Goal: Task Accomplishment & Management: Manage account settings

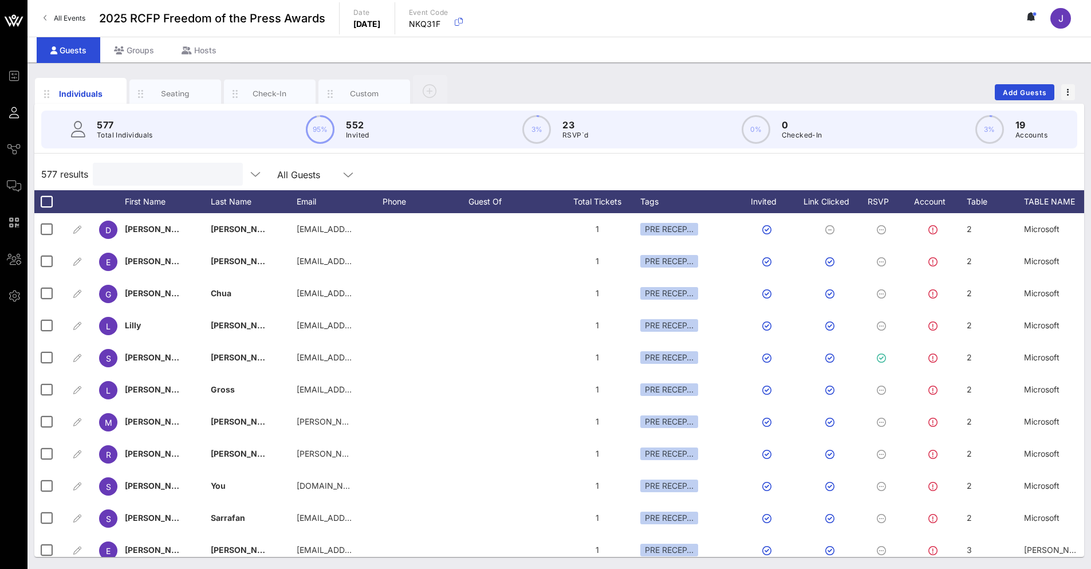
scroll to position [0, 455]
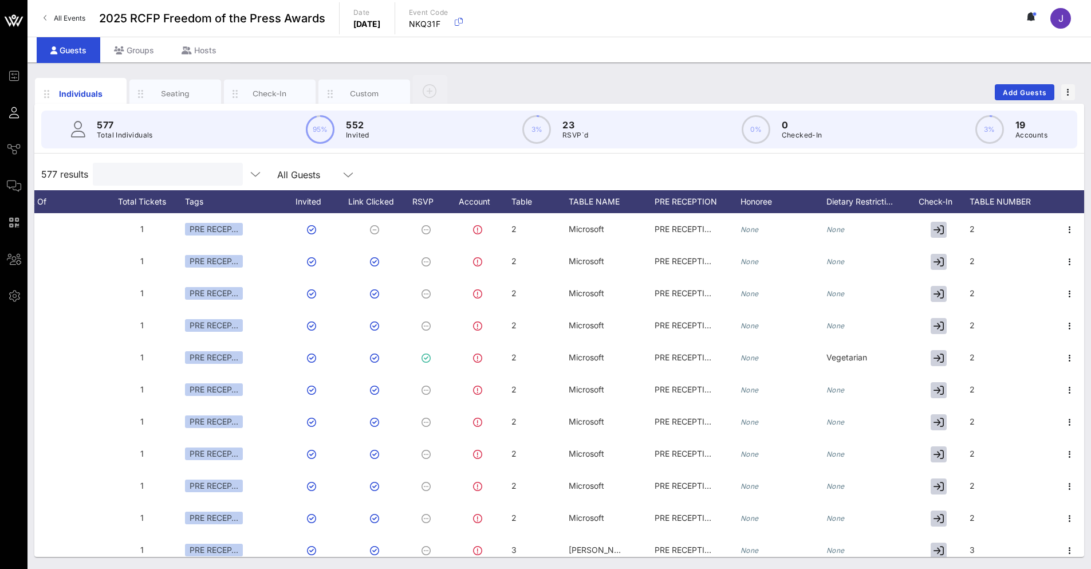
click at [187, 175] on input "text" at bounding box center [167, 174] width 134 height 15
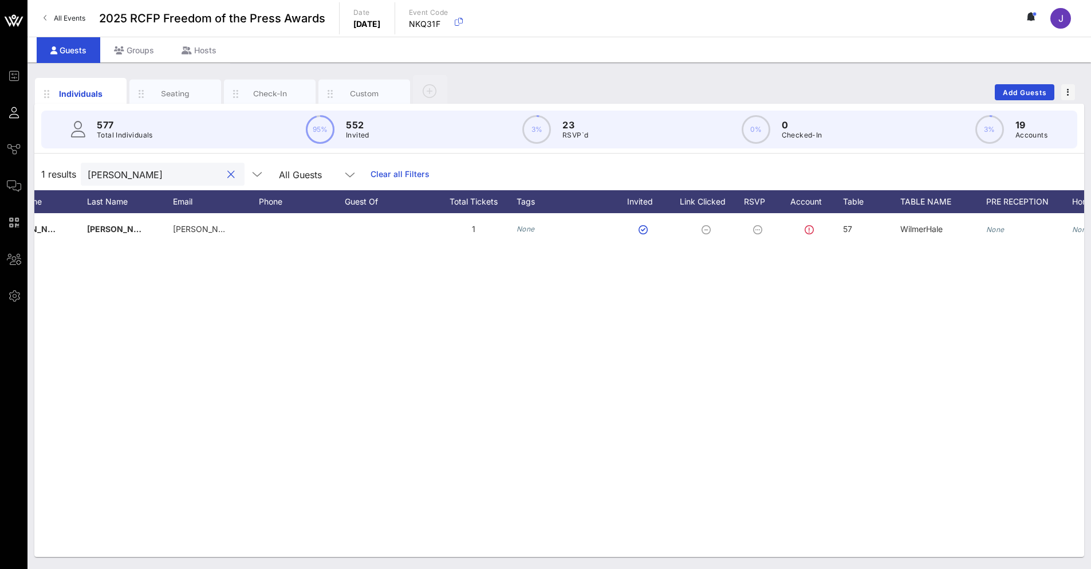
scroll to position [0, 76]
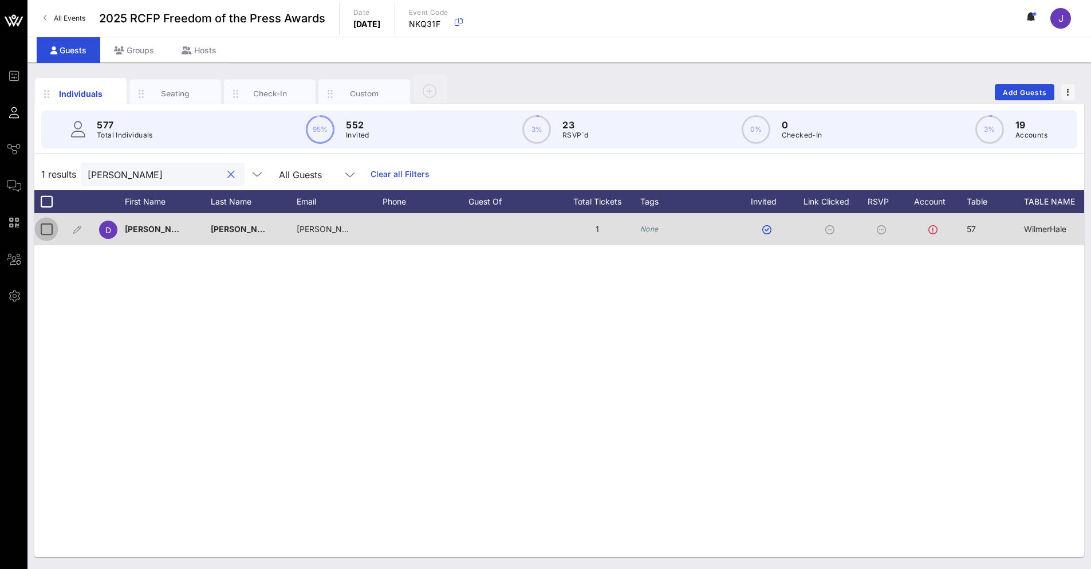
type input "bowker"
click at [42, 233] on div at bounding box center [46, 228] width 19 height 19
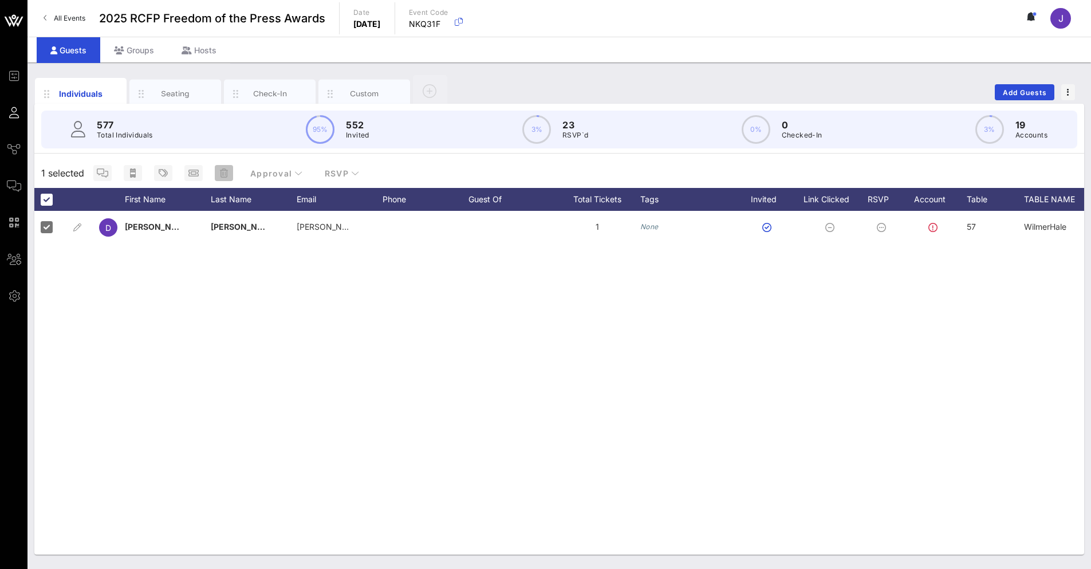
click at [221, 173] on icon "button" at bounding box center [224, 172] width 8 height 9
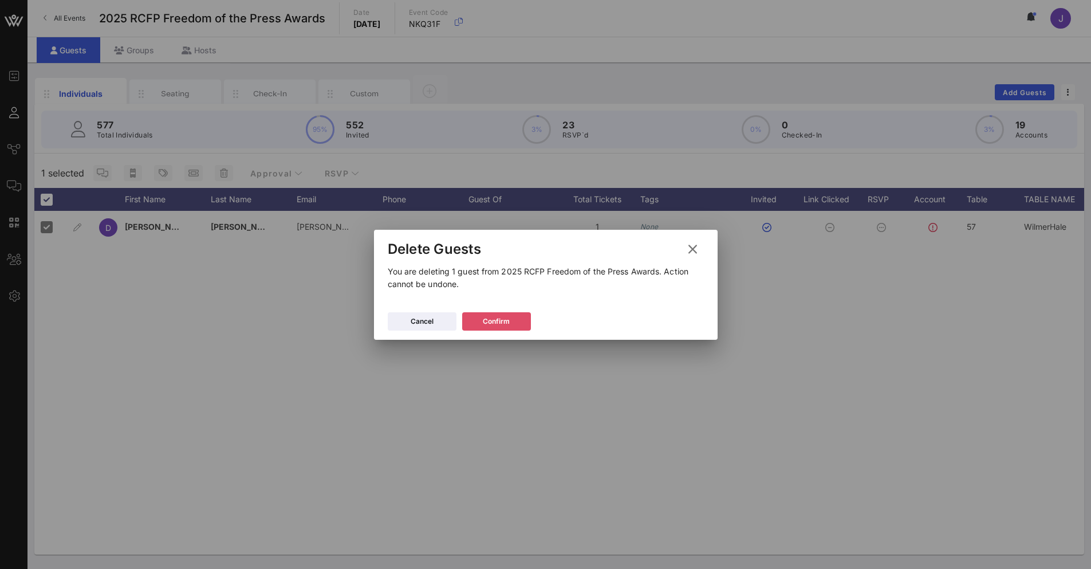
click at [490, 320] on div "Confirm" at bounding box center [496, 321] width 27 height 11
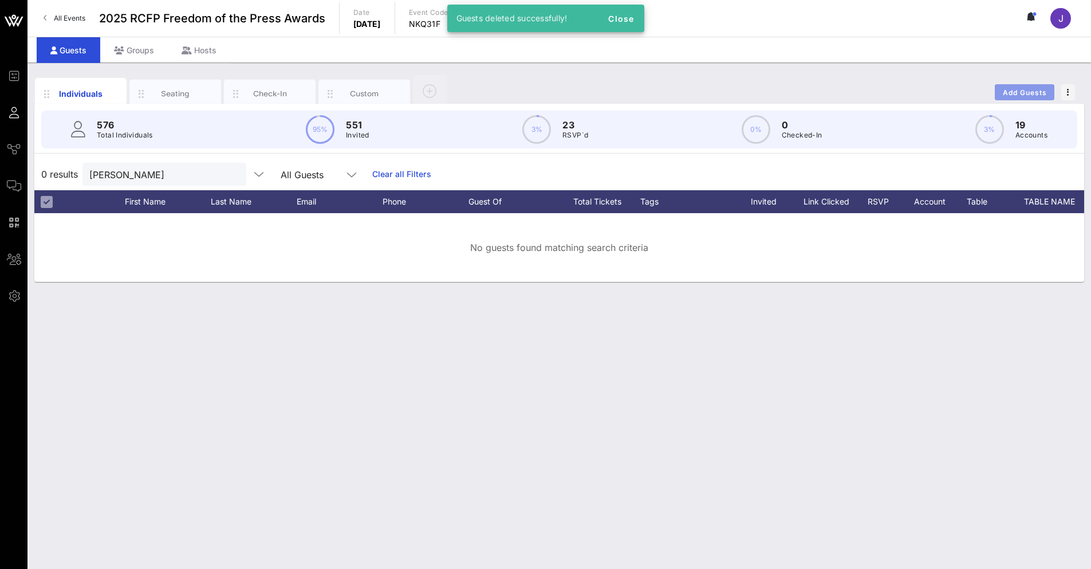
click at [1024, 89] on span "Add Guests" at bounding box center [1024, 92] width 45 height 9
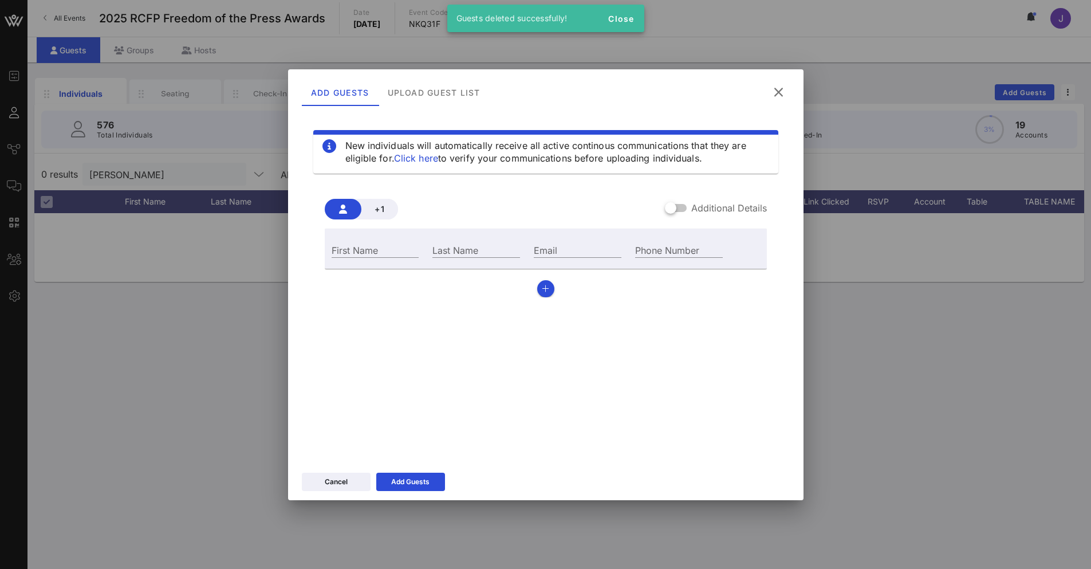
click at [714, 212] on label "Additional Details" at bounding box center [729, 207] width 76 height 11
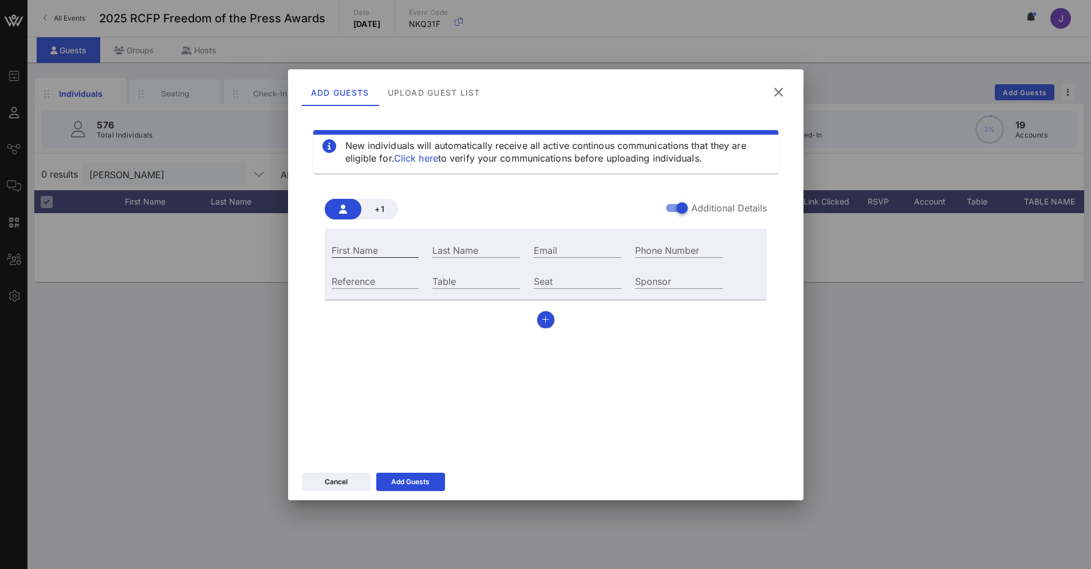
drag, startPoint x: 399, startPoint y: 238, endPoint x: 396, endPoint y: 246, distance: 8.5
click at [399, 238] on div "First Name" at bounding box center [375, 248] width 101 height 31
click at [392, 248] on input "First Name" at bounding box center [376, 249] width 88 height 15
type input "Alyson"
type input "Zureick"
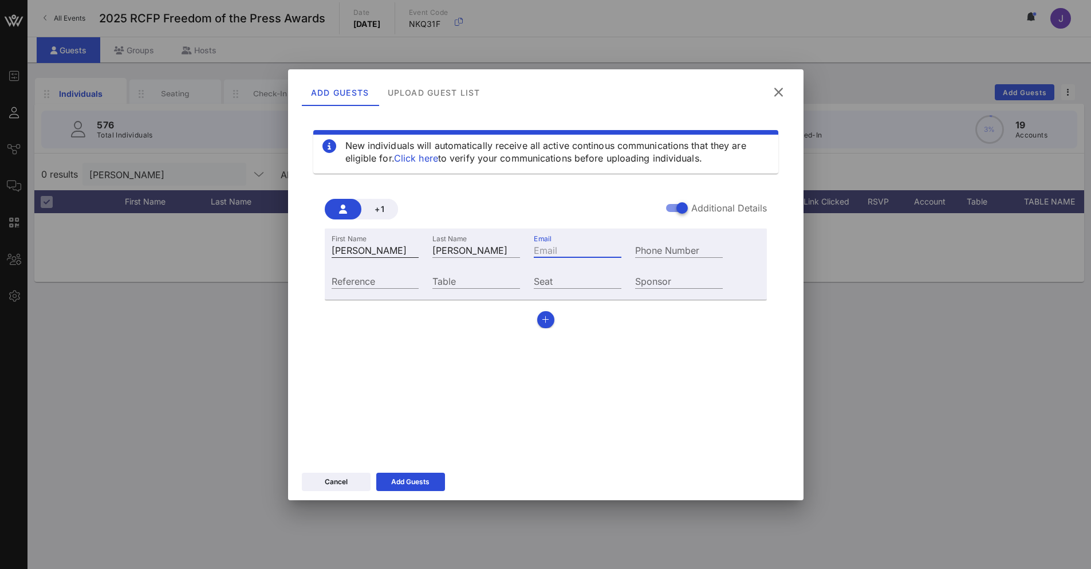
paste input "Alyson.Zureick@wilmerhale.com"
type input "Alyson.Zureick@wilmerhale.com"
click at [483, 277] on input "Table" at bounding box center [476, 280] width 88 height 15
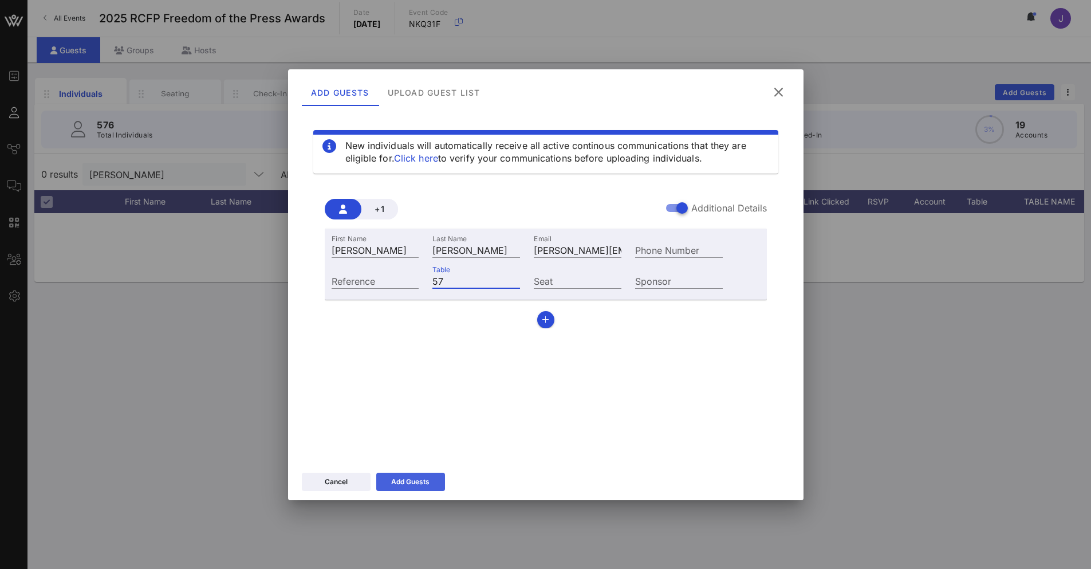
type input "57"
click at [423, 483] on div "Add Guests" at bounding box center [410, 481] width 38 height 11
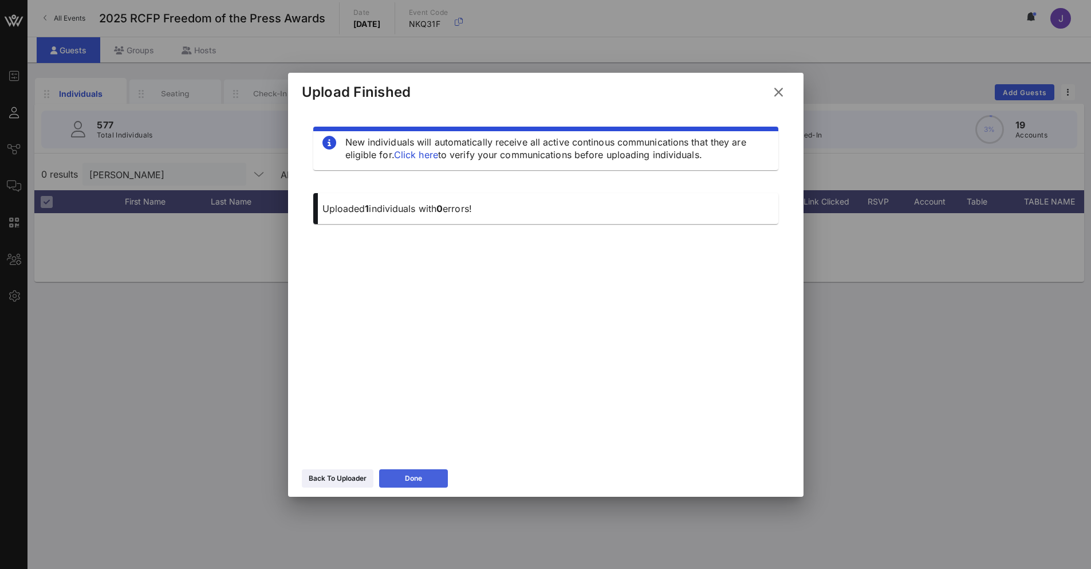
click at [411, 479] on icon at bounding box center [413, 478] width 10 height 10
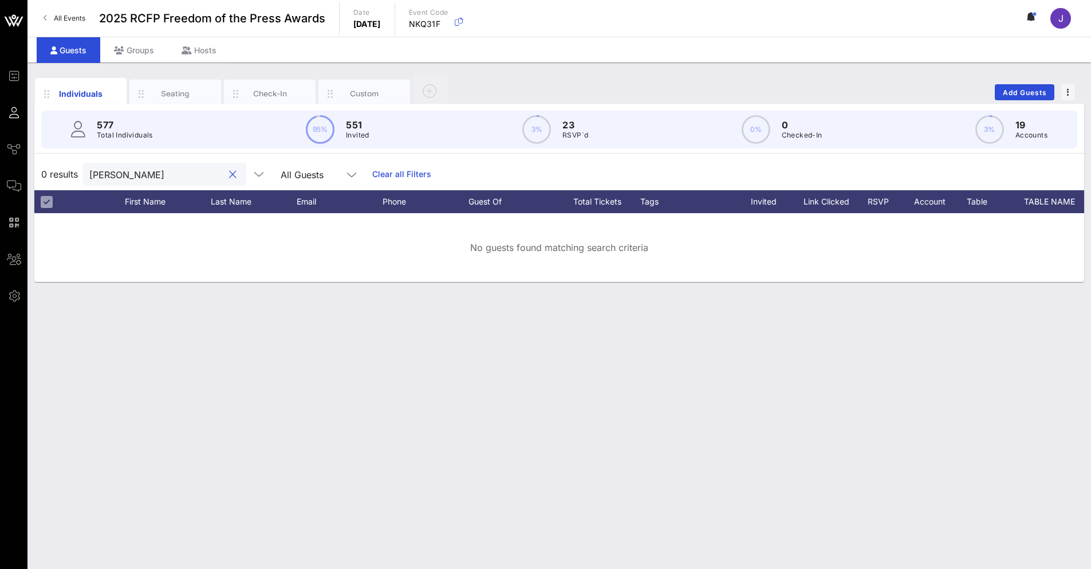
drag, startPoint x: 158, startPoint y: 179, endPoint x: 41, endPoint y: 175, distance: 116.9
click at [41, 175] on div "0 results bowker All Guests Clear all Filters" at bounding box center [559, 174] width 1050 height 32
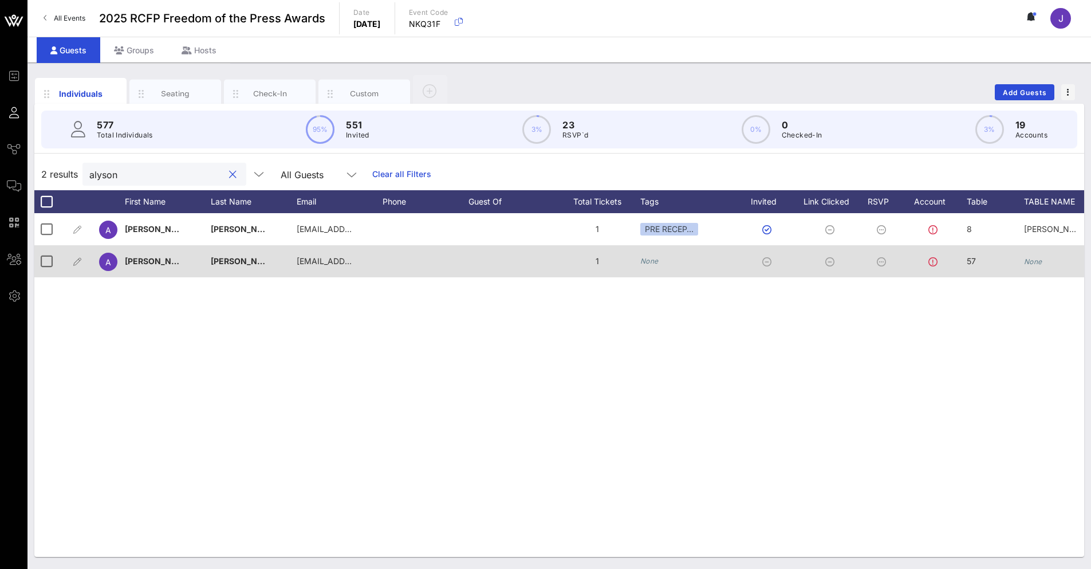
type input "alyson"
click at [625, 262] on div "1" at bounding box center [597, 261] width 86 height 32
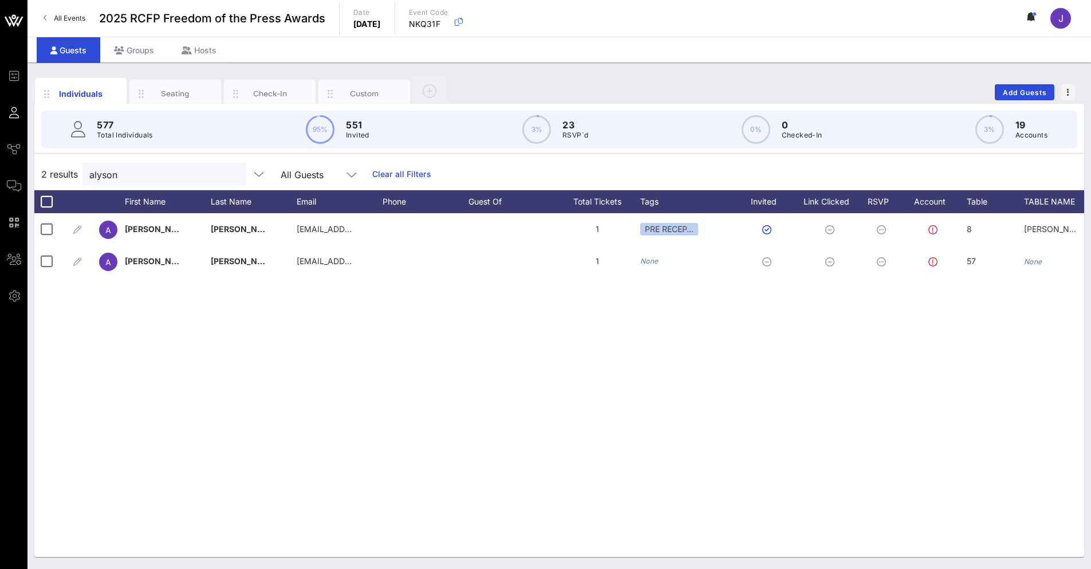
scroll to position [0, 65]
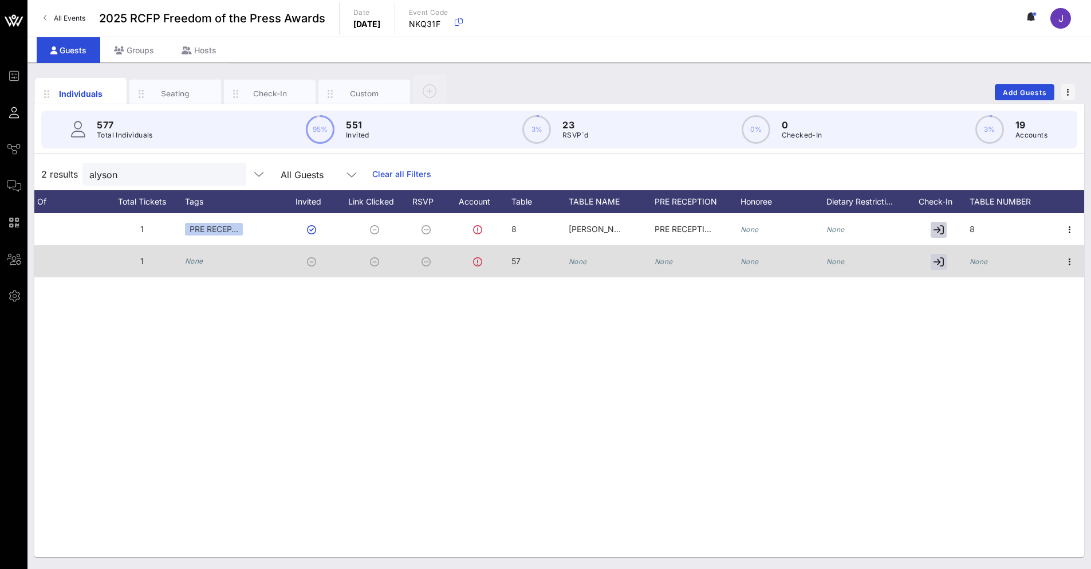
click at [584, 263] on icon "None" at bounding box center [578, 261] width 18 height 9
paste input "WilmerHale"
type input "WilmerHale"
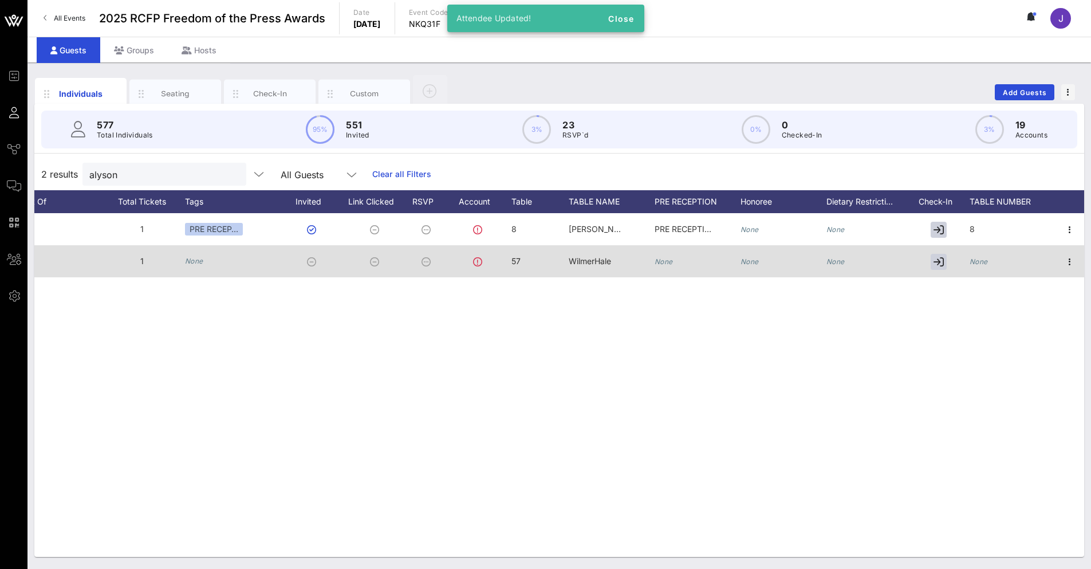
click at [974, 261] on icon "None" at bounding box center [979, 261] width 18 height 9
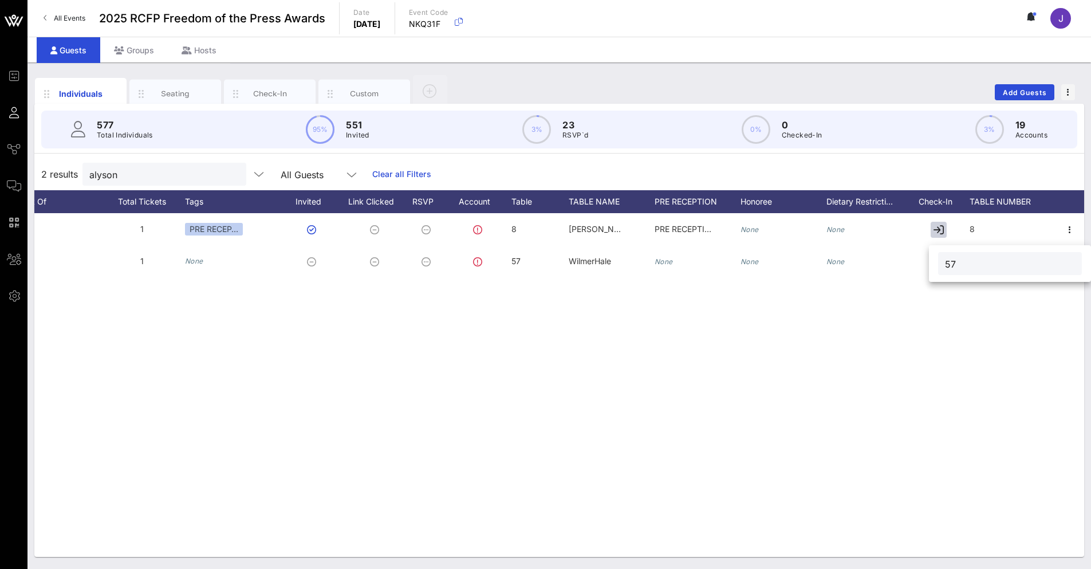
type input "57"
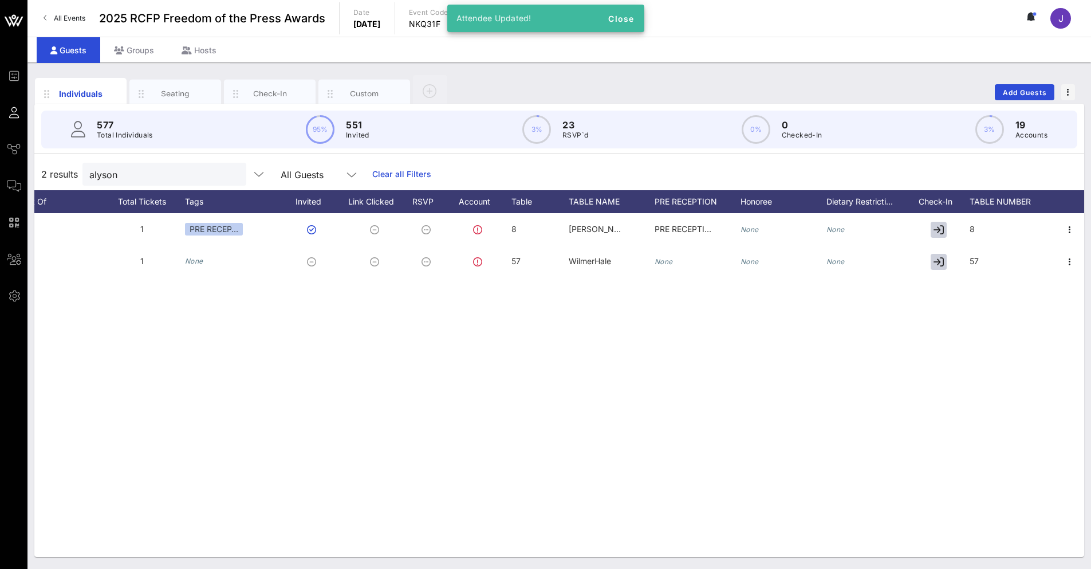
click at [553, 495] on div "A Alyson Barnes alyson.barnes@morganstanley.com 1 PRE RECEP… 8 Morgan Stanley P…" at bounding box center [559, 385] width 1050 height 344
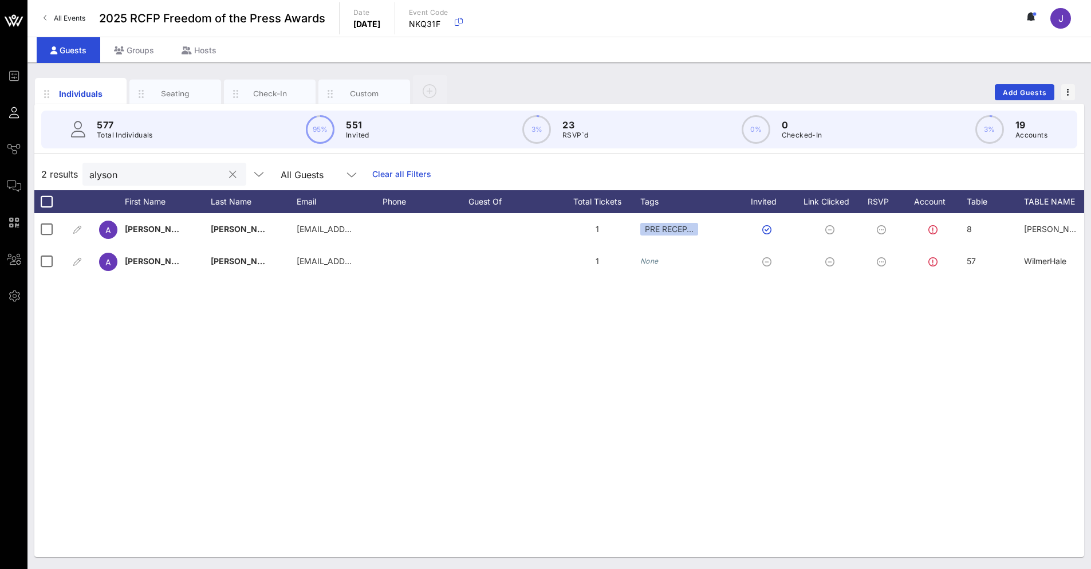
click at [191, 170] on input "alyson" at bounding box center [156, 174] width 134 height 15
click at [226, 169] on div at bounding box center [233, 175] width 14 height 14
click at [229, 171] on button "clear icon" at bounding box center [232, 174] width 7 height 11
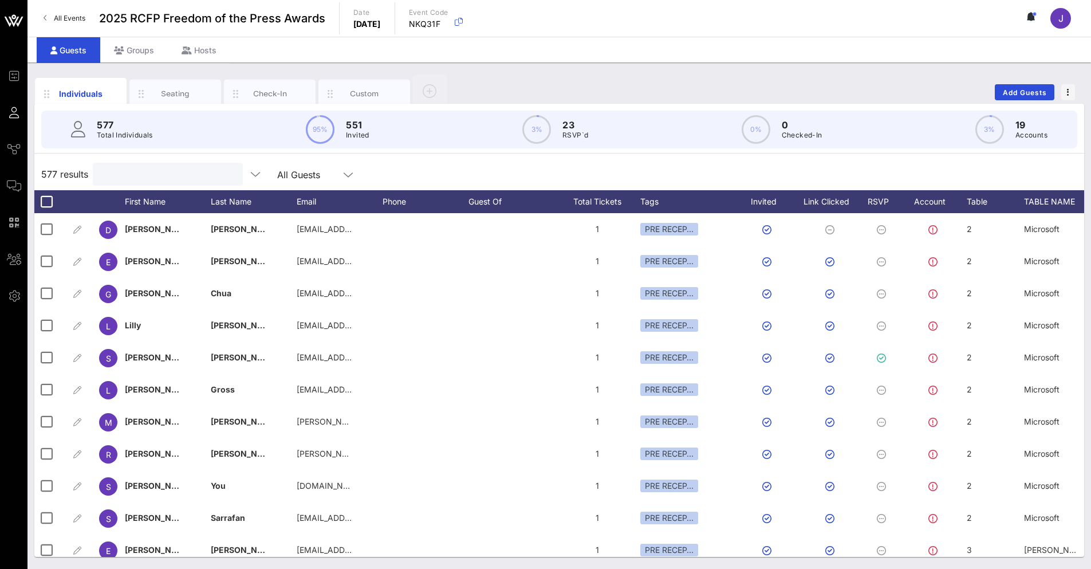
click at [178, 170] on input "text" at bounding box center [167, 174] width 134 height 15
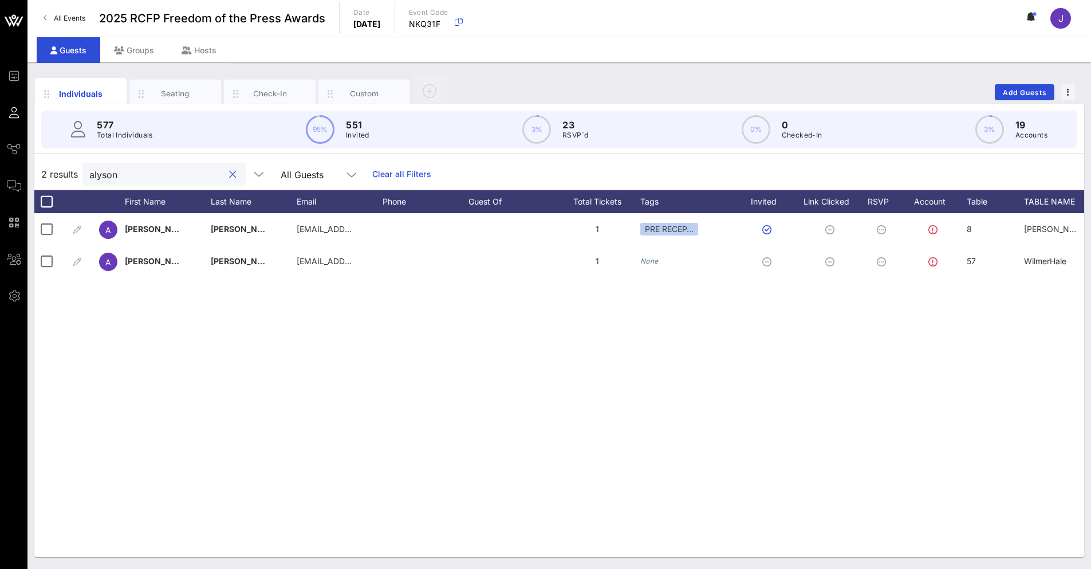
type input "alyson"
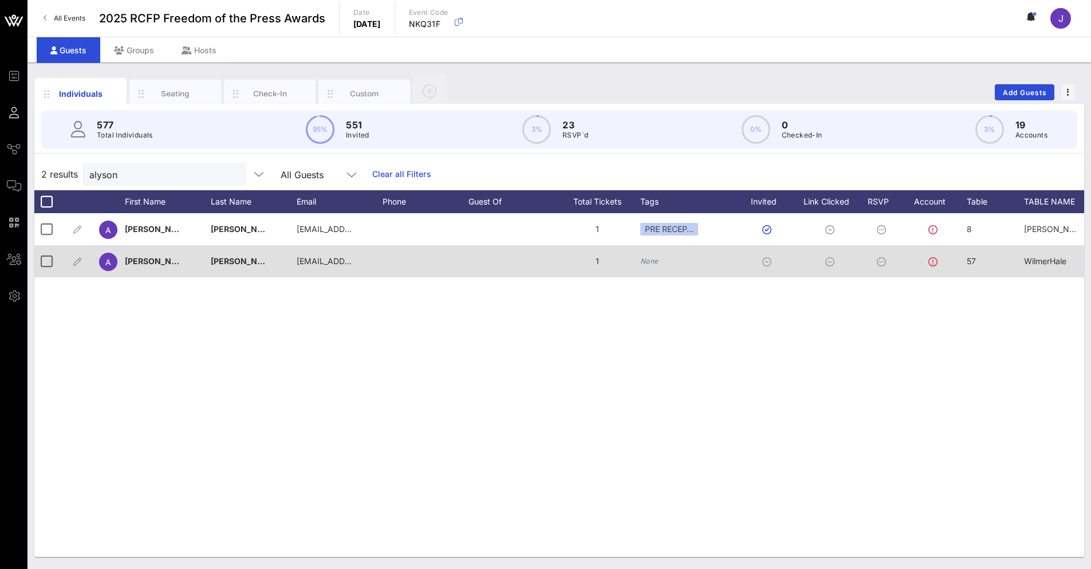
click at [766, 262] on icon at bounding box center [766, 261] width 9 height 9
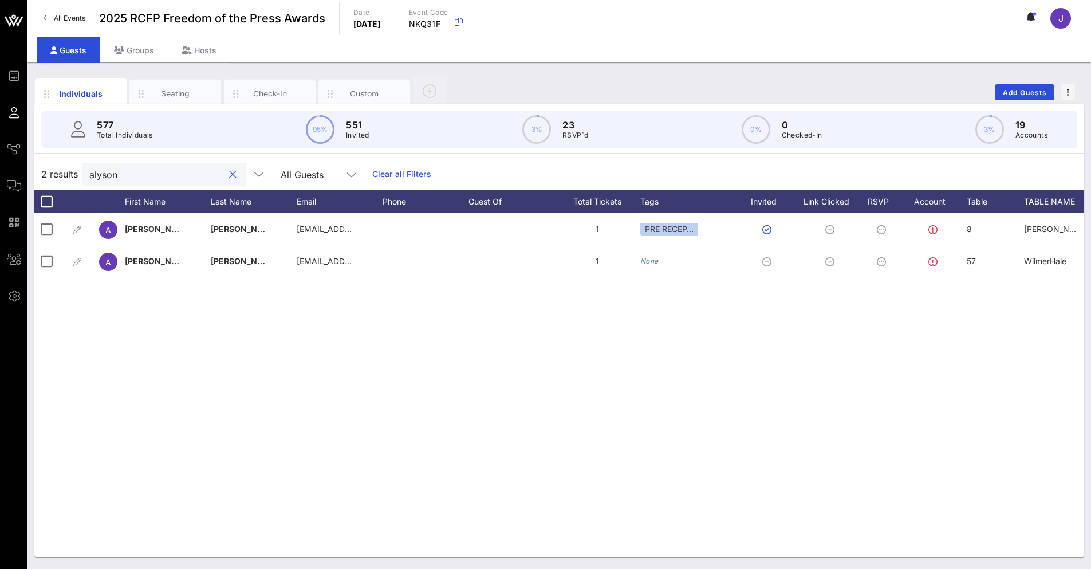
click at [200, 180] on input "alyson" at bounding box center [156, 174] width 134 height 15
click at [229, 173] on button "clear icon" at bounding box center [232, 174] width 7 height 11
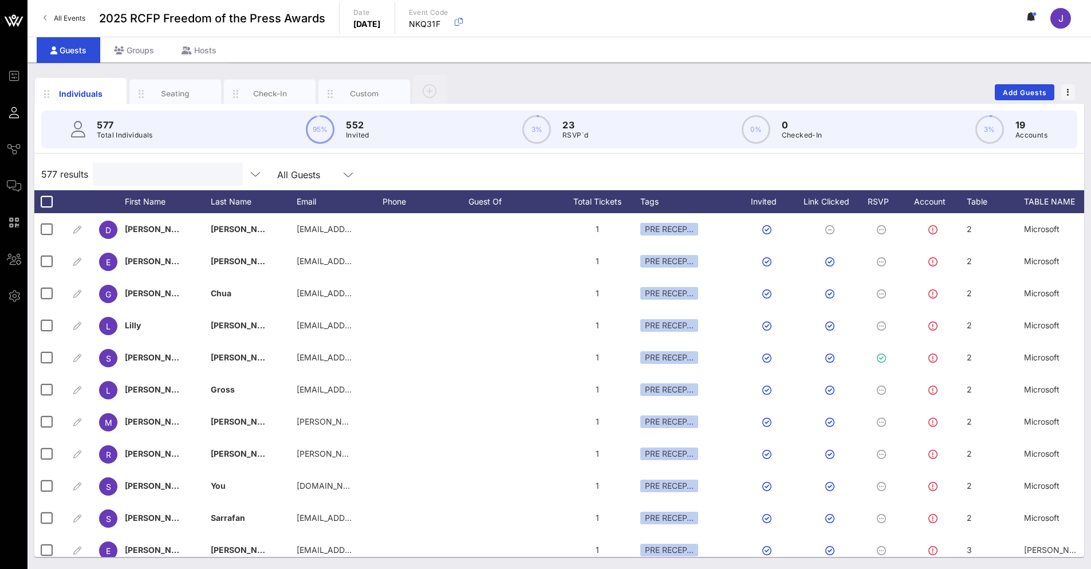
click at [140, 171] on input "text" at bounding box center [167, 174] width 134 height 15
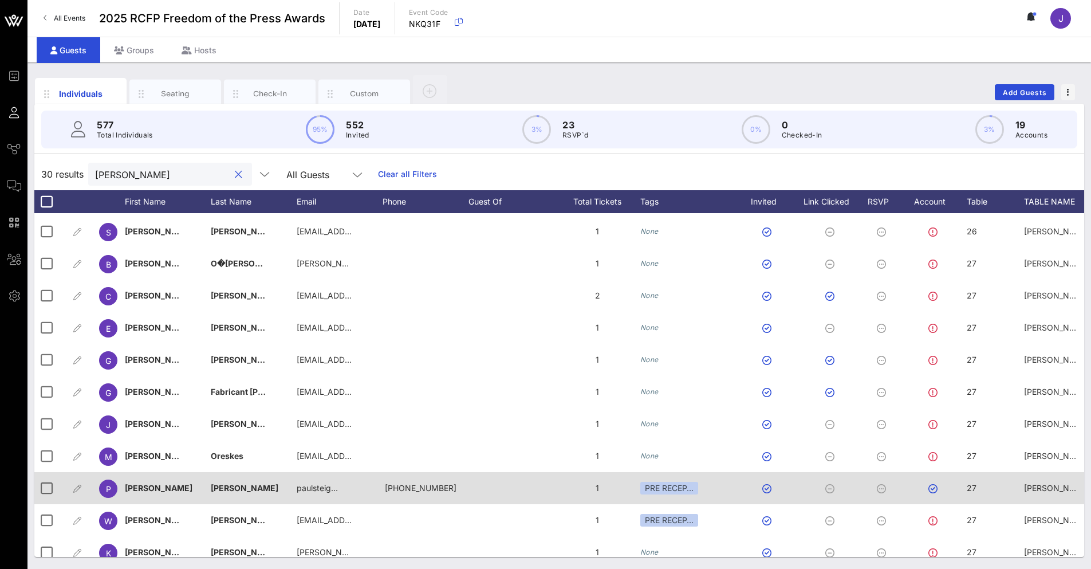
scroll to position [627, 0]
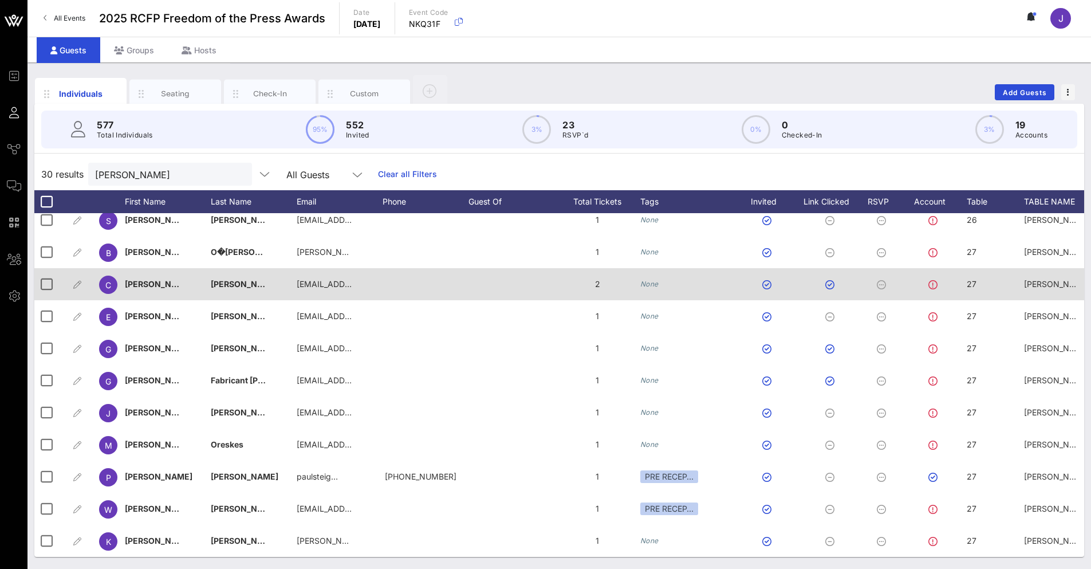
click at [599, 276] on div "2" at bounding box center [597, 284] width 86 height 32
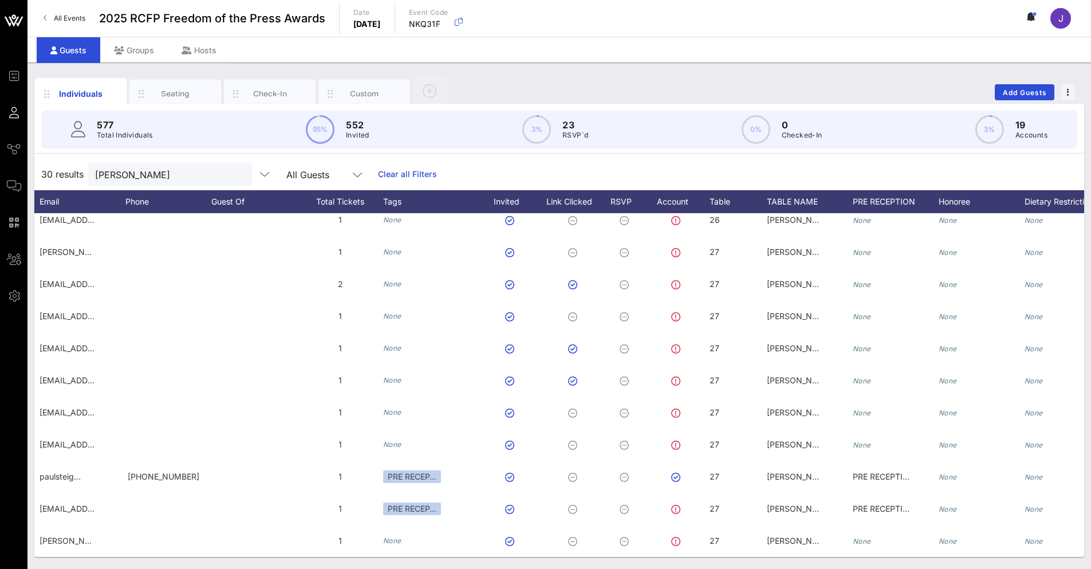
scroll to position [0, 300]
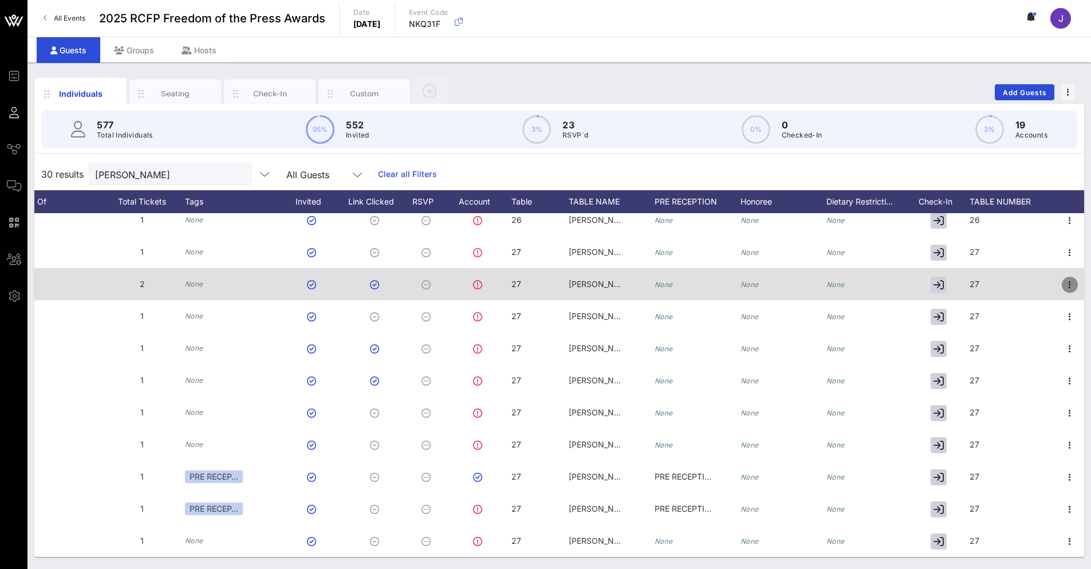
click at [1063, 278] on icon "button" at bounding box center [1070, 285] width 14 height 14
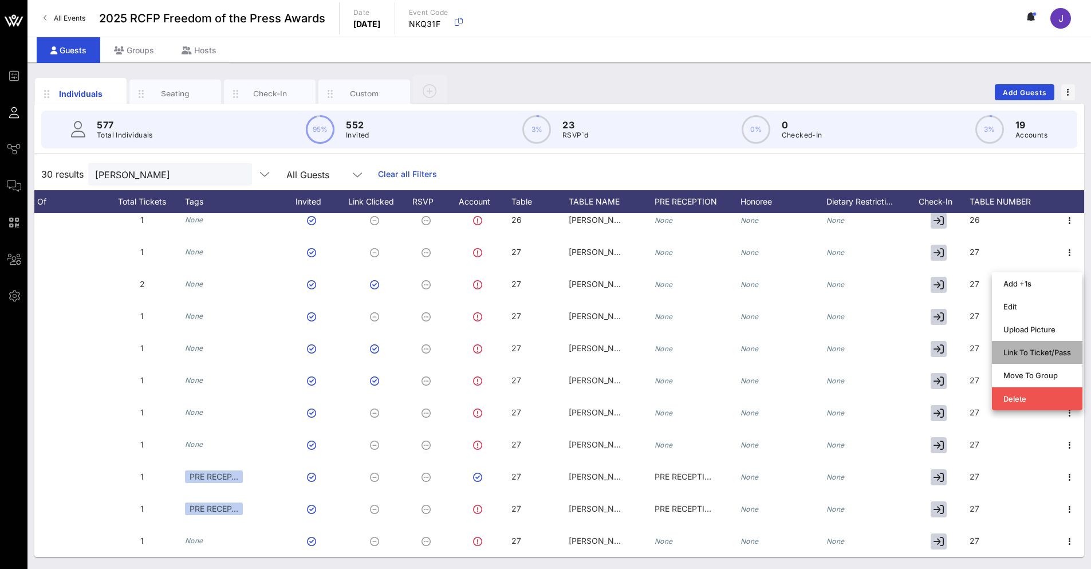
click at [1033, 348] on div "Link To Ticket/Pass" at bounding box center [1038, 352] width 68 height 9
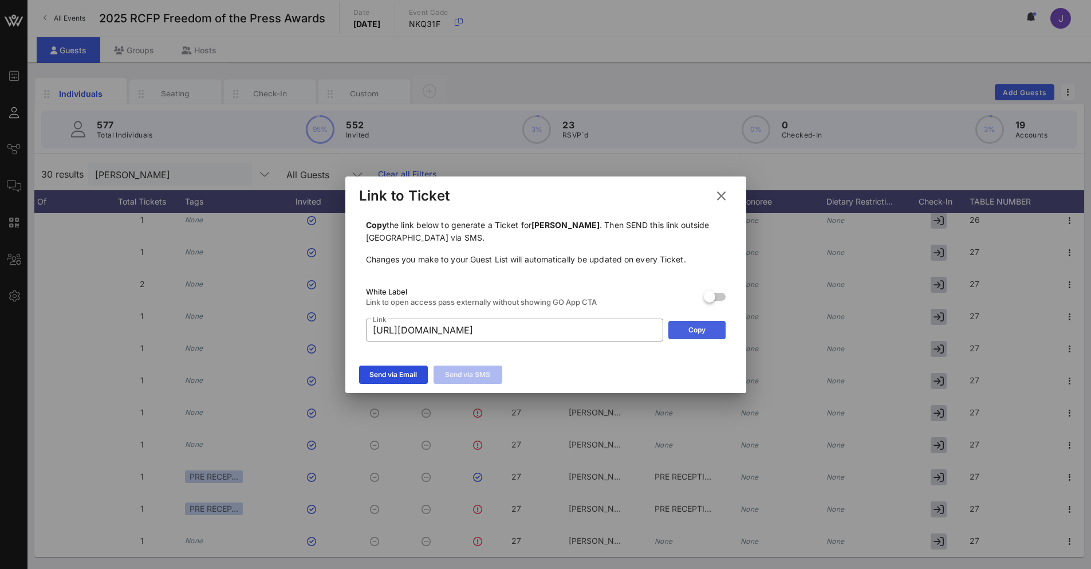
click at [697, 333] on icon at bounding box center [697, 329] width 9 height 7
click at [726, 194] on icon at bounding box center [721, 195] width 17 height 15
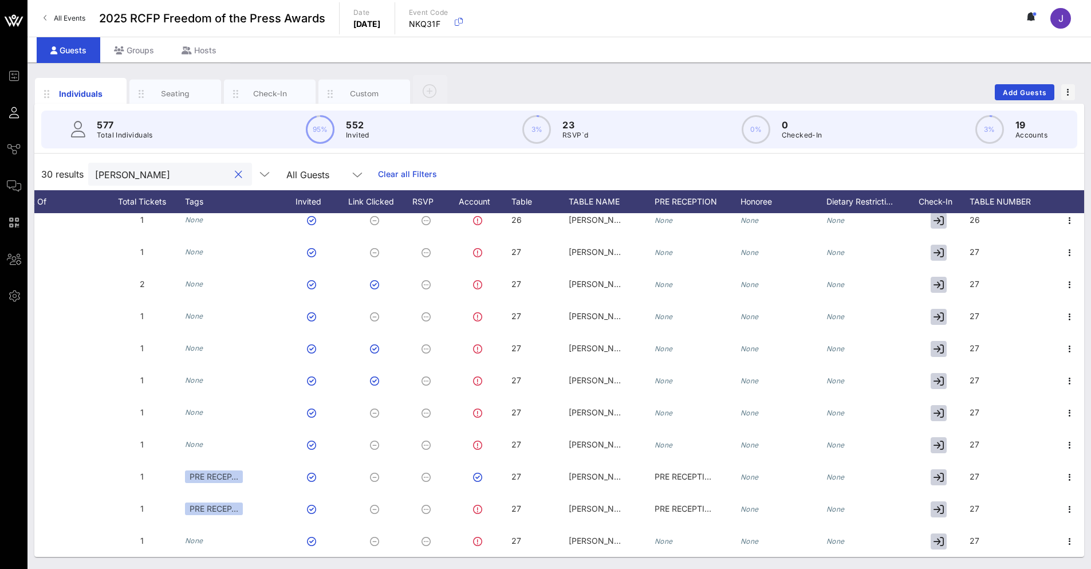
drag, startPoint x: 191, startPoint y: 179, endPoint x: -45, endPoint y: 178, distance: 236.0
click at [0, 178] on html "Event Builder Guests Journeys Comms QR Scanner Team Settings 2025 RCFP Freedom …" at bounding box center [545, 284] width 1091 height 569
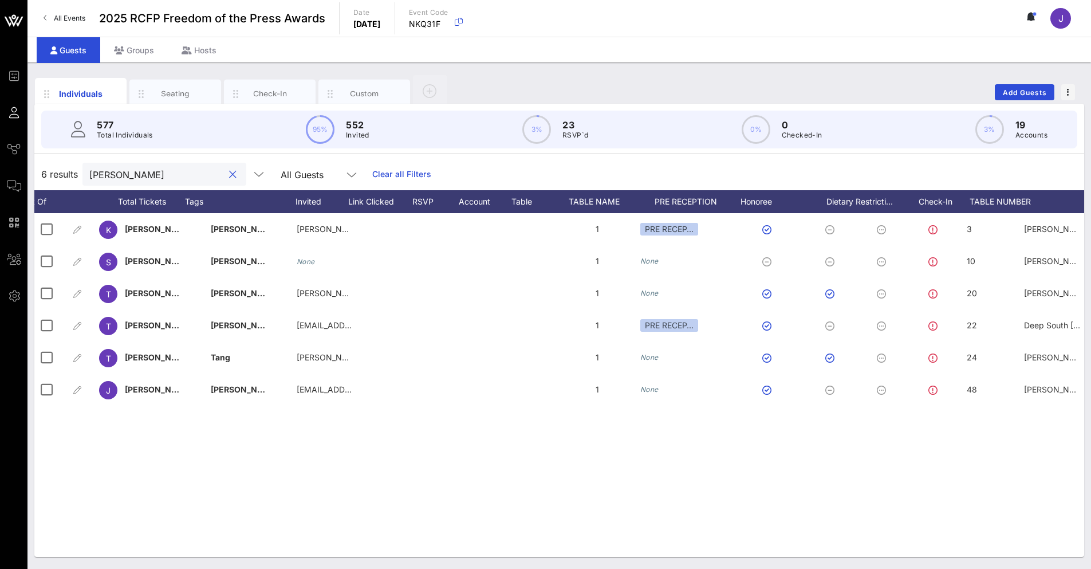
scroll to position [0, 0]
drag, startPoint x: 90, startPoint y: 170, endPoint x: -2, endPoint y: 167, distance: 92.3
click at [0, 167] on html "Event Builder Guests Journeys Comms QR Scanner Team Settings 2025 RCFP Freedom …" at bounding box center [545, 284] width 1091 height 569
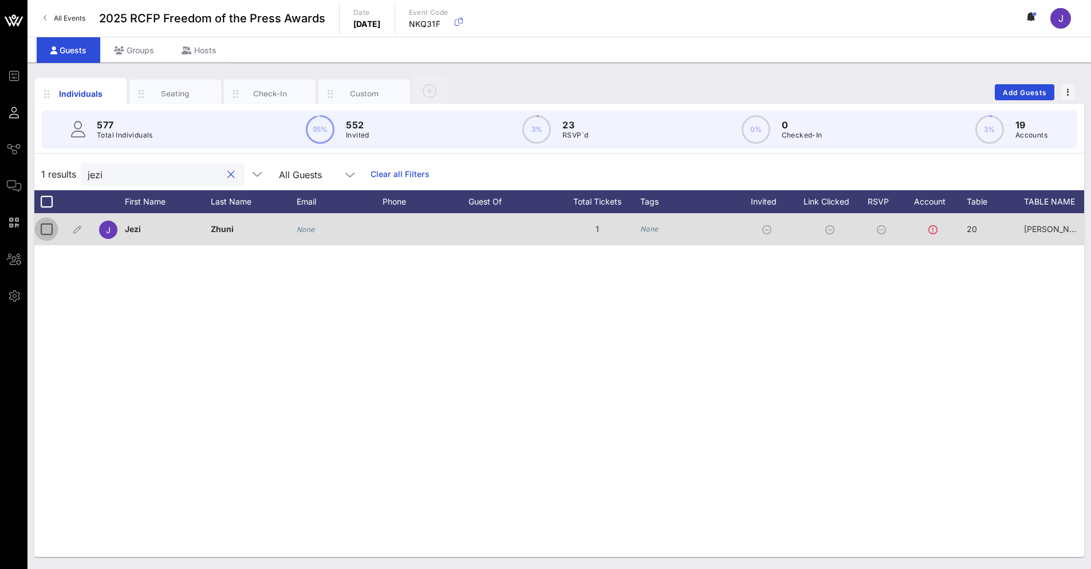
type input "jezi"
click at [45, 233] on div at bounding box center [46, 228] width 19 height 19
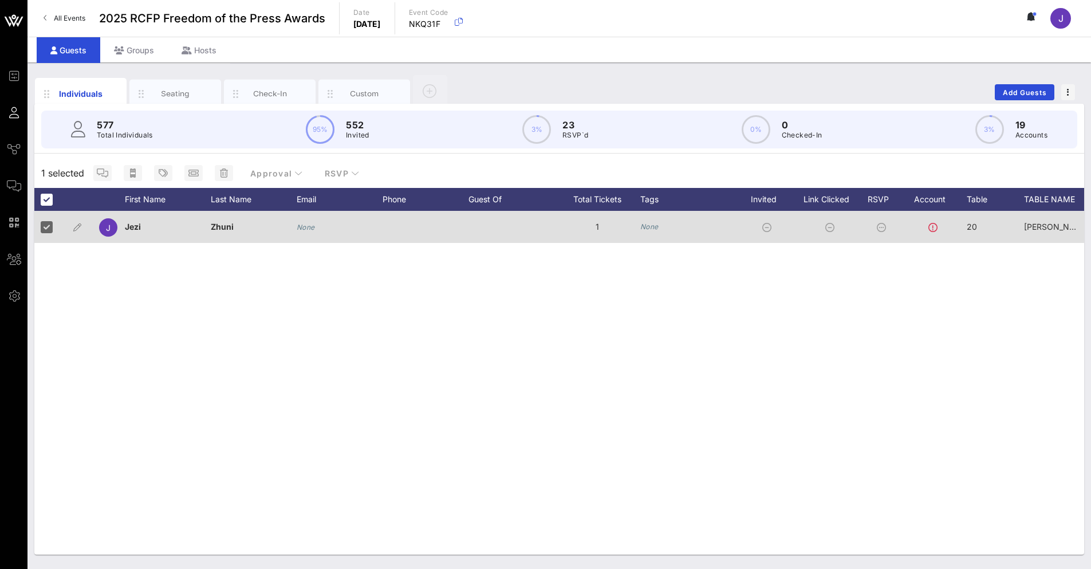
click at [1031, 231] on span "Bennett #1" at bounding box center [1062, 227] width 77 height 10
click at [1031, 231] on input "Bennett #1" at bounding box center [1010, 229] width 130 height 15
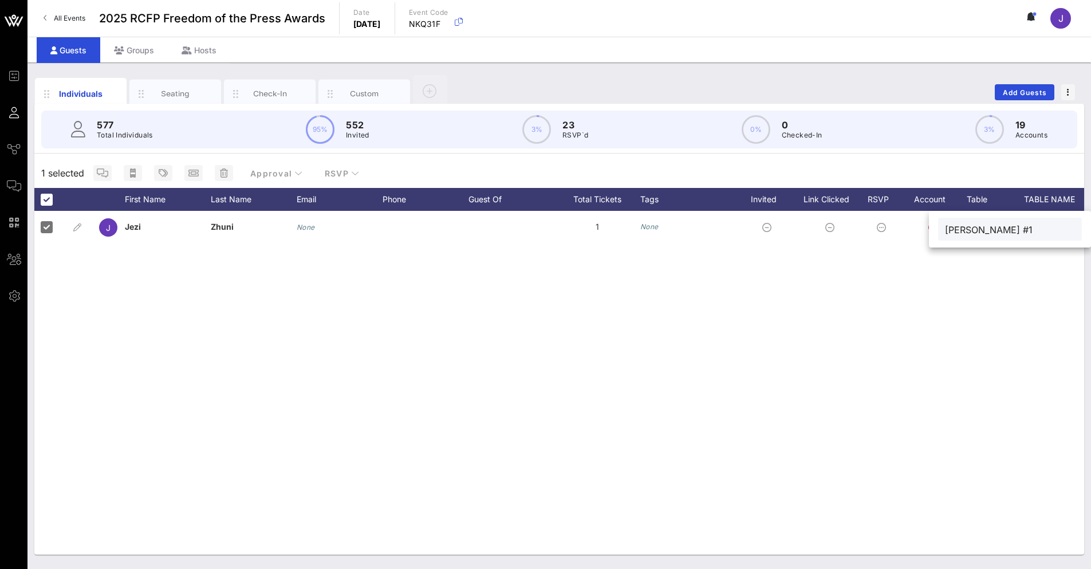
click at [89, 318] on div "J Jezi Zhuni None 1 None 20 Bennett #1 None None None 20" at bounding box center [559, 383] width 1050 height 344
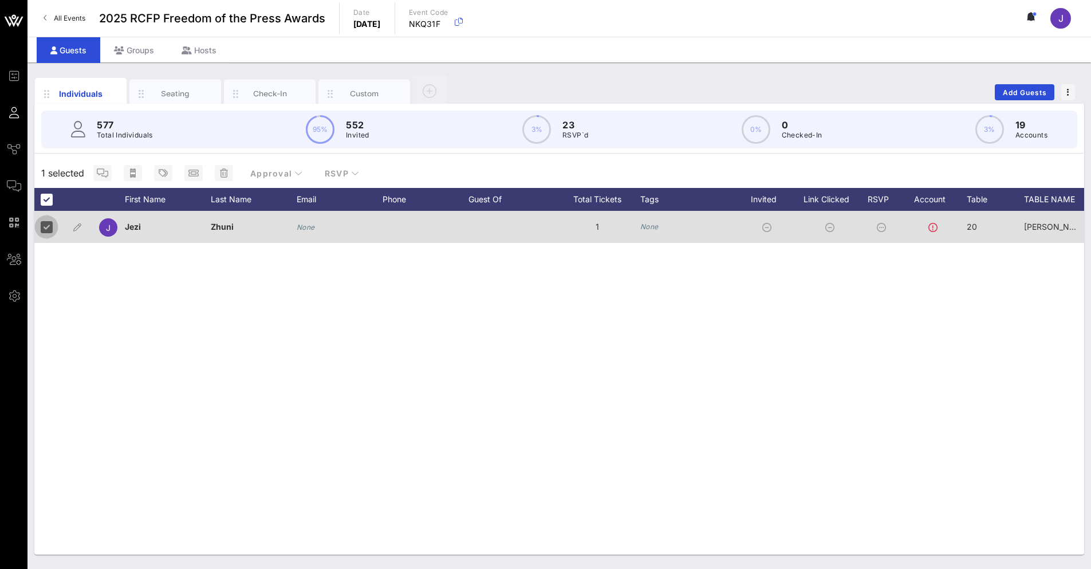
click at [44, 223] on div at bounding box center [46, 226] width 19 height 19
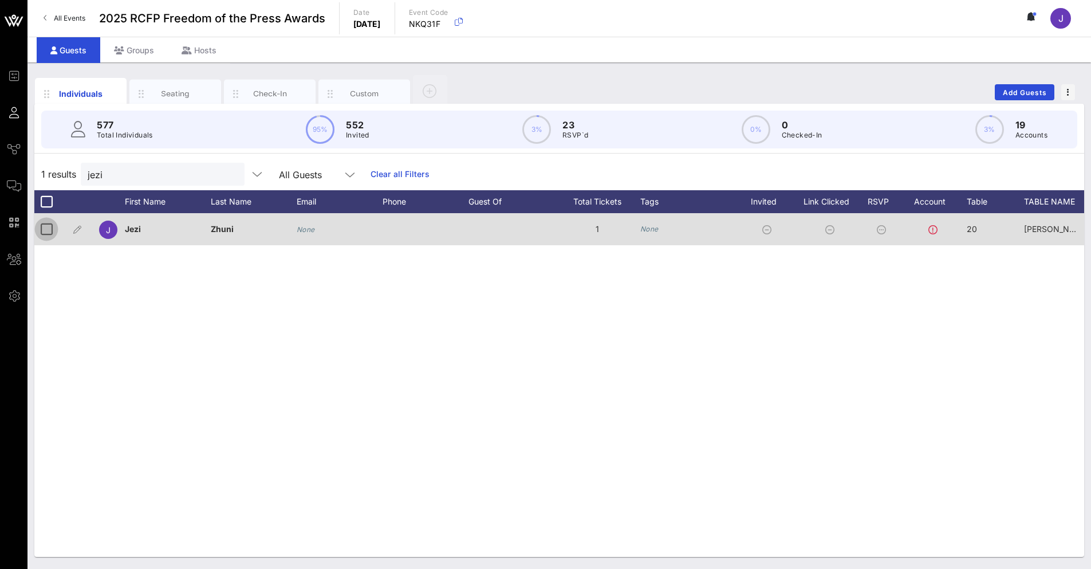
click at [48, 229] on div at bounding box center [46, 228] width 19 height 19
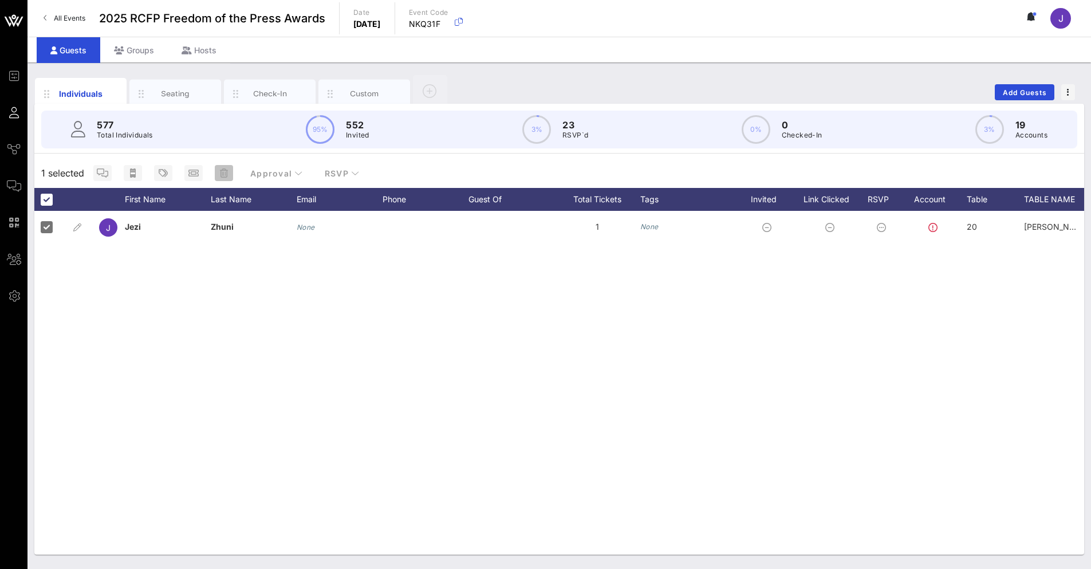
click at [229, 173] on span "button" at bounding box center [224, 172] width 18 height 9
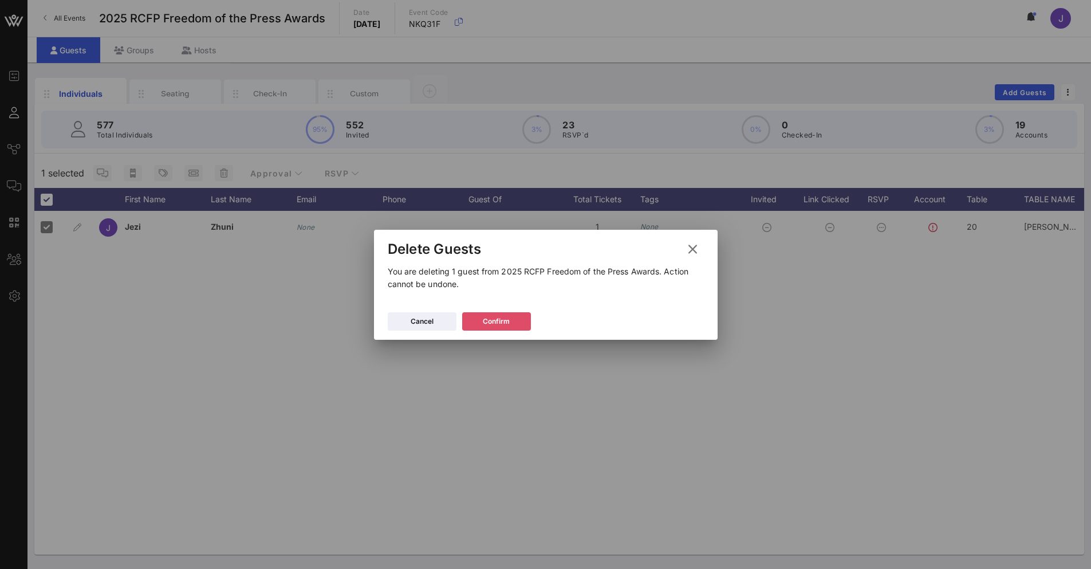
click at [497, 325] on icon at bounding box center [496, 320] width 9 height 7
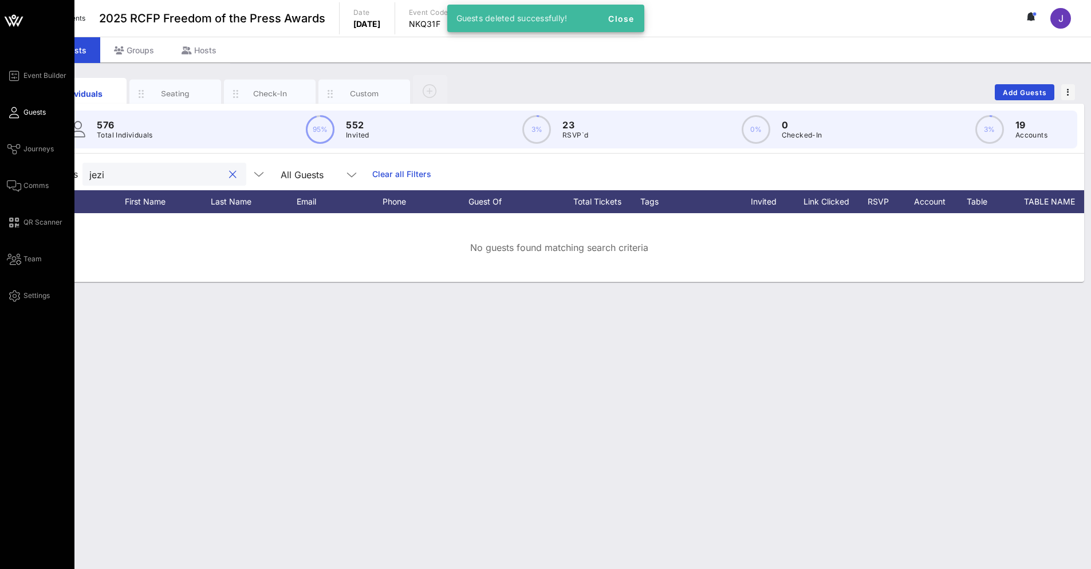
drag, startPoint x: 127, startPoint y: 171, endPoint x: 26, endPoint y: 171, distance: 100.8
click at [27, 171] on div "Event Builder Guests Journeys Comms QR Scanner Team Settings 2025 RCFP Freedom …" at bounding box center [545, 284] width 1091 height 569
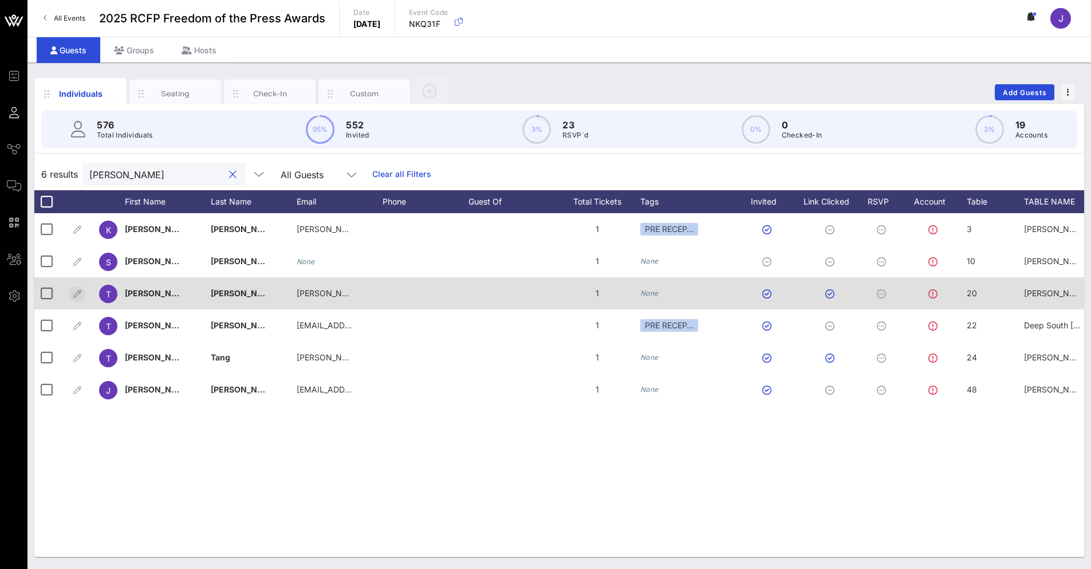
type input "terry"
click at [74, 292] on icon "button" at bounding box center [77, 294] width 14 height 14
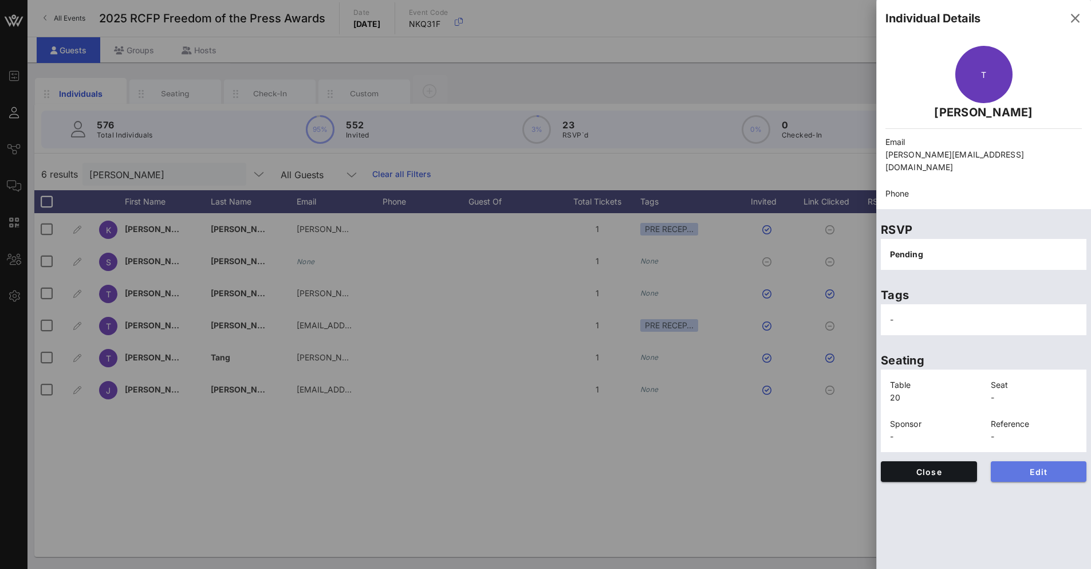
click at [1023, 467] on span "Edit" at bounding box center [1039, 472] width 78 height 10
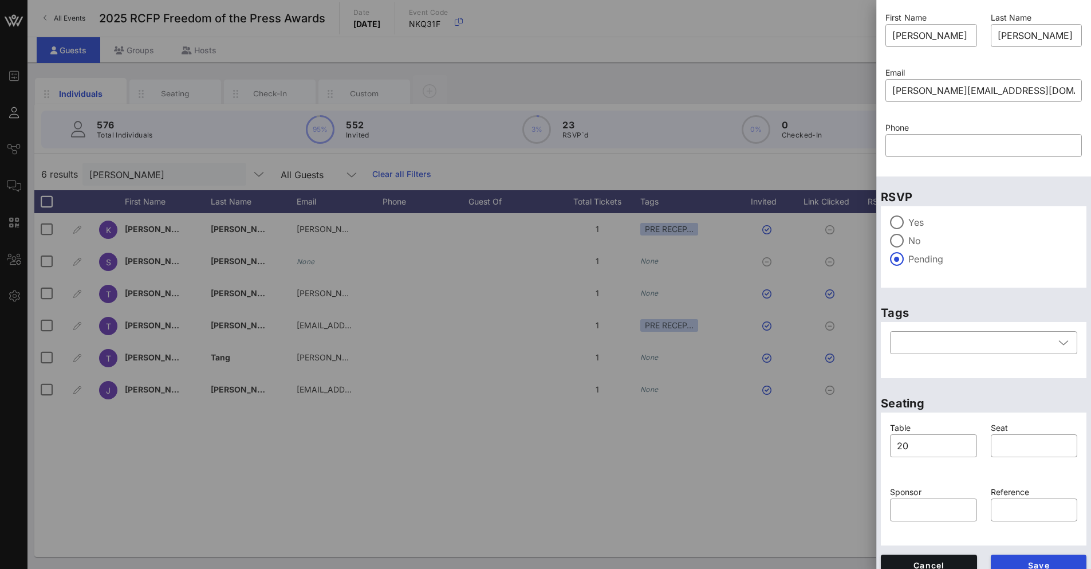
scroll to position [43, 0]
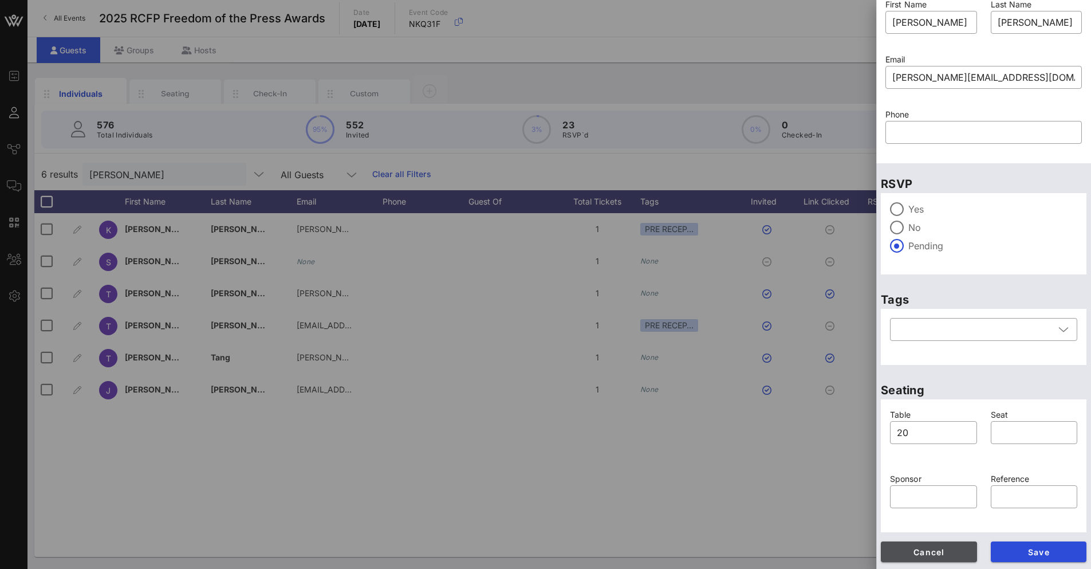
click at [934, 552] on span "Cancel" at bounding box center [929, 552] width 78 height 10
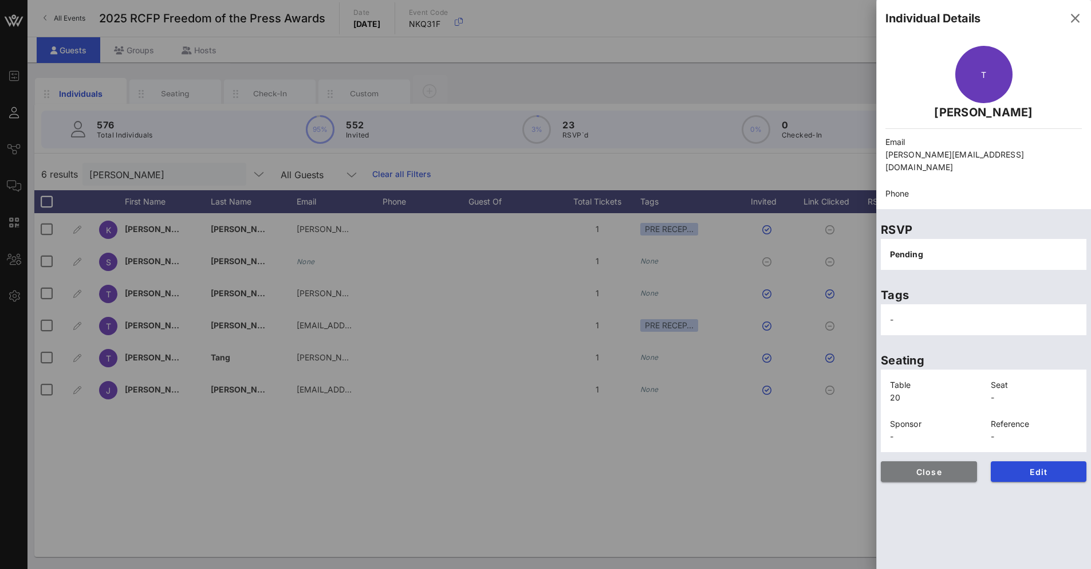
click at [936, 467] on span "Close" at bounding box center [929, 472] width 78 height 10
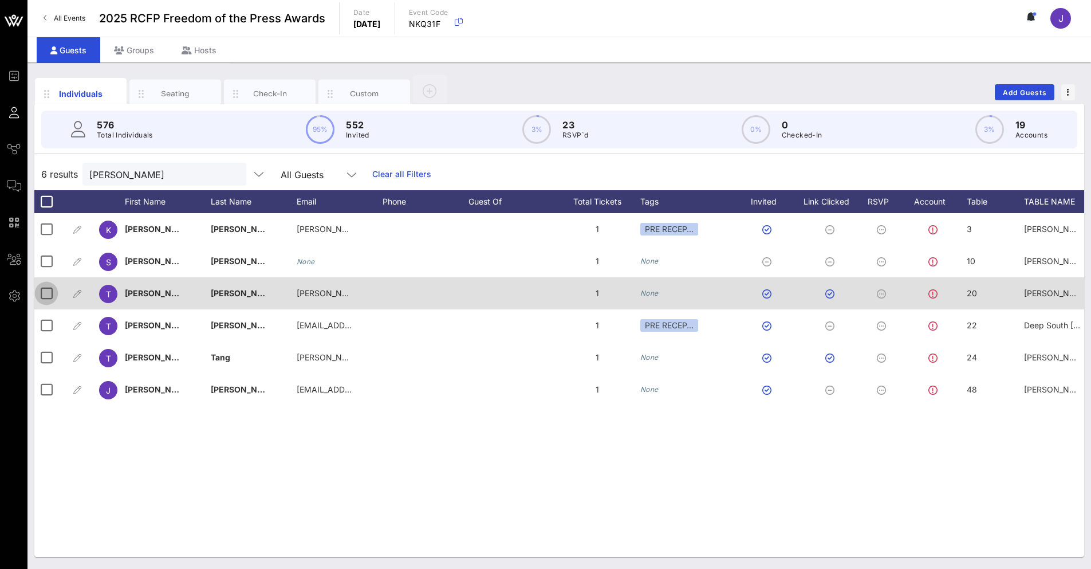
click at [42, 296] on div at bounding box center [46, 293] width 19 height 19
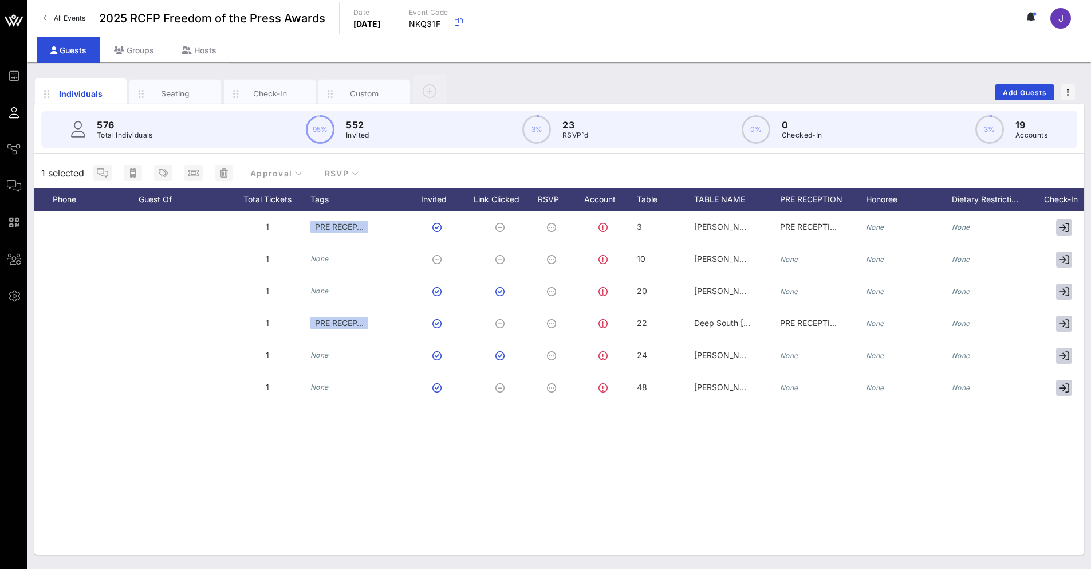
scroll to position [0, 455]
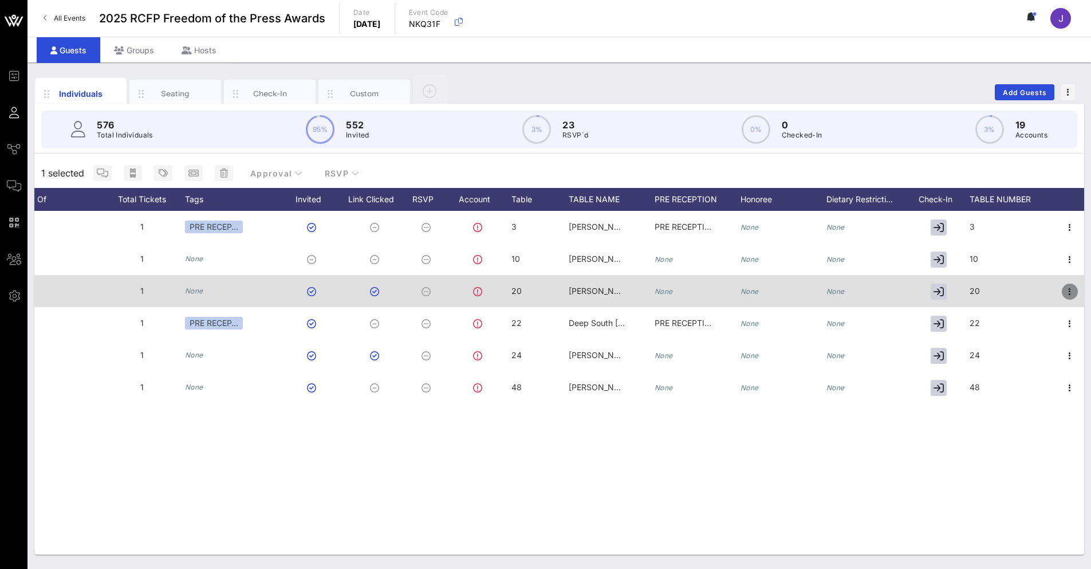
click at [1075, 290] on icon "button" at bounding box center [1070, 292] width 14 height 14
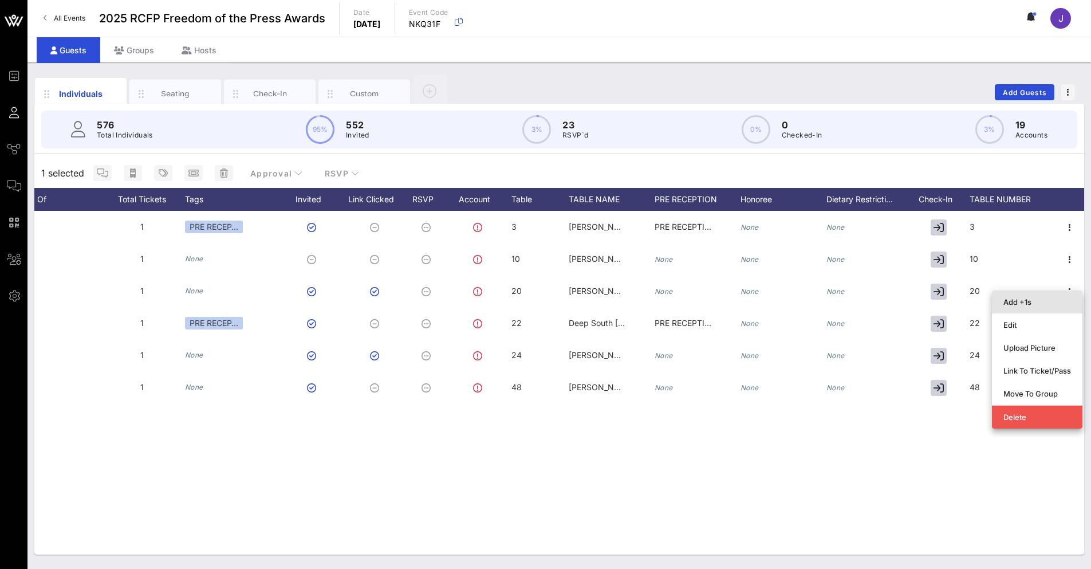
click at [1033, 302] on div "Add +1s" at bounding box center [1038, 301] width 68 height 9
type input "Guest Of"
type input "Terry Foley"
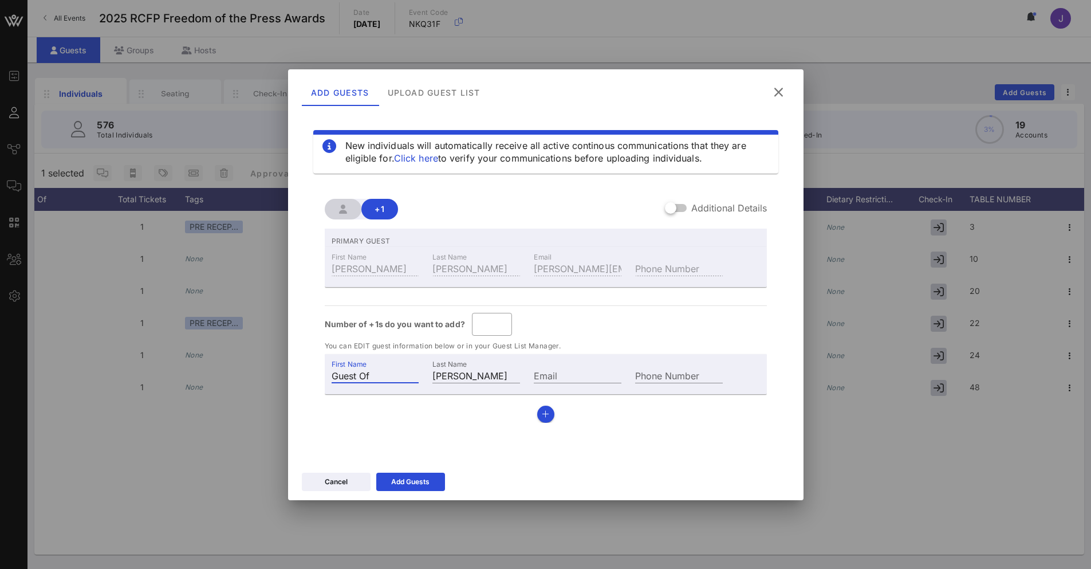
drag, startPoint x: 363, startPoint y: 377, endPoint x: 270, endPoint y: 377, distance: 92.8
click at [270, 377] on div "Event Builder Guests Journeys Comms QR Scanner Team Settings 2025 RCFP Freedom …" at bounding box center [545, 284] width 1091 height 569
type input "Jezi"
type input "Zhuna"
click at [680, 206] on div at bounding box center [670, 207] width 19 height 19
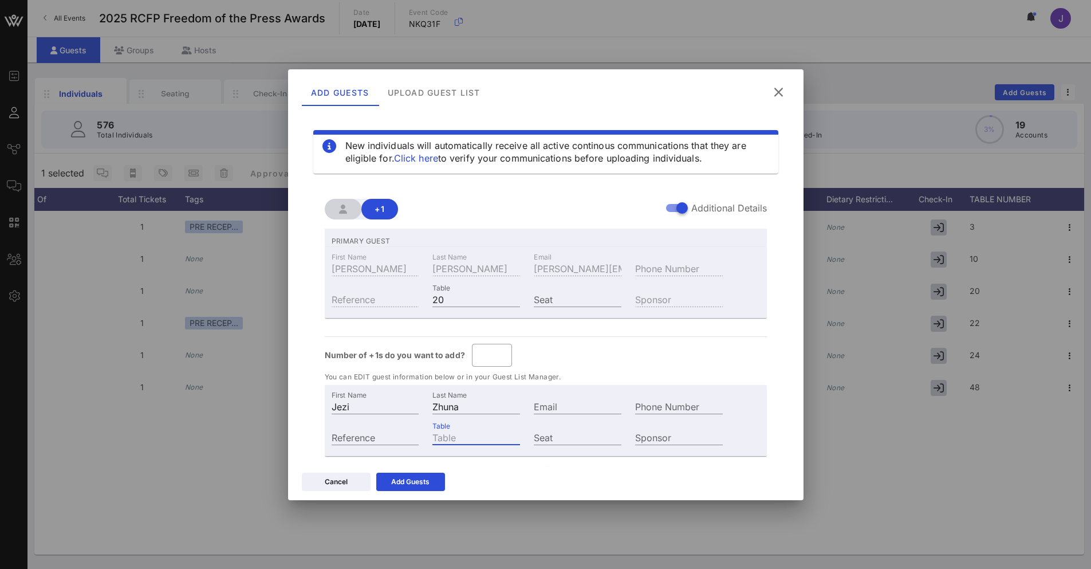
click at [453, 438] on input "Table" at bounding box center [476, 437] width 88 height 15
type input "20"
click at [416, 483] on div "Add Guests" at bounding box center [410, 481] width 38 height 11
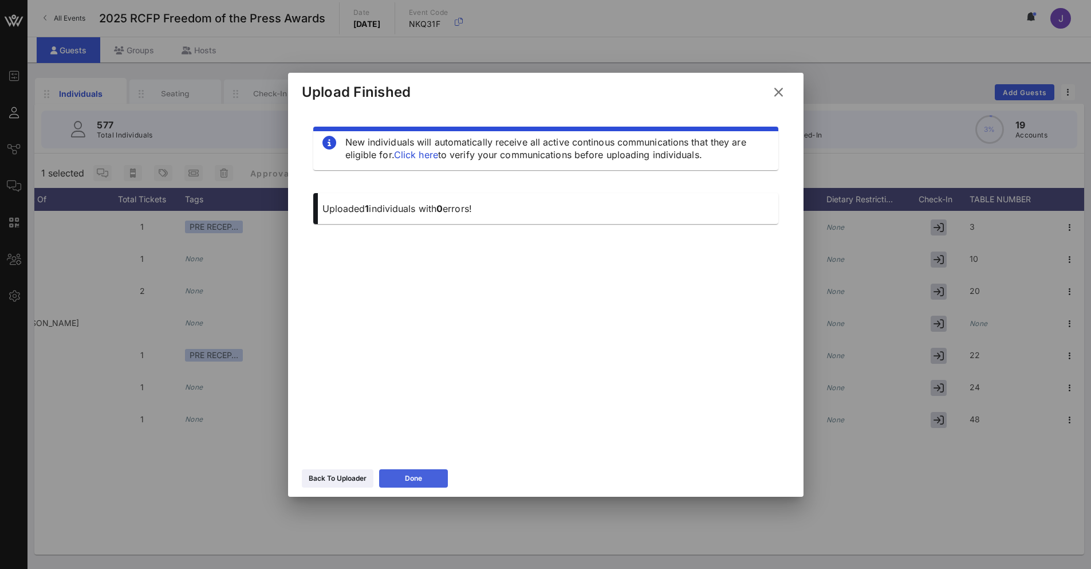
click at [431, 473] on button "Done" at bounding box center [413, 478] width 69 height 18
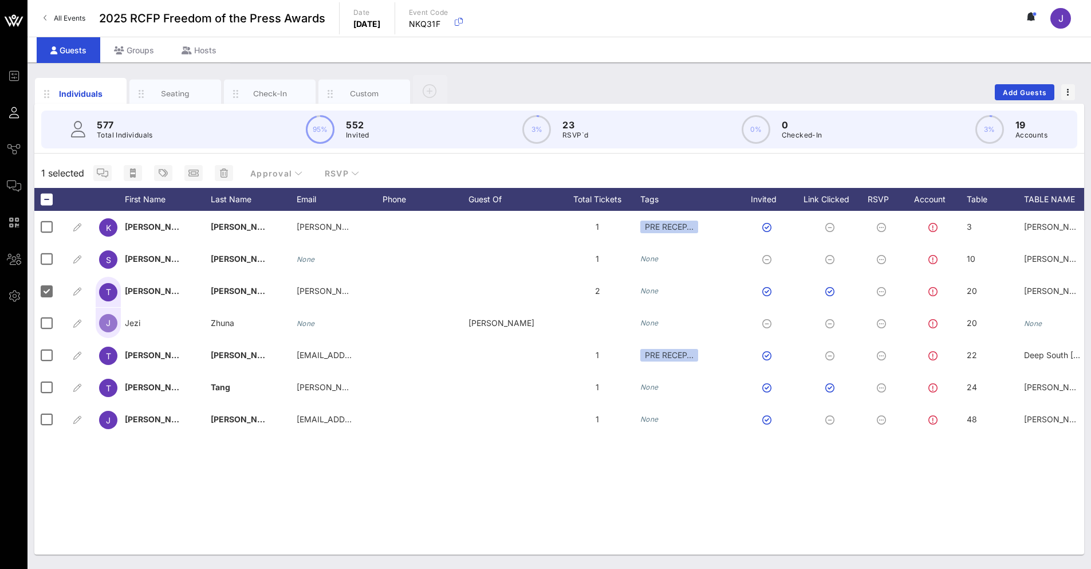
scroll to position [0, 34]
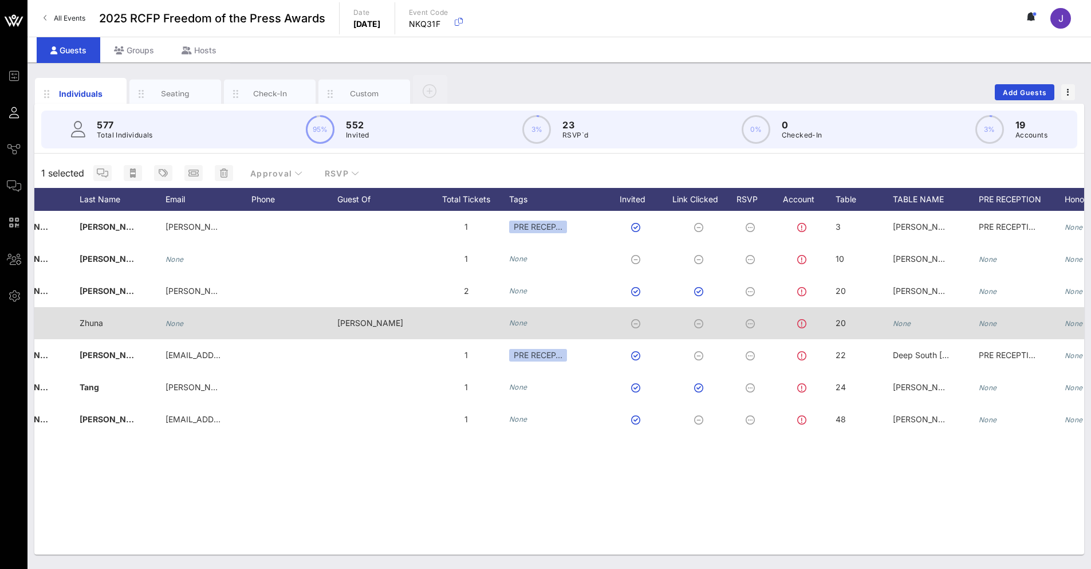
click at [905, 324] on icon "None" at bounding box center [902, 323] width 18 height 9
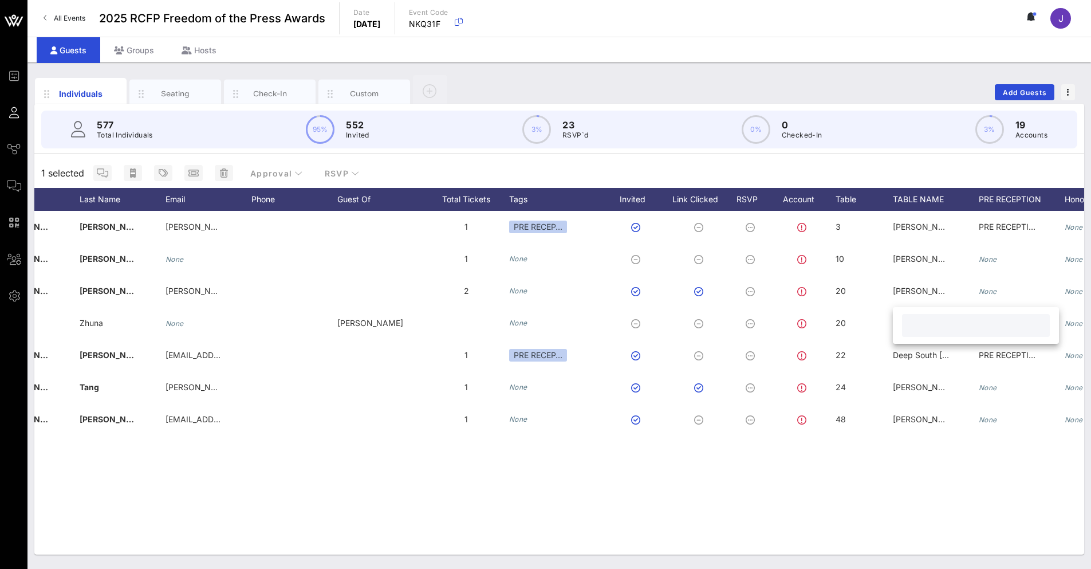
paste input "Bennett #1"
type input "Bennett #1"
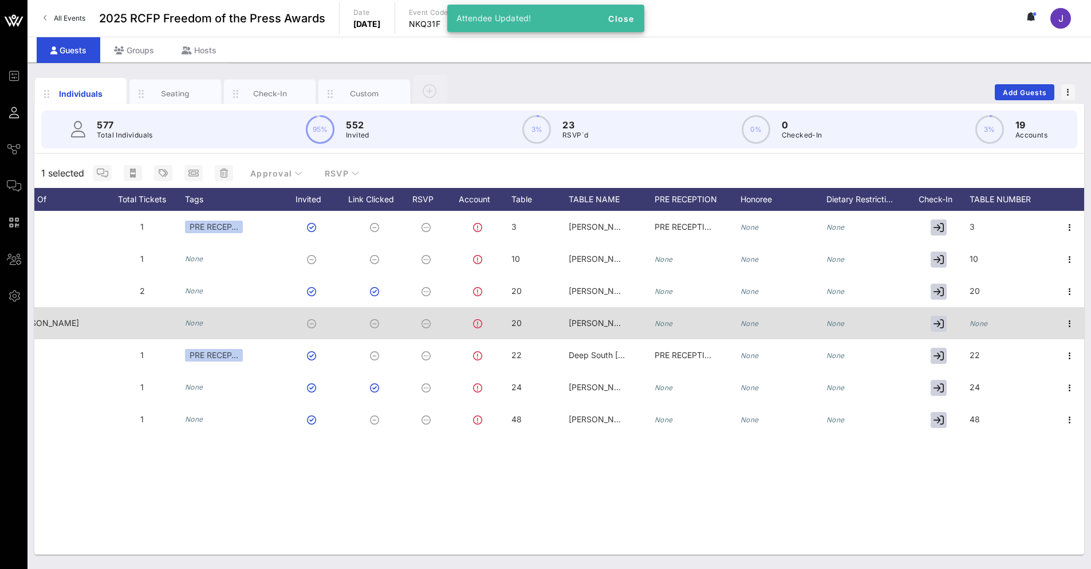
click at [985, 322] on icon "None" at bounding box center [979, 323] width 18 height 9
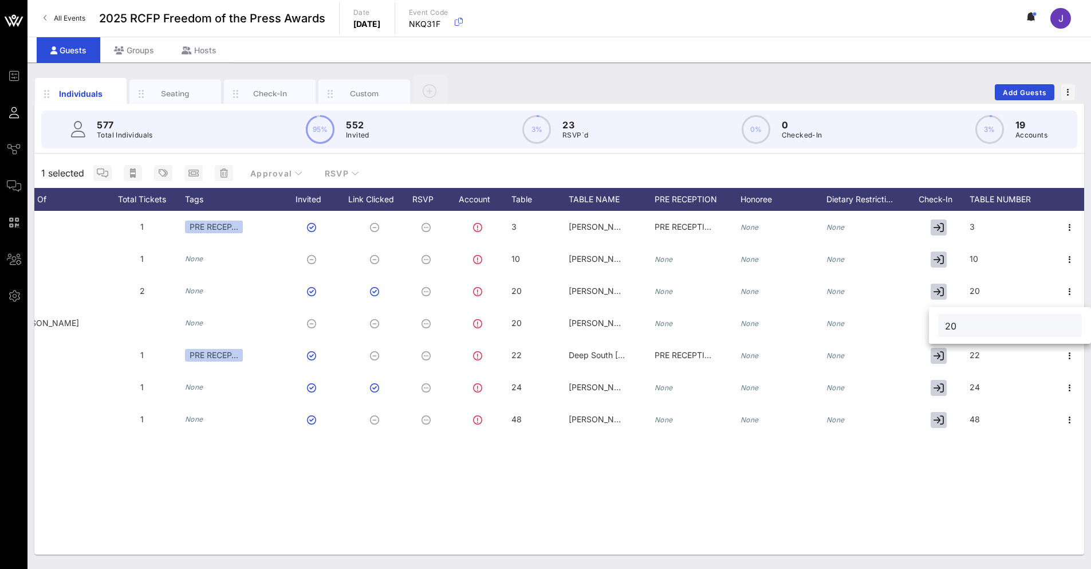
type input "20"
click at [1029, 461] on div "K Kathy Terry kathy@pterrys.com 1 PRE RECEP… 3 Erin Thornton #1 PRE RECEPTION N…" at bounding box center [559, 383] width 1050 height 344
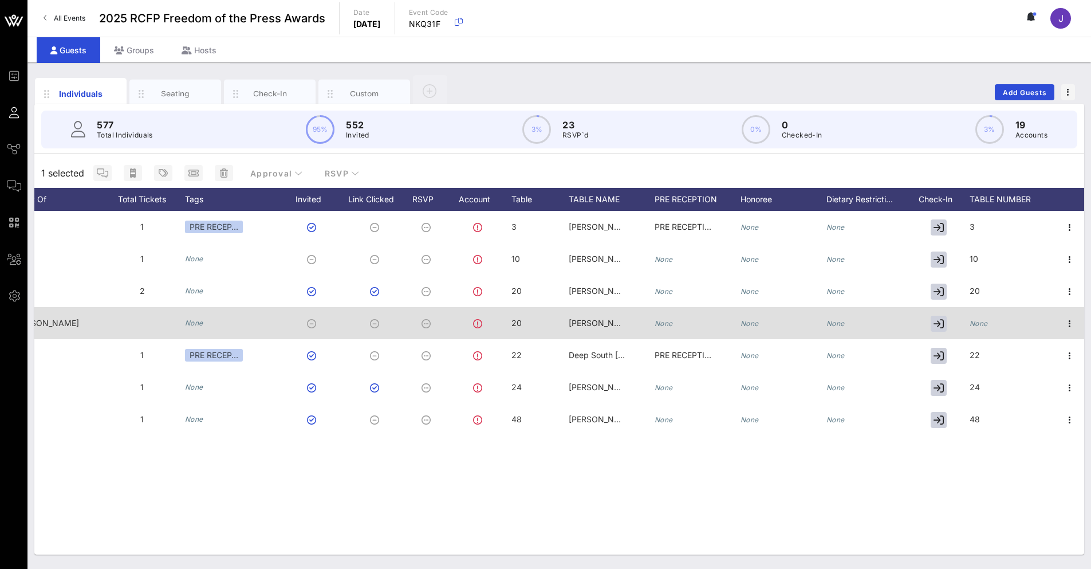
click at [975, 326] on icon "None" at bounding box center [979, 323] width 18 height 9
type input "20"
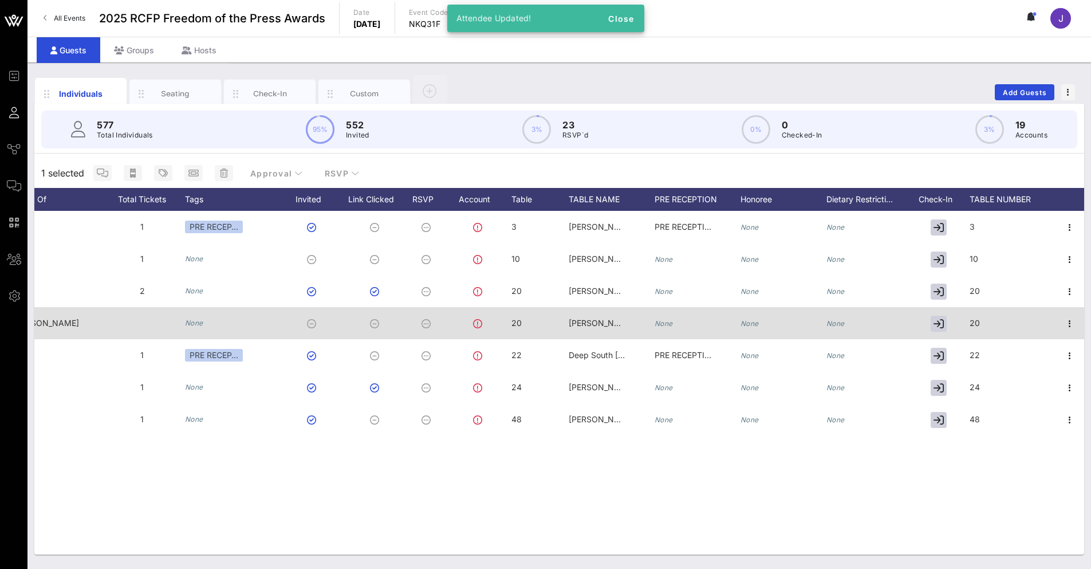
click at [589, 554] on div "Individuals Seating Check-In Custom Add Guests 577 Total Individuals 95% 552 In…" at bounding box center [559, 315] width 1064 height 506
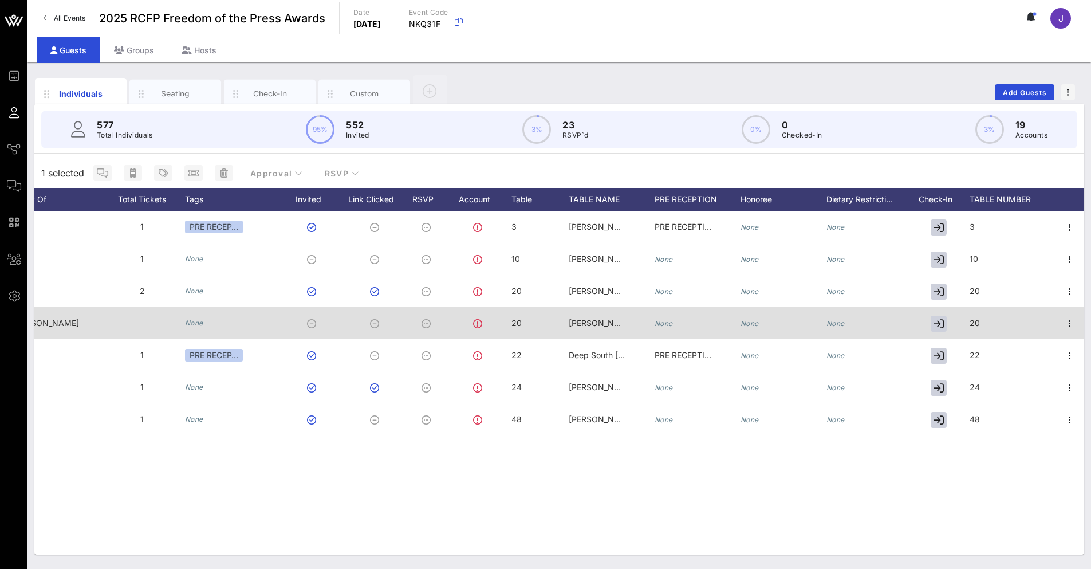
click at [310, 325] on icon at bounding box center [311, 323] width 9 height 9
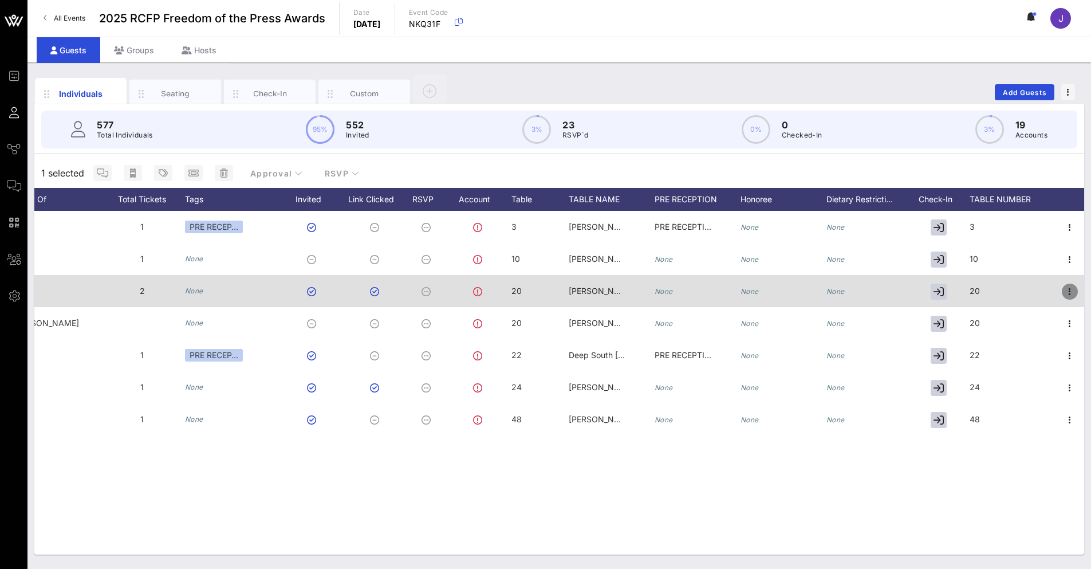
click at [1071, 291] on icon "button" at bounding box center [1070, 292] width 14 height 14
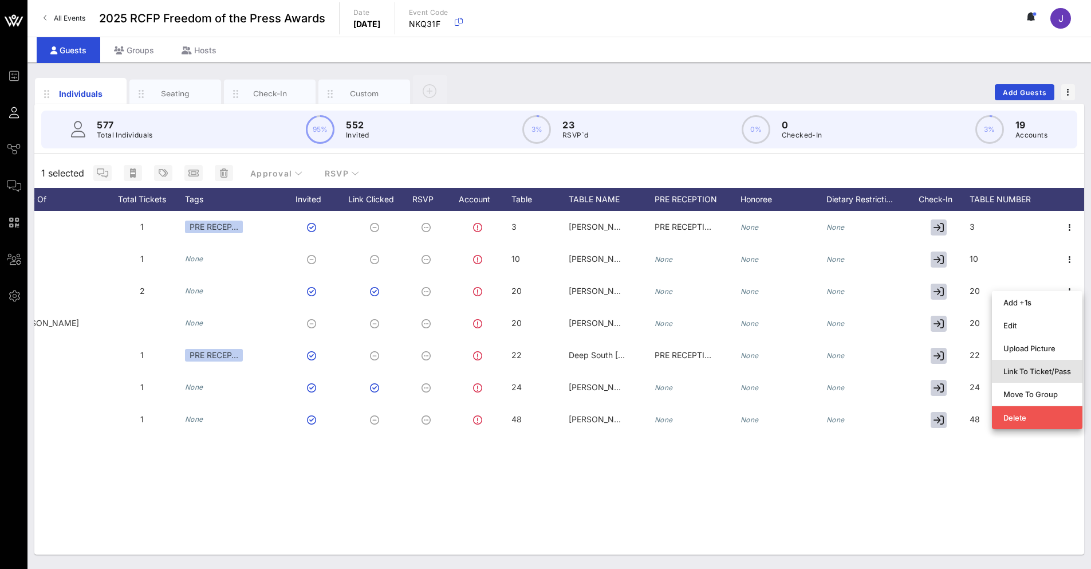
click at [1024, 375] on div "Link To Ticket/Pass" at bounding box center [1038, 371] width 68 height 9
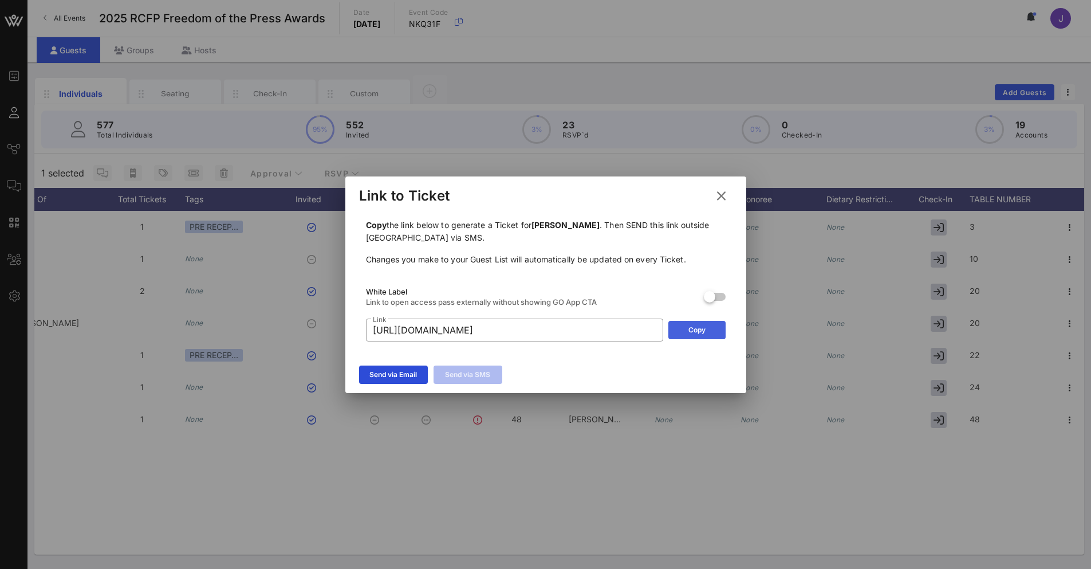
click at [709, 335] on button "Copy" at bounding box center [696, 330] width 57 height 18
click at [720, 196] on icon at bounding box center [721, 195] width 16 height 14
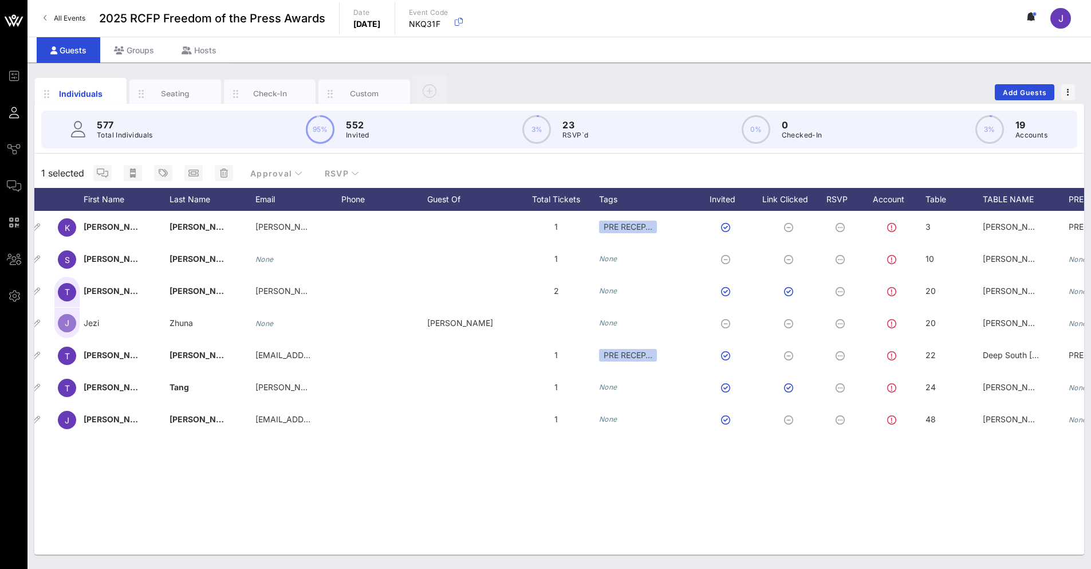
scroll to position [0, 0]
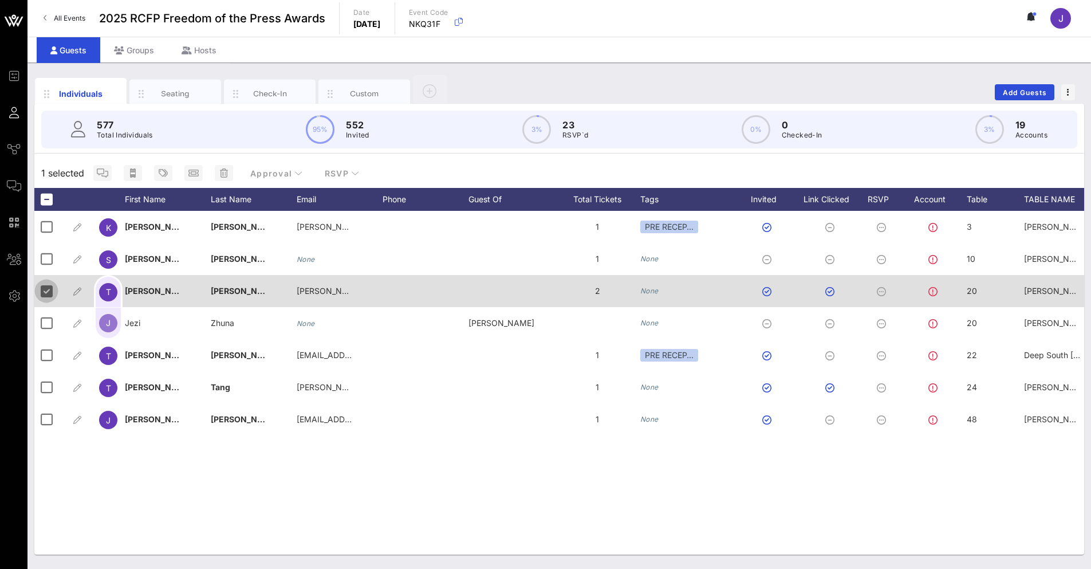
click at [50, 296] on div at bounding box center [46, 290] width 19 height 19
click at [44, 290] on div at bounding box center [46, 290] width 19 height 19
click at [38, 283] on div at bounding box center [46, 290] width 19 height 19
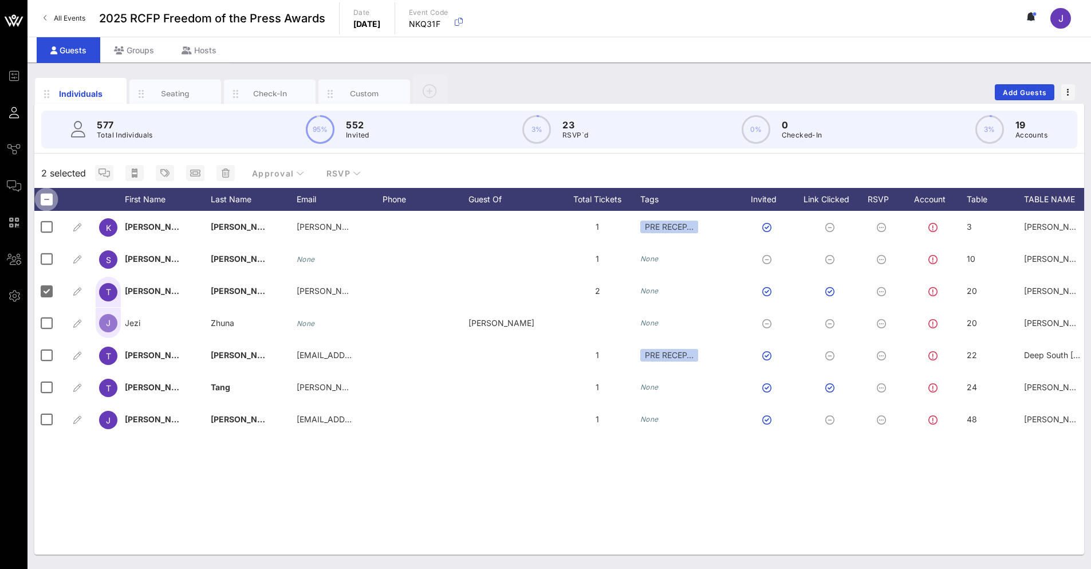
click at [47, 199] on div at bounding box center [46, 199] width 19 height 19
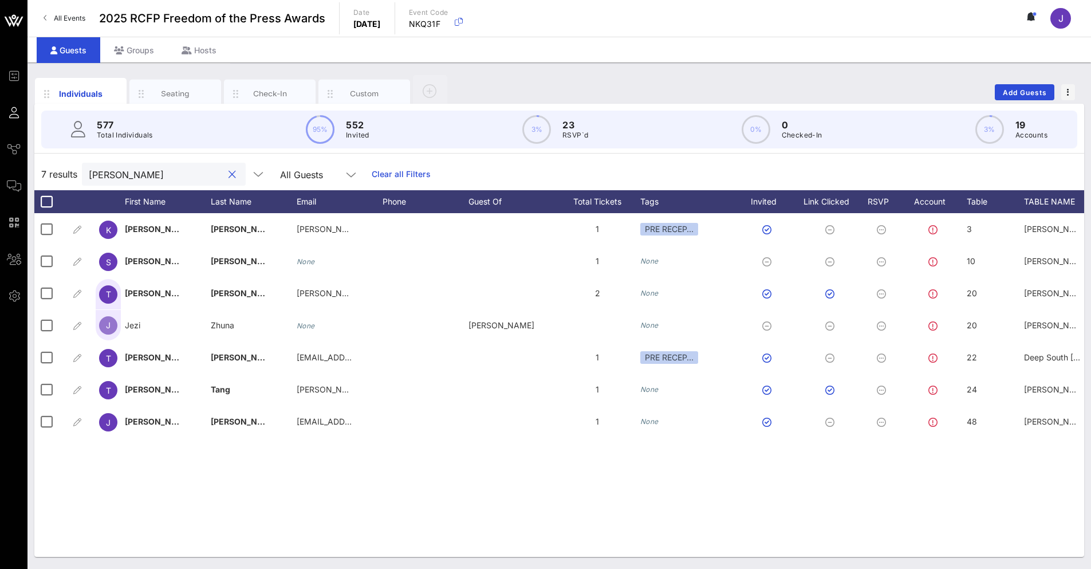
drag, startPoint x: 132, startPoint y: 175, endPoint x: 55, endPoint y: 164, distance: 77.5
click at [57, 170] on div "7 results terry All Guests Clear all Filters" at bounding box center [559, 174] width 1050 height 32
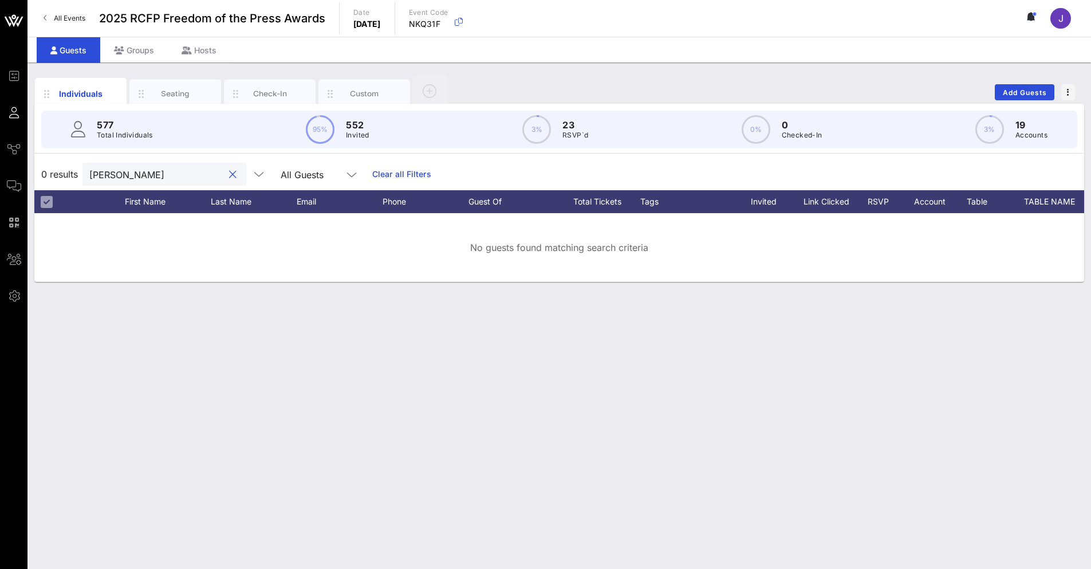
drag, startPoint x: 141, startPoint y: 177, endPoint x: -11, endPoint y: 173, distance: 153.0
click at [0, 173] on html "Event Builder Guests Journeys Comms QR Scanner Team Settings 2025 RCFP Freedom …" at bounding box center [545, 284] width 1091 height 569
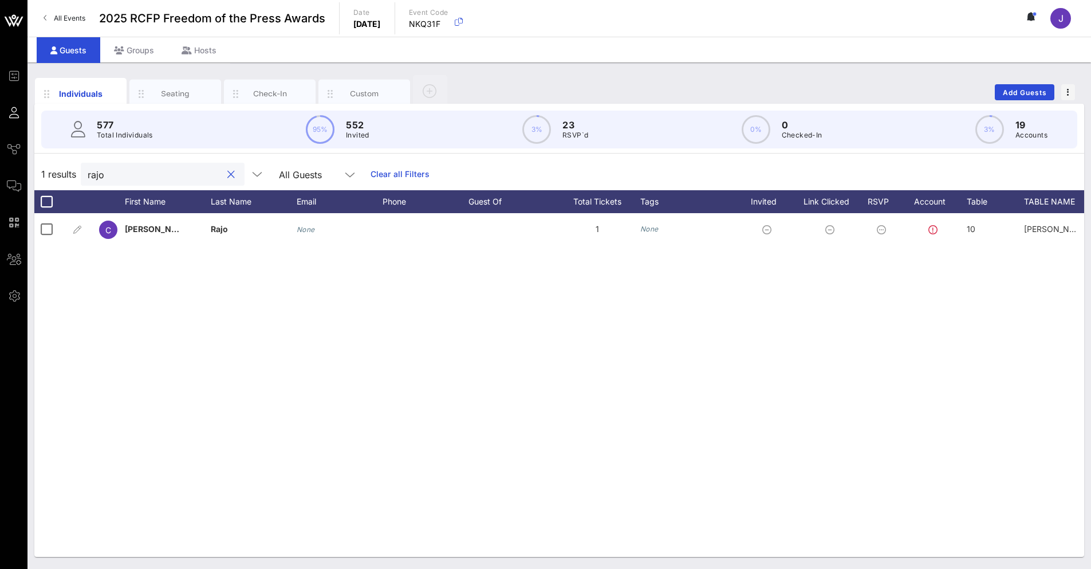
type input "rajo"
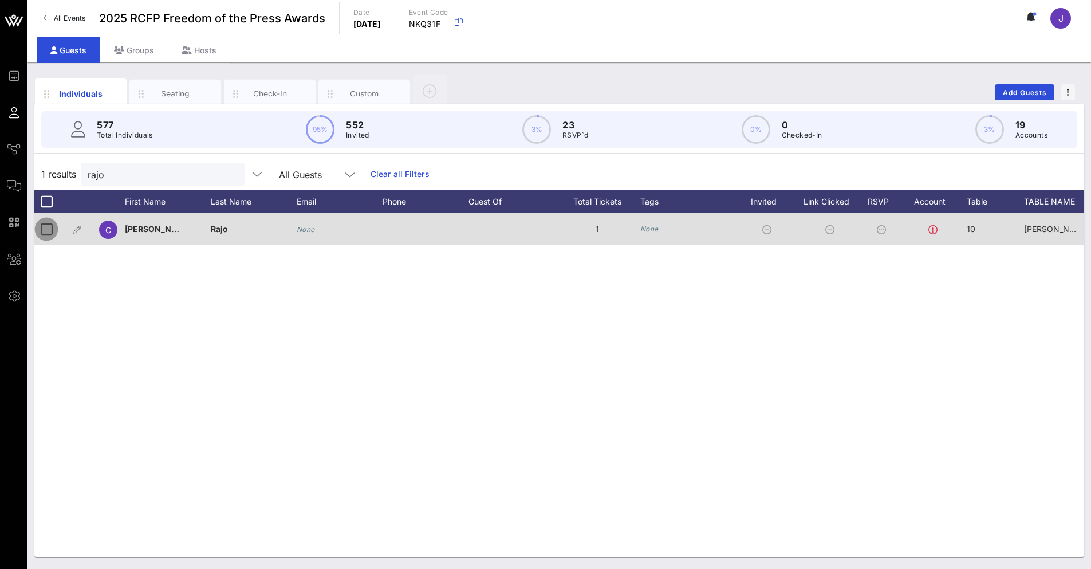
click at [48, 230] on div at bounding box center [46, 228] width 19 height 19
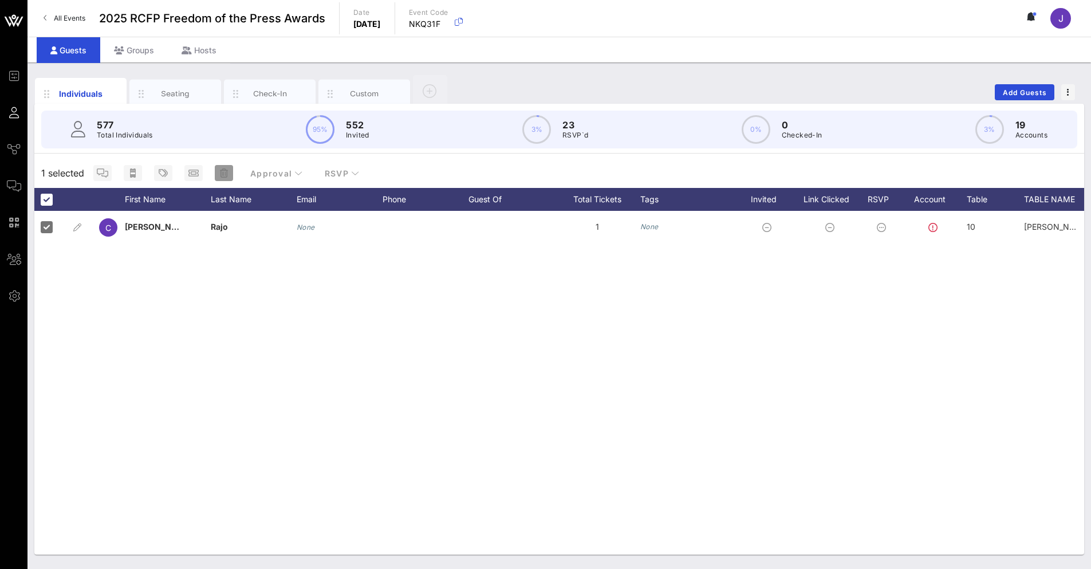
click at [225, 176] on icon "button" at bounding box center [224, 172] width 8 height 9
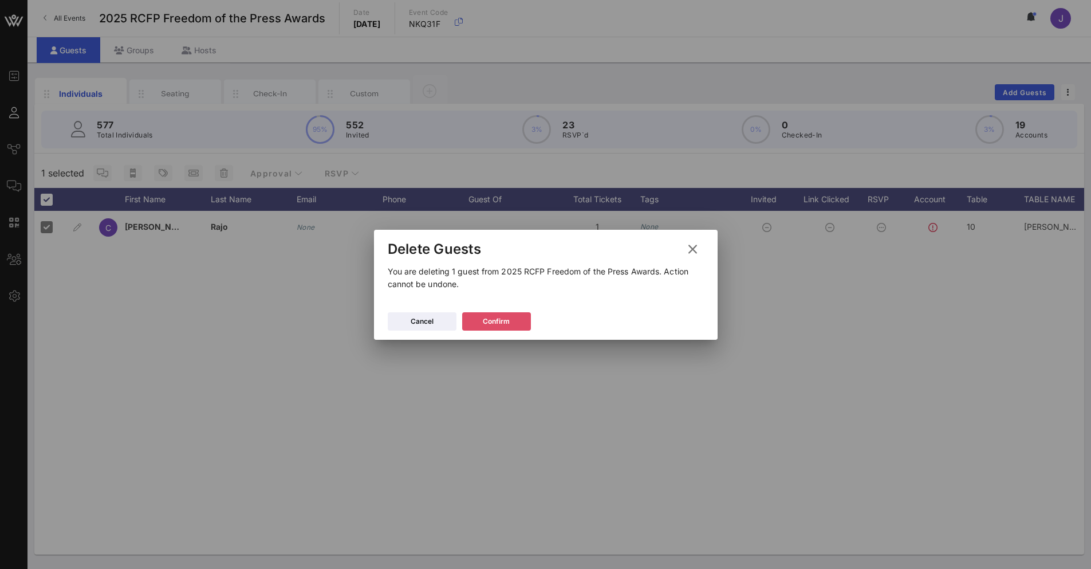
click at [503, 321] on div "Confirm" at bounding box center [496, 321] width 27 height 11
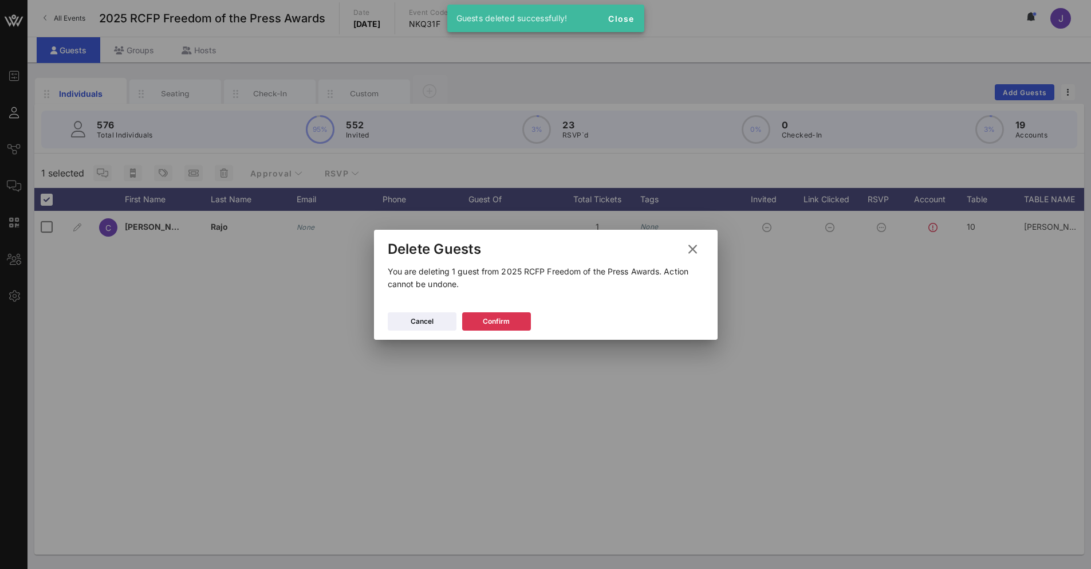
click at [145, 139] on div at bounding box center [545, 284] width 1091 height 569
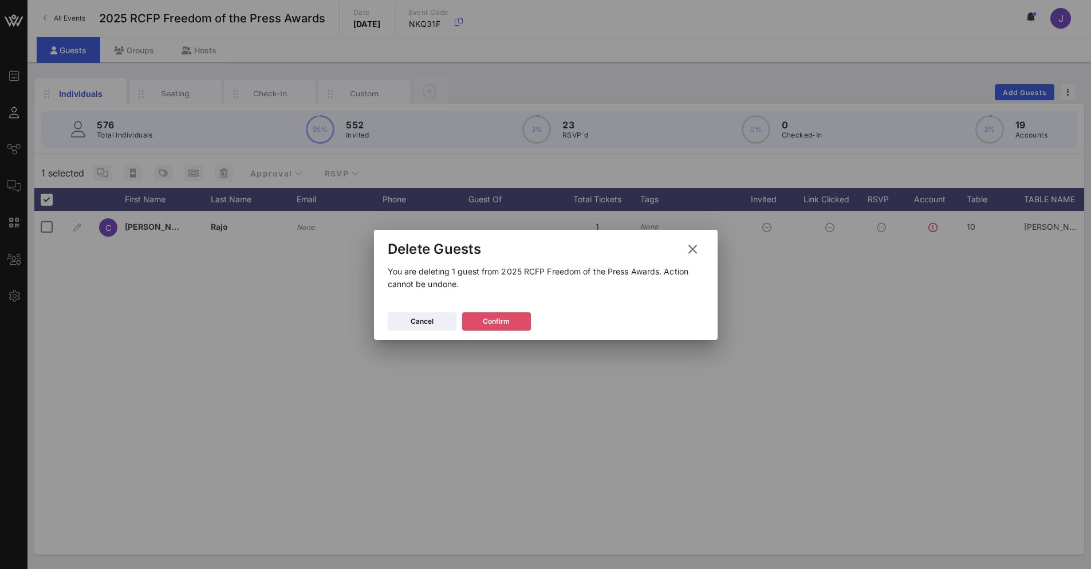
click at [513, 315] on button "Confirm" at bounding box center [496, 321] width 69 height 18
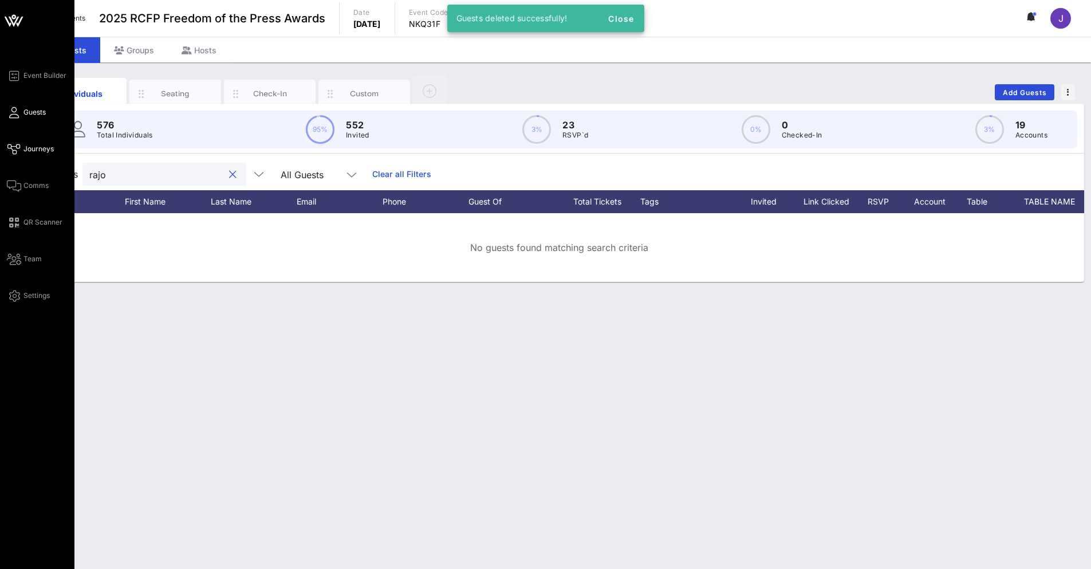
drag, startPoint x: 140, startPoint y: 176, endPoint x: 11, endPoint y: 151, distance: 131.8
click at [11, 151] on div "Event Builder Guests Journeys Comms QR Scanner Team Settings 2025 RCFP Freedom …" at bounding box center [545, 284] width 1091 height 569
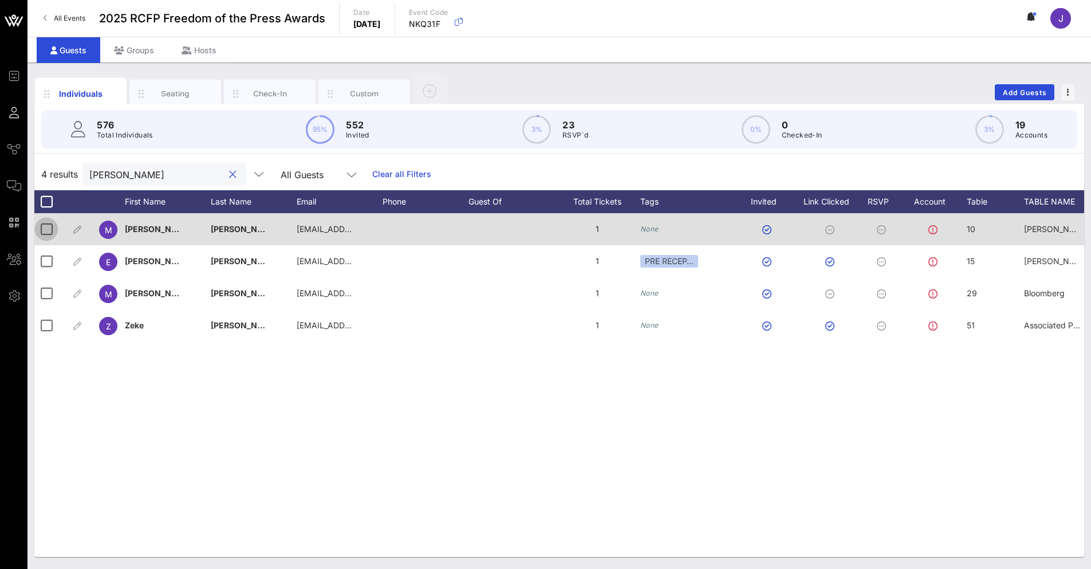
type input "miller"
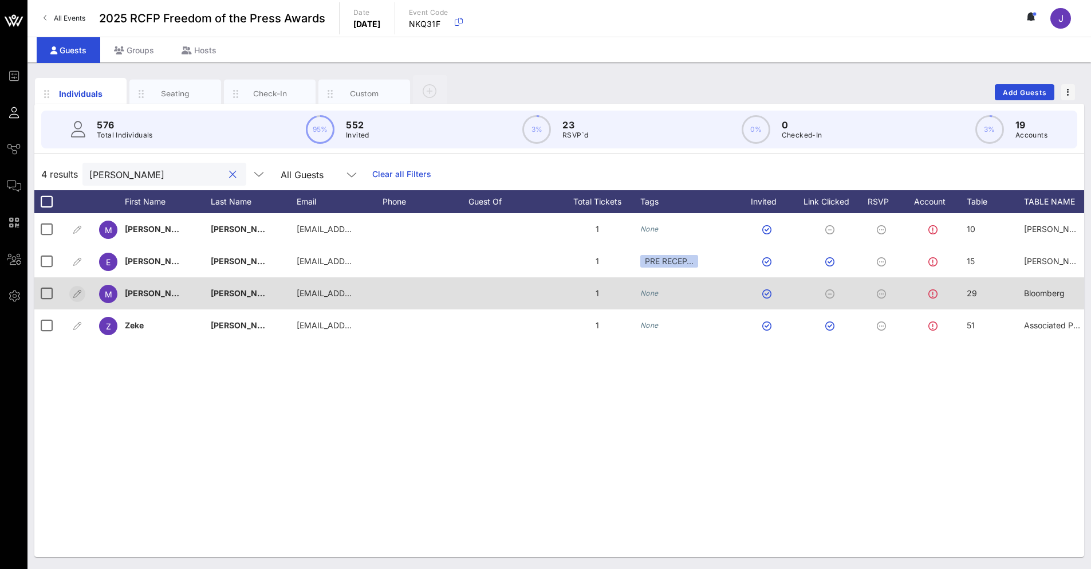
drag, startPoint x: 44, startPoint y: 231, endPoint x: 77, endPoint y: 285, distance: 63.8
click at [45, 231] on div at bounding box center [46, 228] width 19 height 19
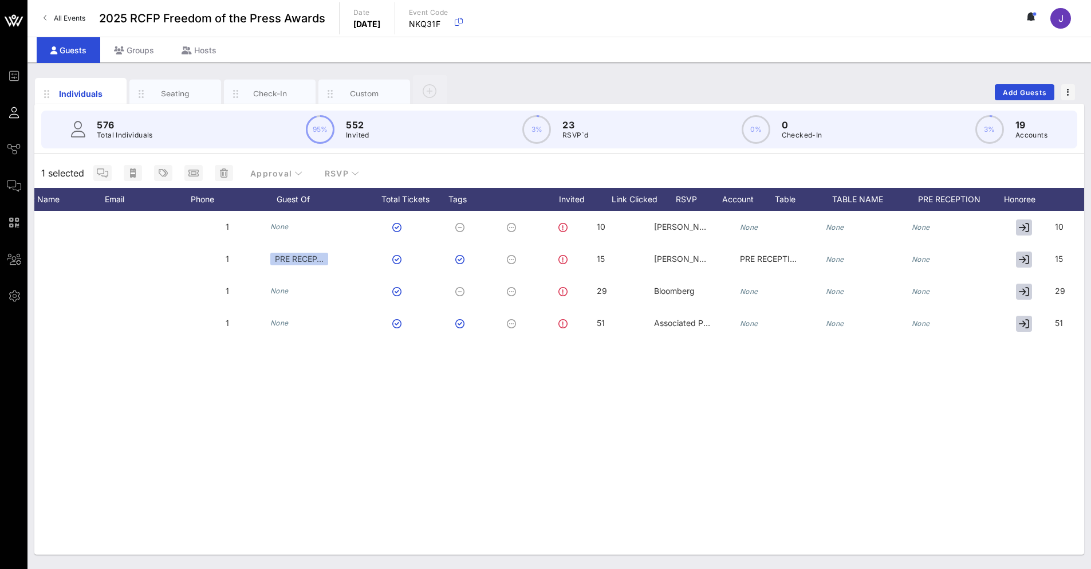
scroll to position [0, 455]
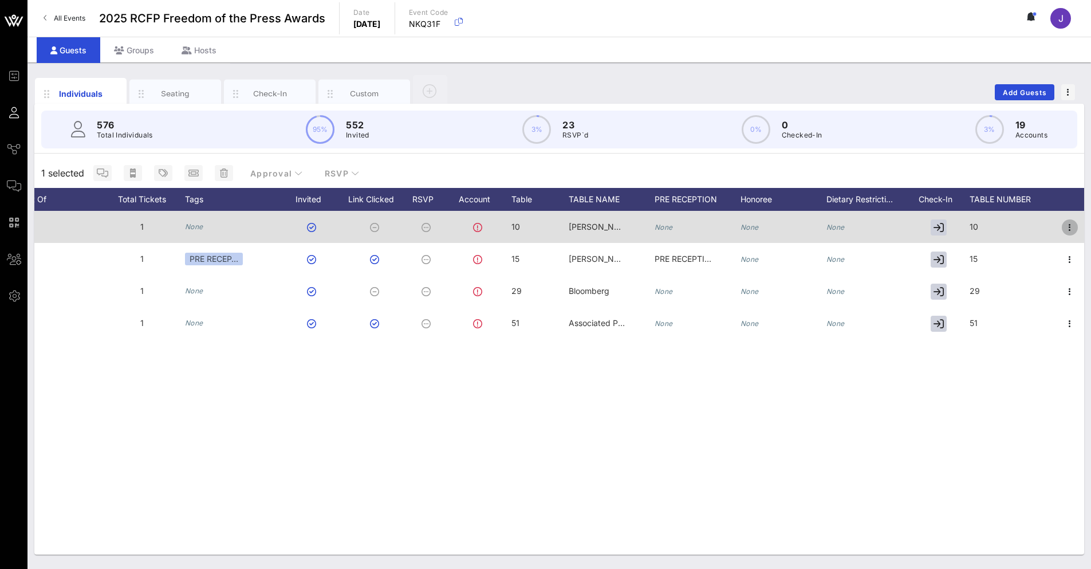
click at [1073, 227] on icon "button" at bounding box center [1070, 228] width 14 height 14
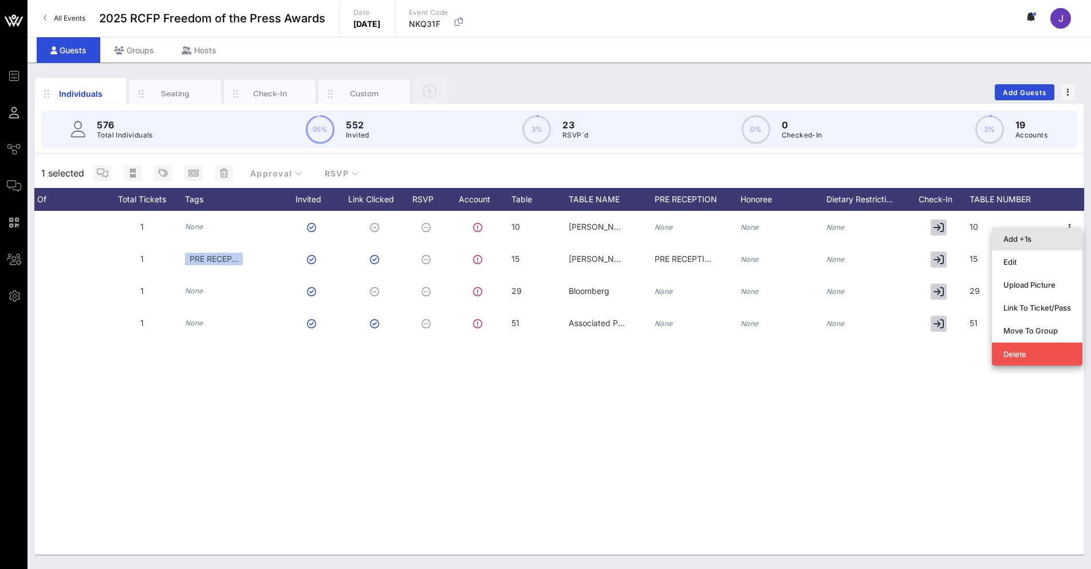
click at [1029, 239] on div "Add +1s" at bounding box center [1038, 238] width 68 height 9
type input "Guest Of"
type input "Marjorie Miller"
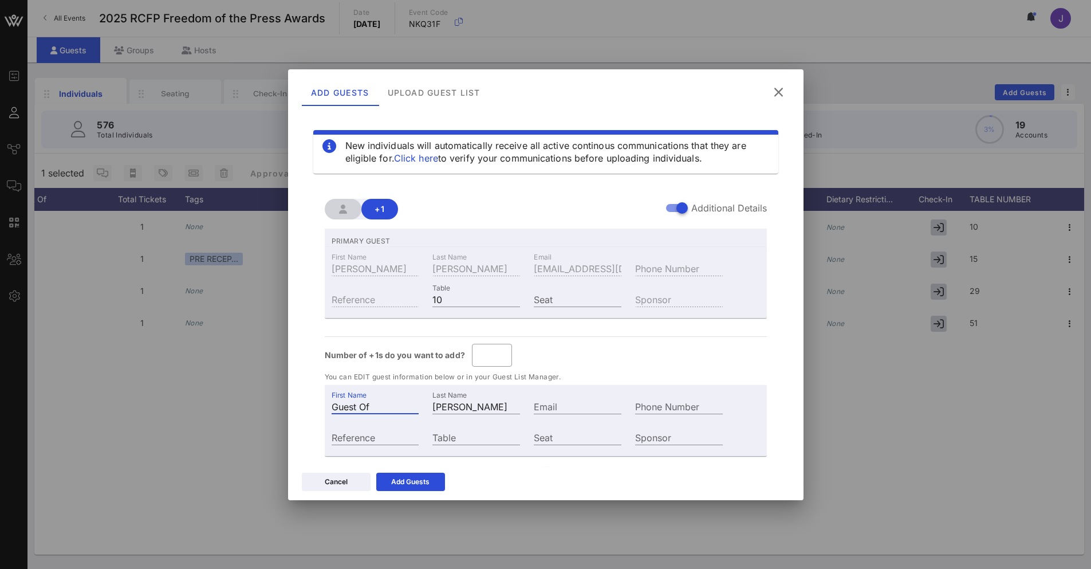
drag, startPoint x: 377, startPoint y: 403, endPoint x: 277, endPoint y: 396, distance: 101.0
click at [273, 399] on div "Event Builder Guests Journeys Comms QR Scanner Team Settings 2025 RCFP Freedom …" at bounding box center [545, 284] width 1091 height 569
type input "Carlos"
type input "Rajo"
click at [450, 438] on input "Table" at bounding box center [476, 437] width 88 height 15
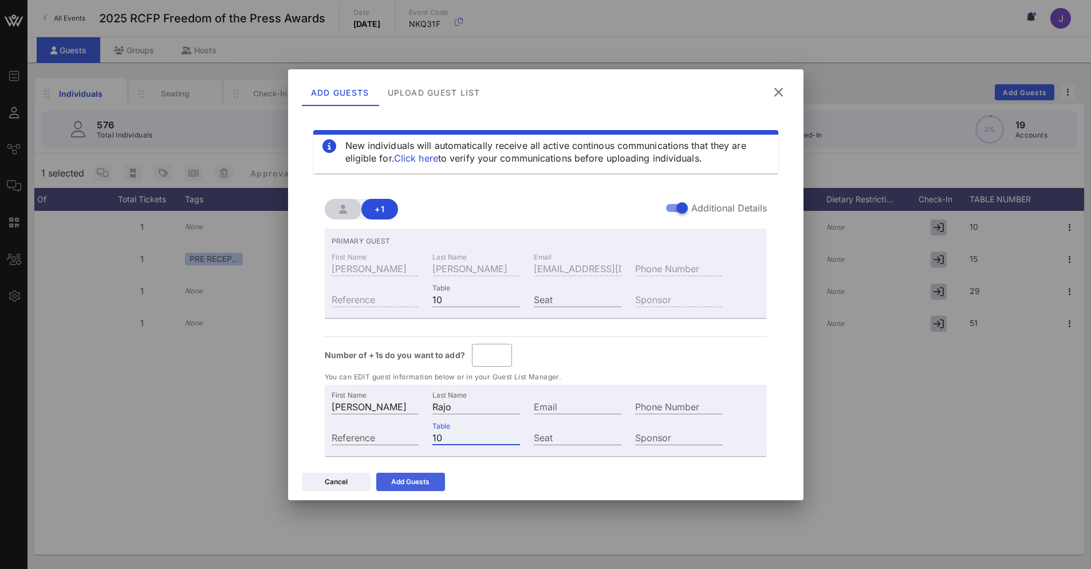
type input "10"
click at [430, 481] on button "Add Guests" at bounding box center [410, 482] width 69 height 18
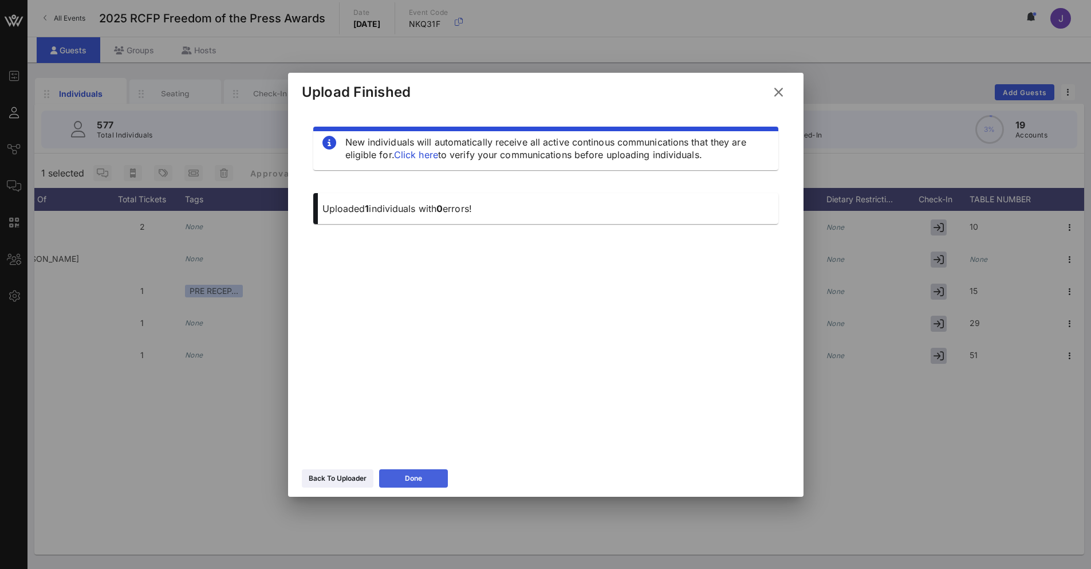
click at [403, 478] on button "Done" at bounding box center [413, 478] width 69 height 18
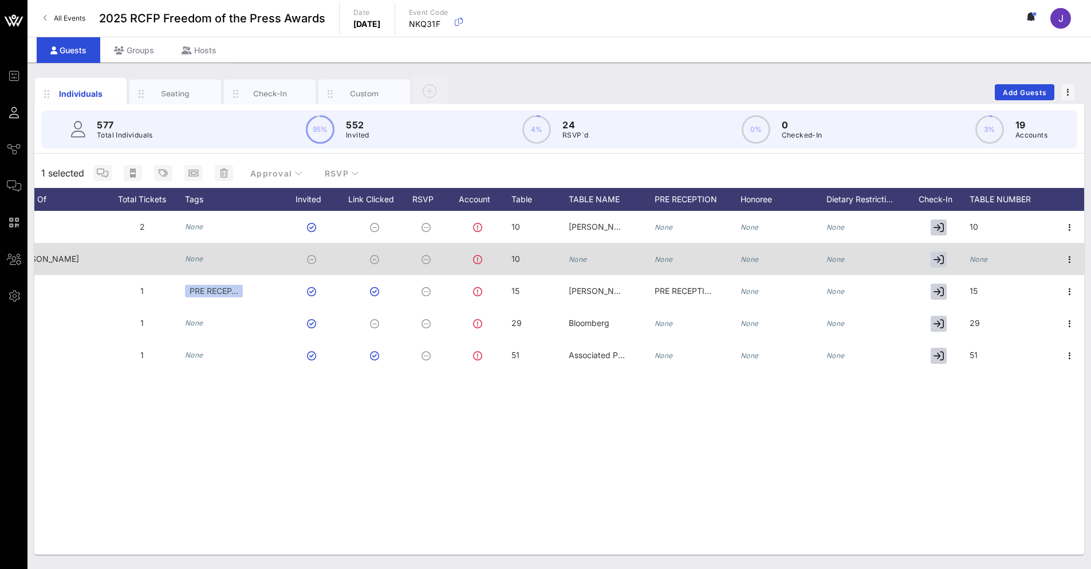
click at [581, 262] on icon "None" at bounding box center [578, 259] width 18 height 9
type input "Dodi Fromson"
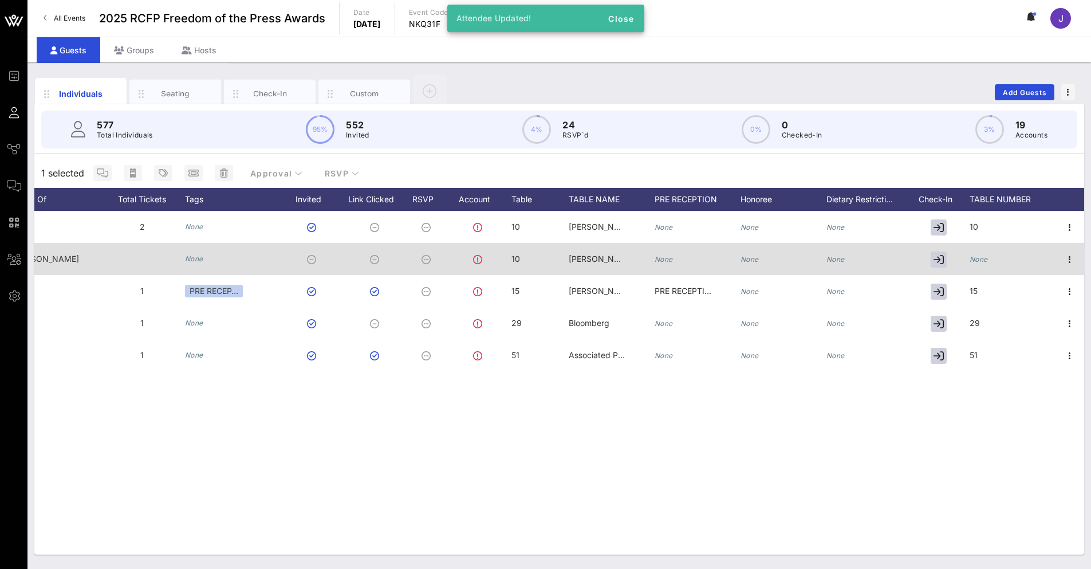
click at [975, 265] on div "None" at bounding box center [979, 259] width 18 height 32
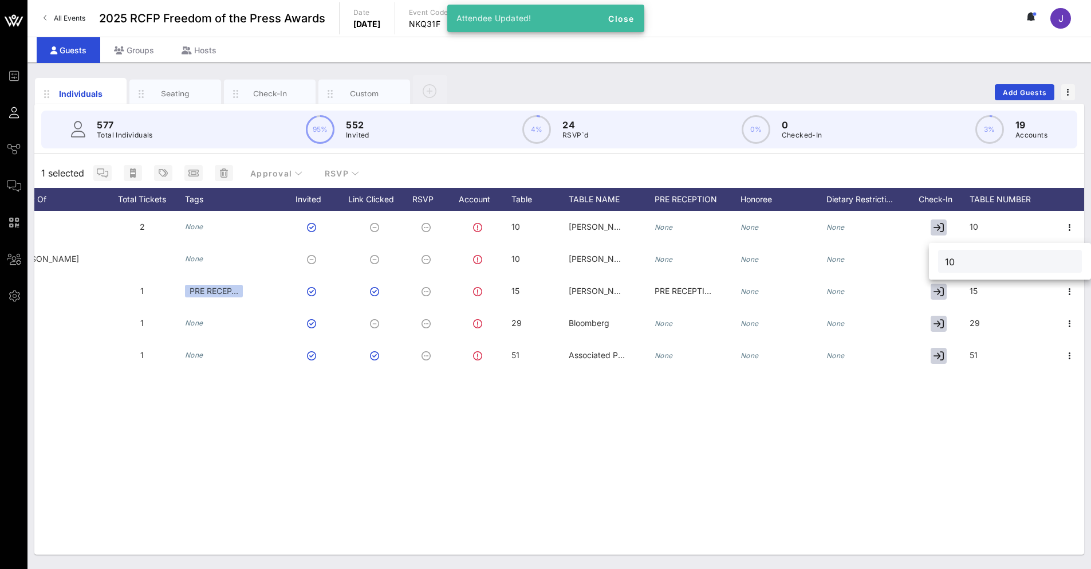
type input "10"
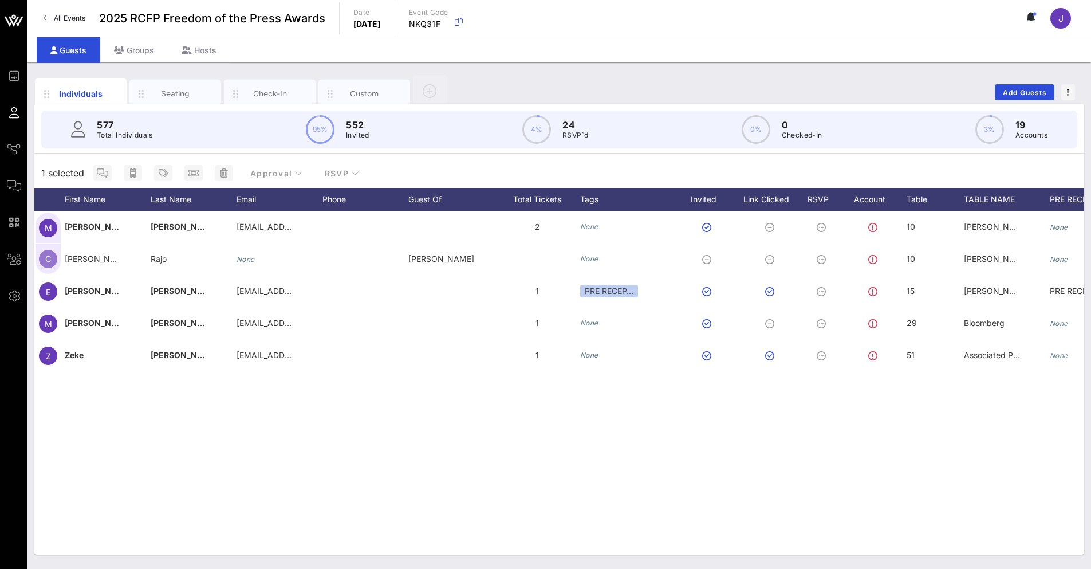
scroll to position [0, 0]
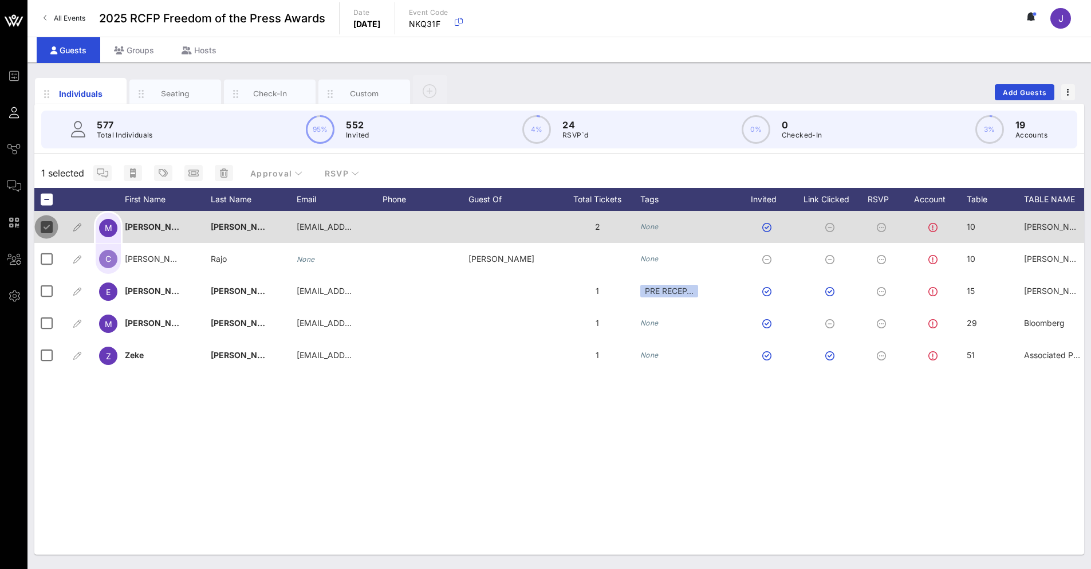
click at [45, 227] on div at bounding box center [46, 226] width 19 height 19
click at [42, 226] on div at bounding box center [46, 226] width 19 height 19
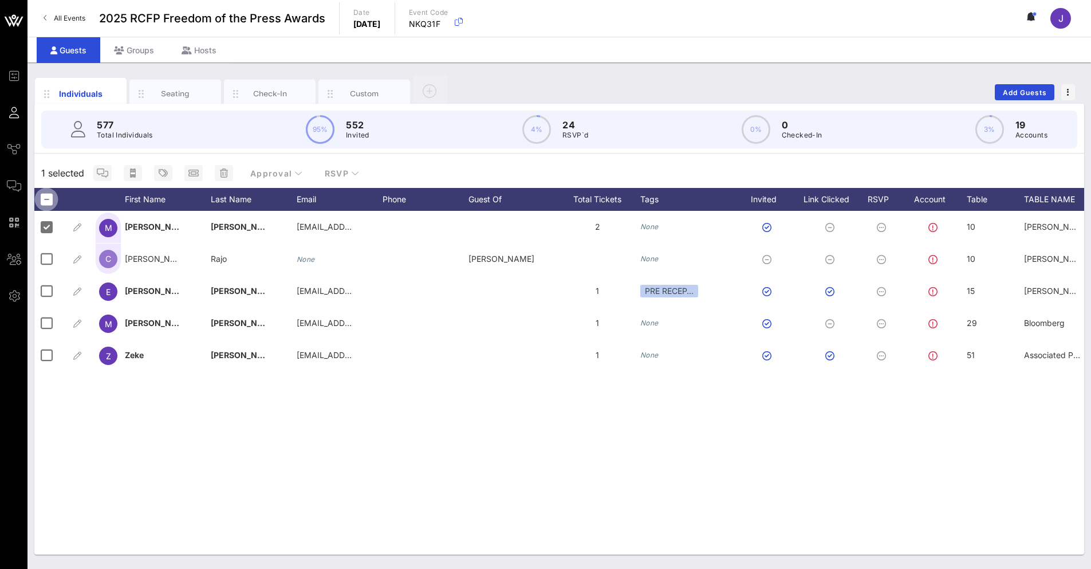
click at [47, 198] on div at bounding box center [46, 199] width 19 height 19
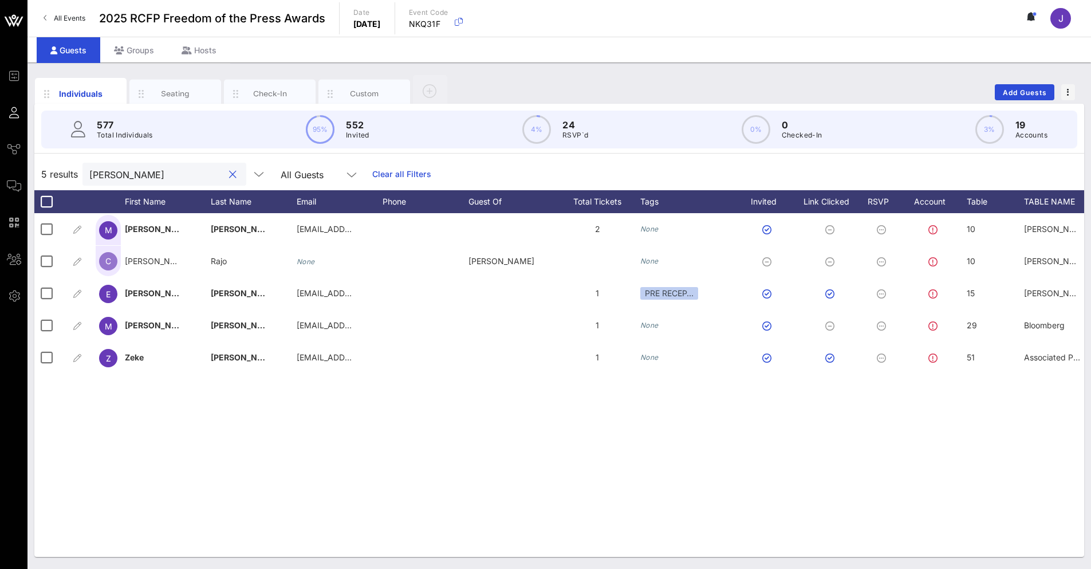
drag, startPoint x: 140, startPoint y: 172, endPoint x: 70, endPoint y: 176, distance: 70.0
click at [70, 176] on div "5 results miller All Guests Clear all Filters" at bounding box center [559, 174] width 1050 height 32
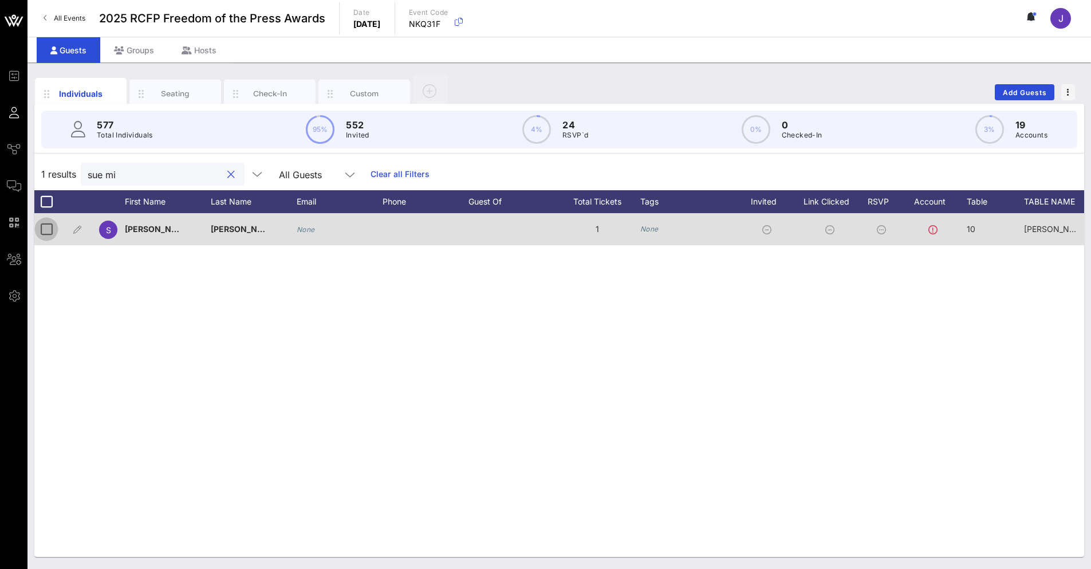
type input "sue mi"
click at [42, 231] on div at bounding box center [46, 228] width 19 height 19
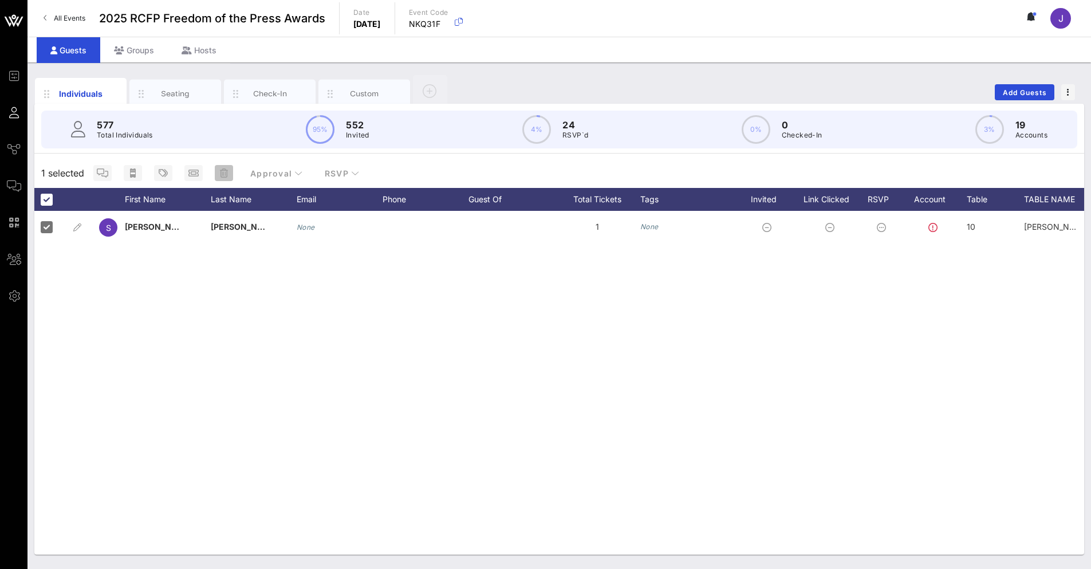
click at [223, 173] on icon "button" at bounding box center [224, 172] width 8 height 9
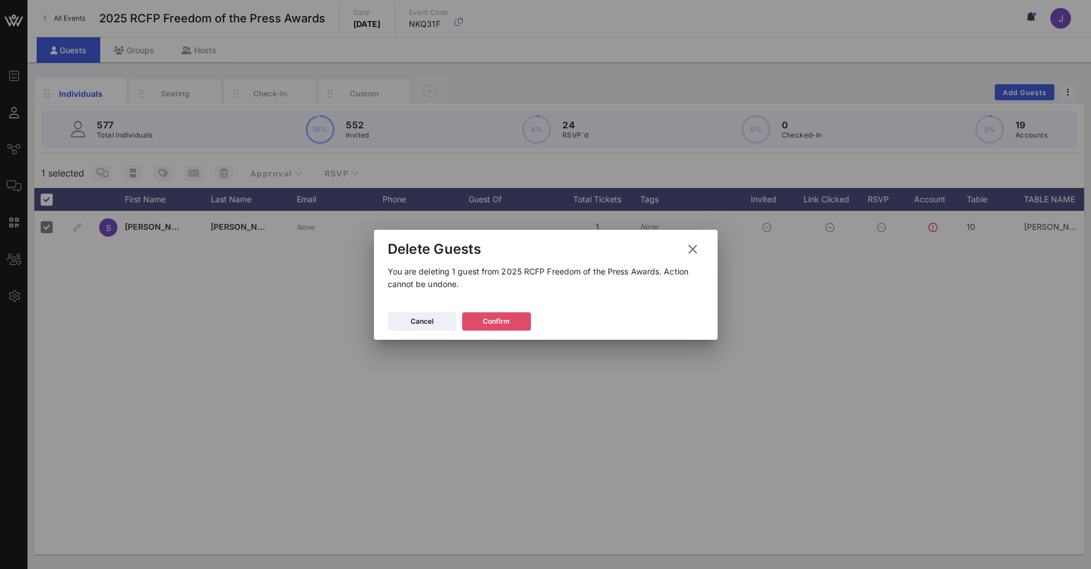
click at [489, 317] on div "Confirm" at bounding box center [496, 321] width 27 height 11
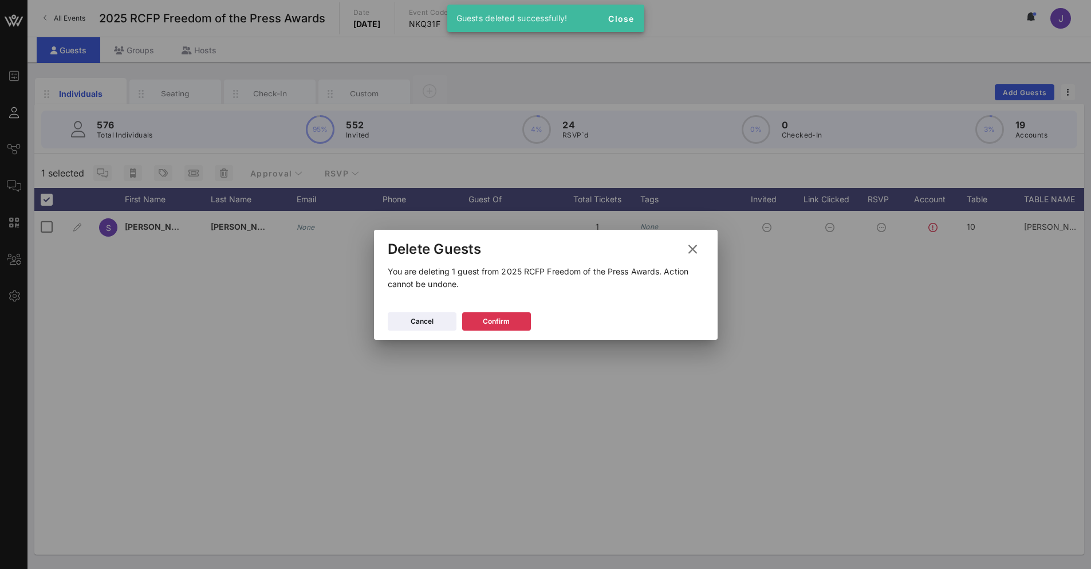
click at [143, 144] on div at bounding box center [545, 284] width 1091 height 569
click at [58, 174] on div at bounding box center [545, 284] width 1091 height 569
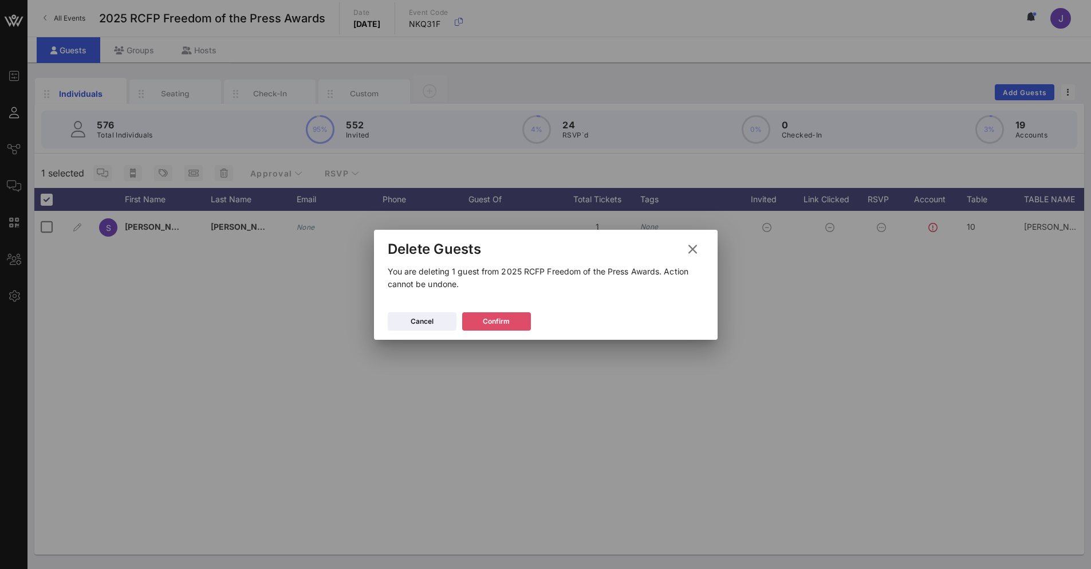
click at [503, 322] on div "Confirm" at bounding box center [496, 321] width 27 height 11
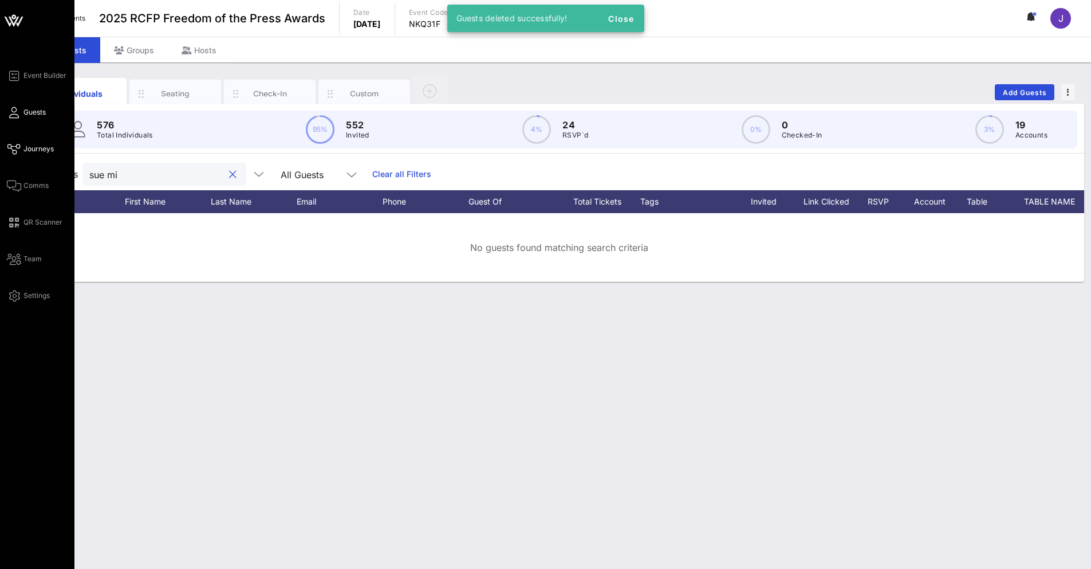
drag, startPoint x: 123, startPoint y: 174, endPoint x: 13, endPoint y: 152, distance: 112.0
click at [13, 152] on div "Event Builder Guests Journeys Comms QR Scanner Team Settings 2025 RCFP Freedom …" at bounding box center [545, 284] width 1091 height 569
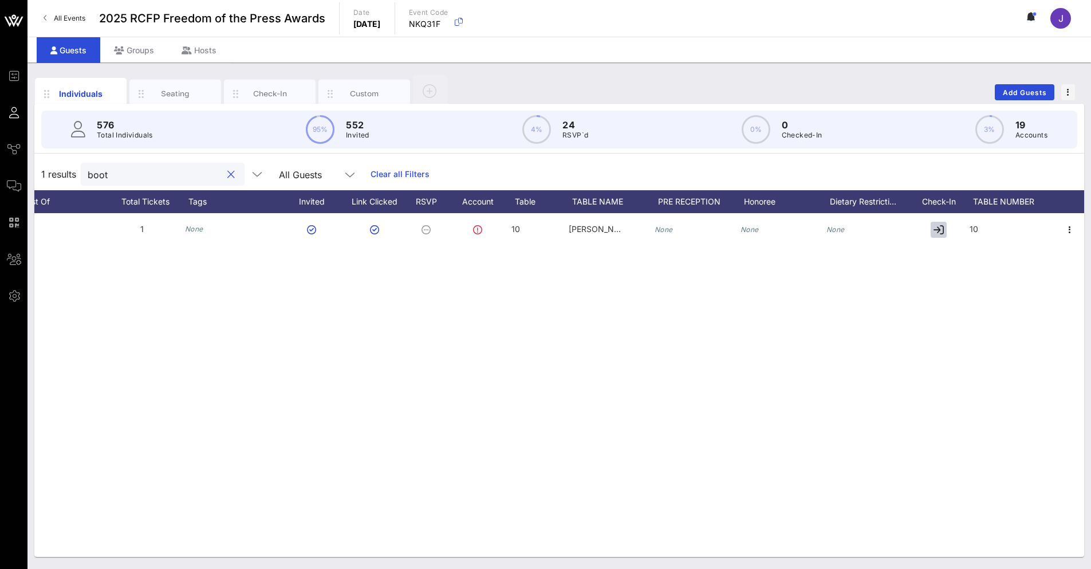
scroll to position [0, 455]
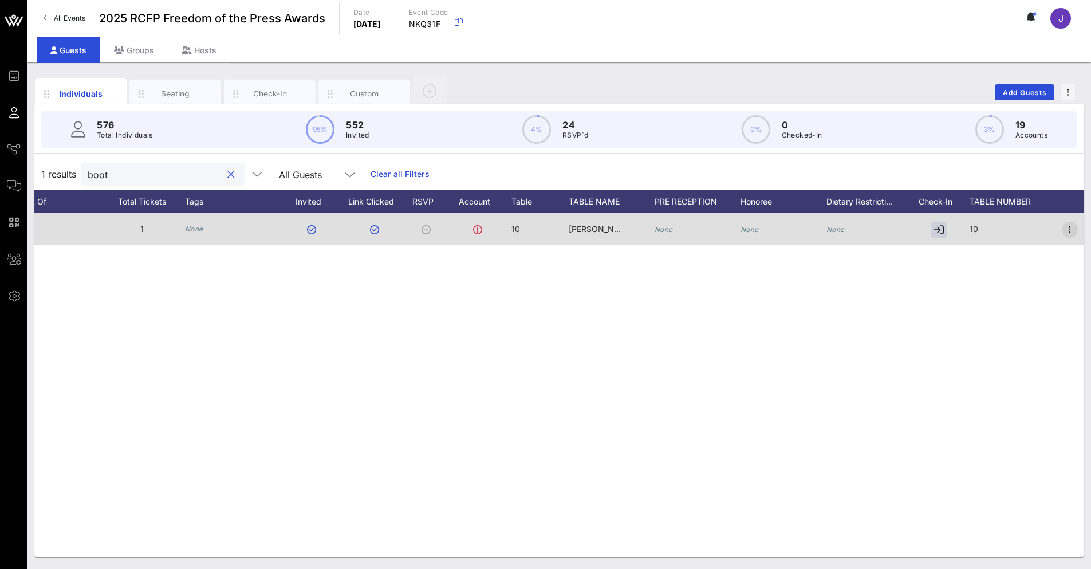
type input "boot"
click at [1071, 225] on icon "button" at bounding box center [1070, 230] width 14 height 14
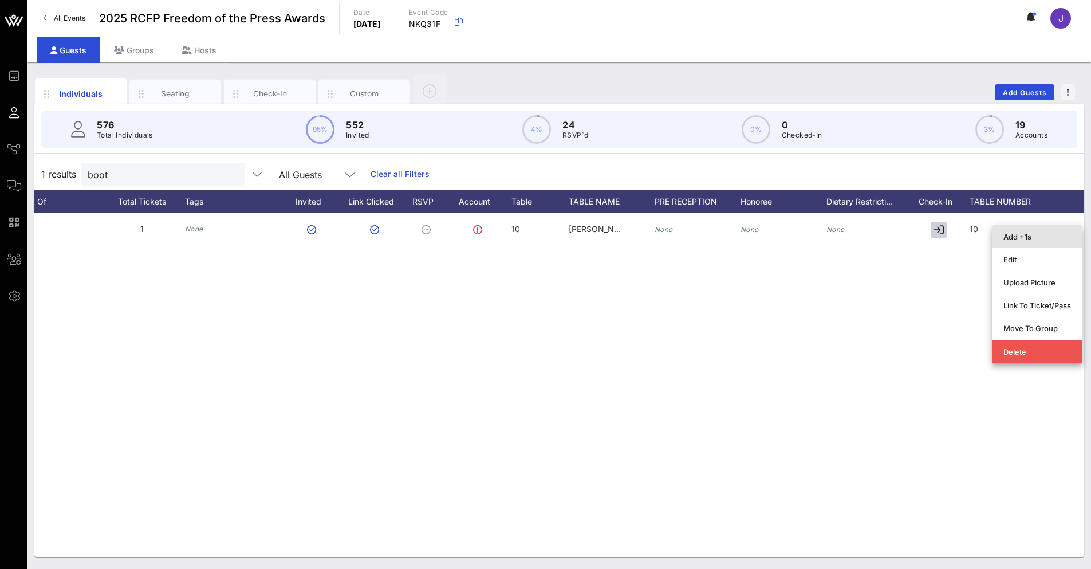
click at [1021, 238] on div "Add +1s" at bounding box center [1038, 236] width 68 height 9
type input "Guest Of"
type input "Max Boot"
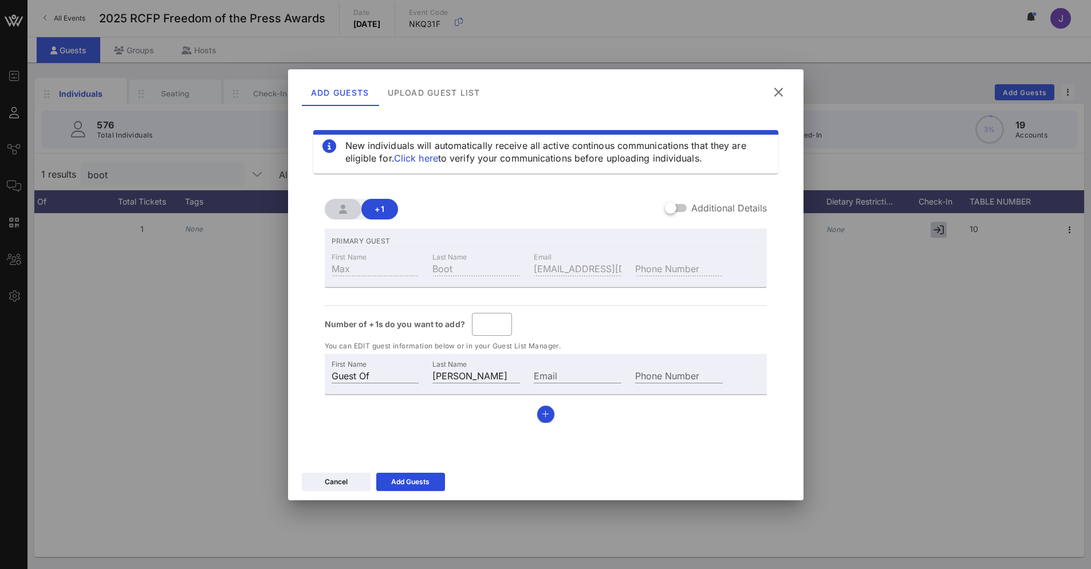
click at [711, 211] on label "Additional Details" at bounding box center [729, 207] width 76 height 11
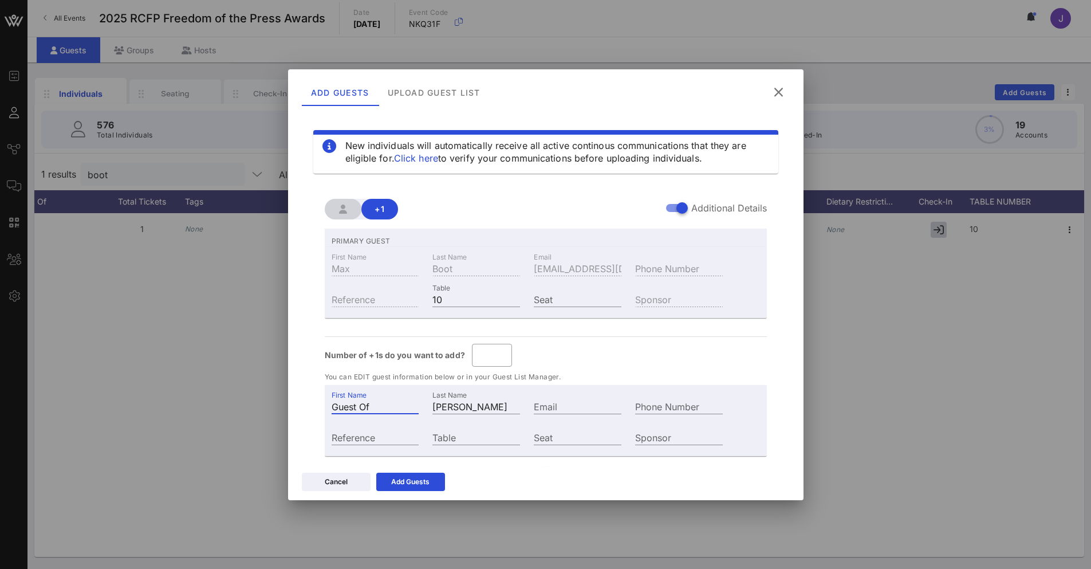
drag, startPoint x: 374, startPoint y: 404, endPoint x: 202, endPoint y: 395, distance: 172.1
click at [203, 398] on div "Event Builder Guests Journeys Comms QR Scanner Team Settings 2025 RCFP Freedom …" at bounding box center [545, 284] width 1091 height 569
type input "Sue Mi"
type input "Terry"
click at [439, 439] on input "Table" at bounding box center [476, 437] width 88 height 15
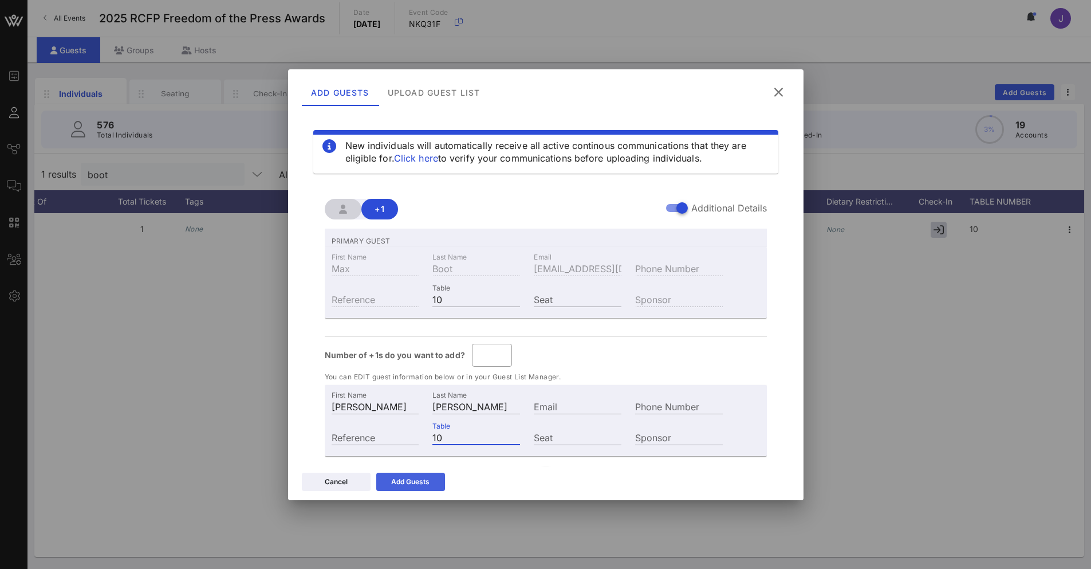
type input "10"
click at [416, 484] on div "Add Guests" at bounding box center [410, 481] width 38 height 11
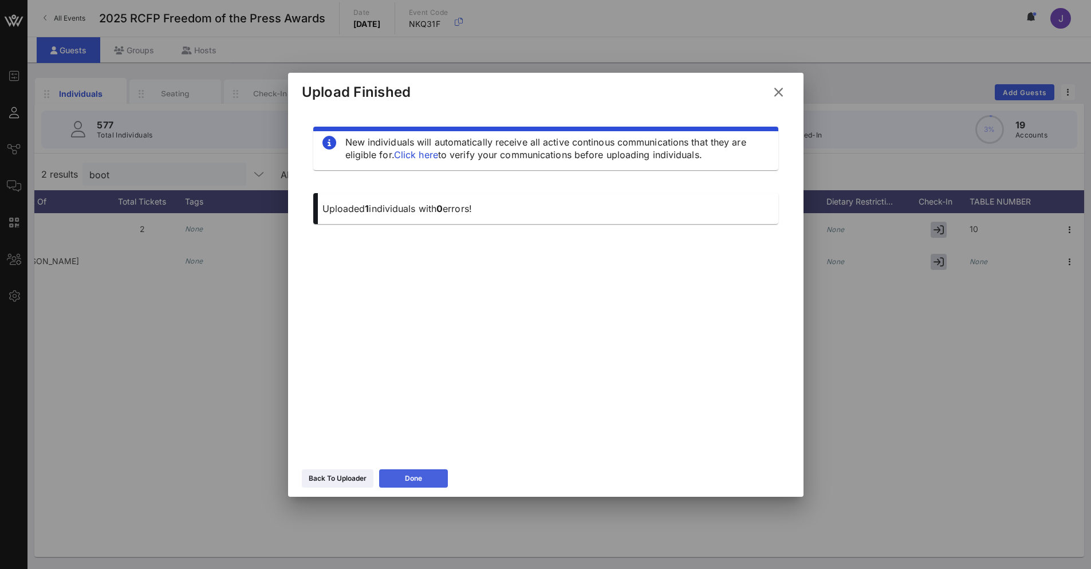
click at [423, 477] on button "Done" at bounding box center [413, 478] width 69 height 18
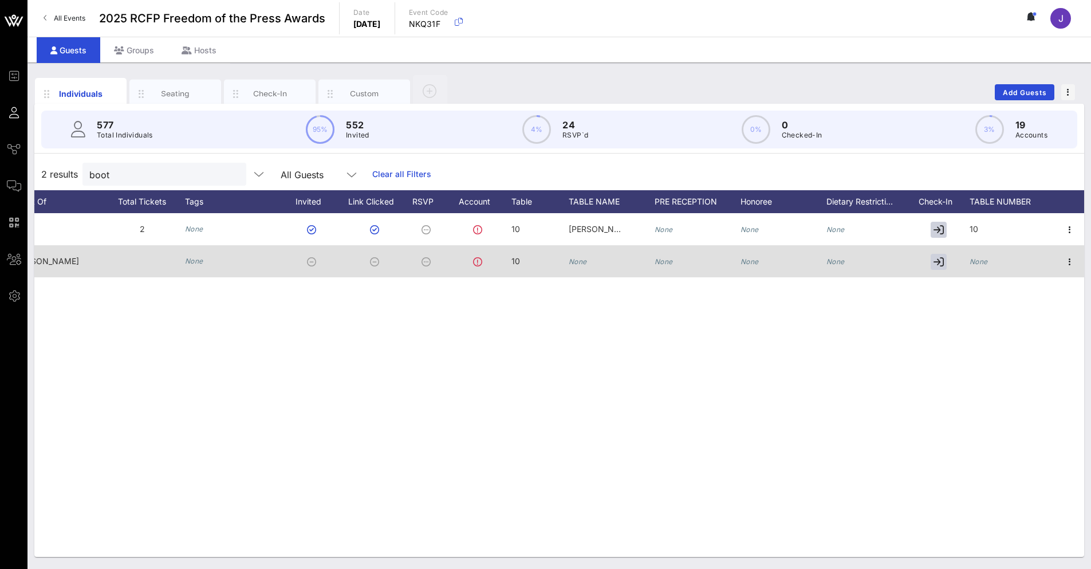
click at [575, 265] on icon "None" at bounding box center [578, 261] width 18 height 9
type input "Dodi Fromson"
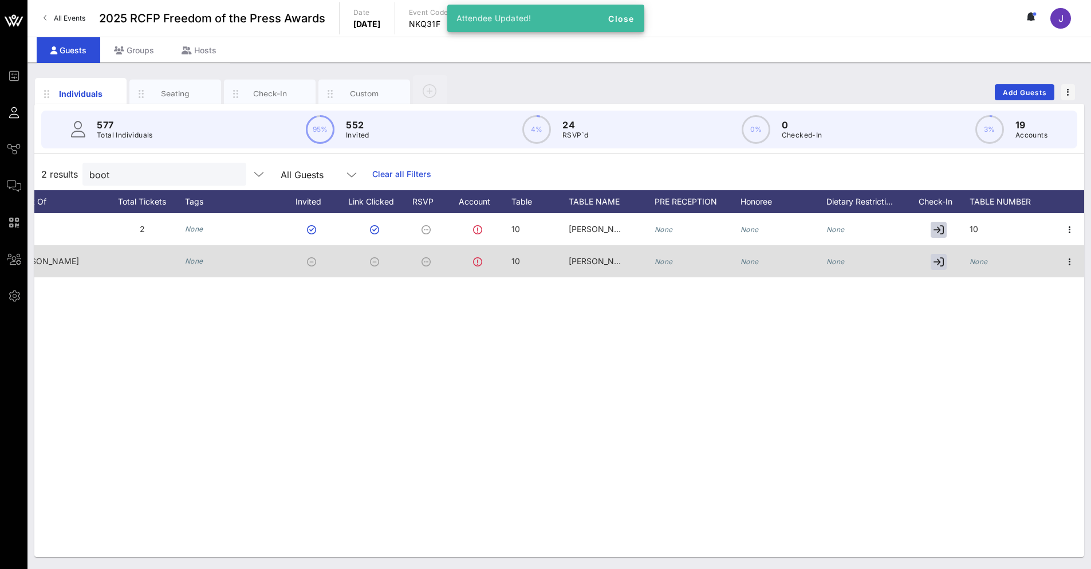
click at [966, 268] on div at bounding box center [940, 261] width 57 height 32
click at [978, 263] on icon "None" at bounding box center [979, 261] width 18 height 9
type input "10"
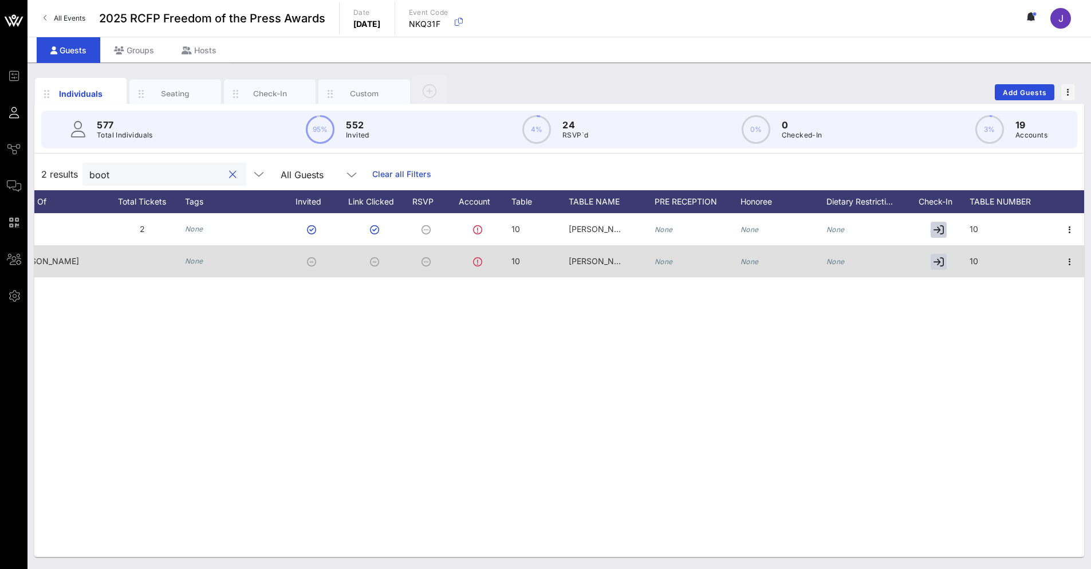
drag, startPoint x: 140, startPoint y: 181, endPoint x: 58, endPoint y: 179, distance: 81.4
click at [58, 179] on div "2 results boot All Guests Clear all Filters" at bounding box center [559, 174] width 1050 height 32
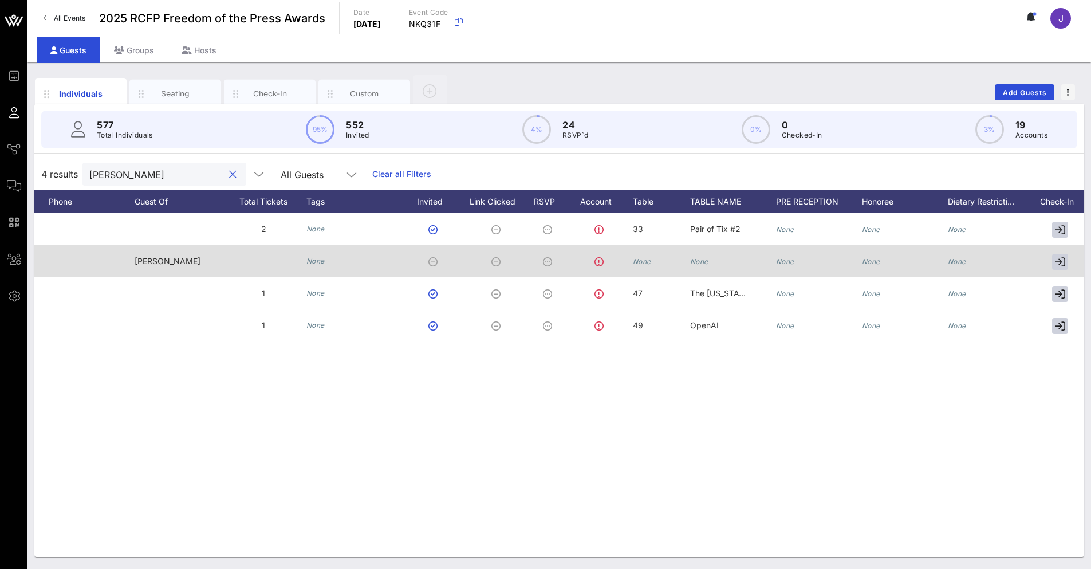
scroll to position [0, 412]
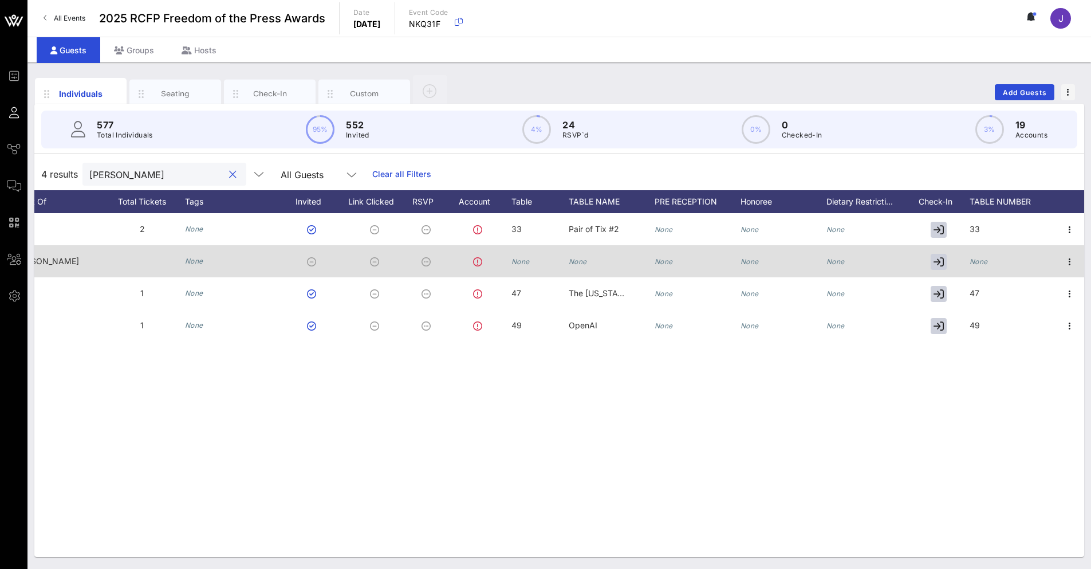
type input "kennedy"
click at [522, 257] on icon "None" at bounding box center [521, 261] width 18 height 9
type input "33"
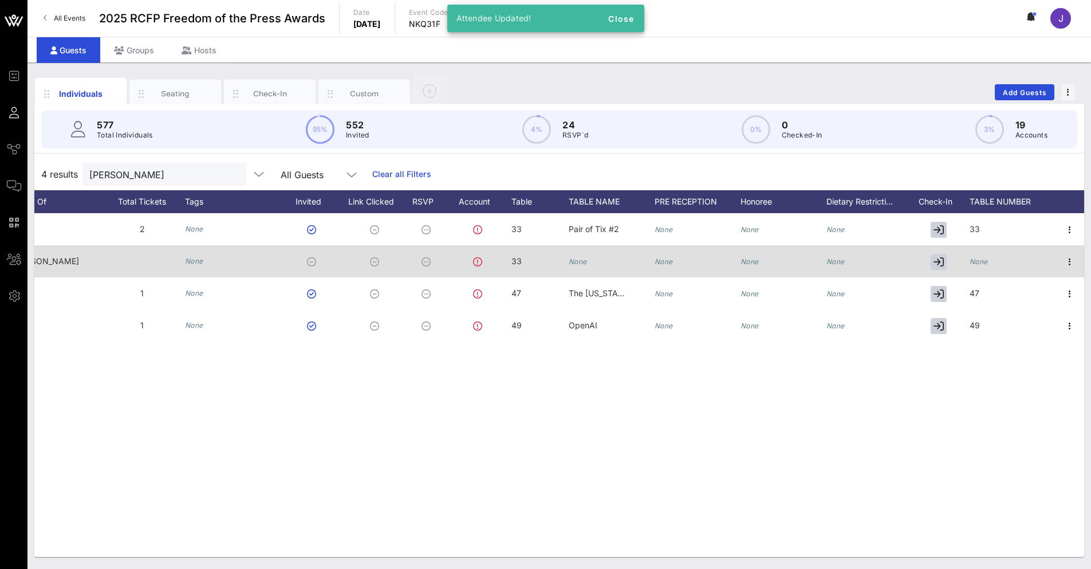
click at [595, 263] on div "None" at bounding box center [612, 267] width 86 height 45
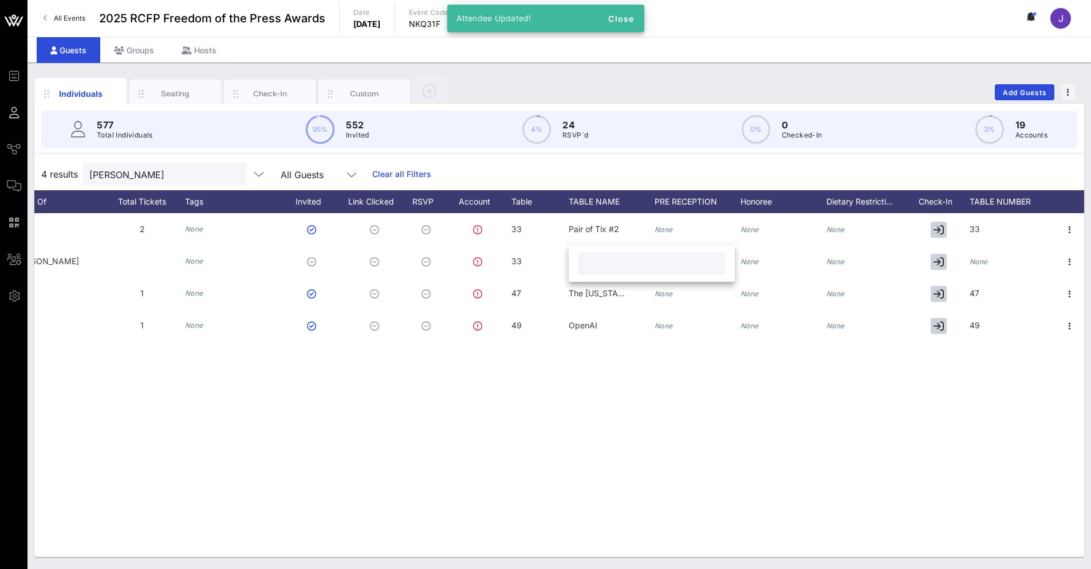
click at [592, 263] on input "text" at bounding box center [652, 263] width 134 height 15
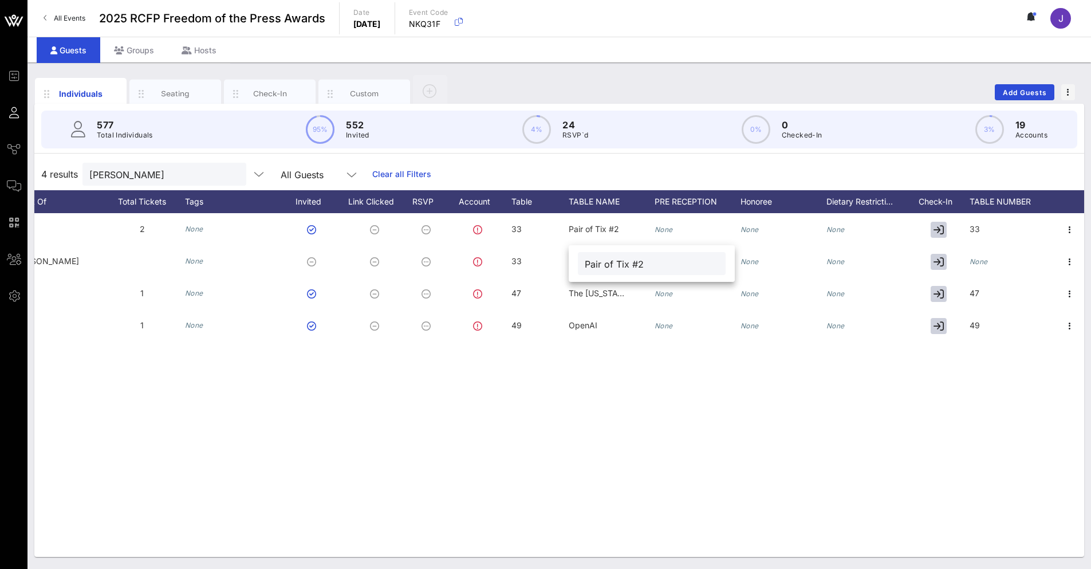
type input "Pair of Tix #2"
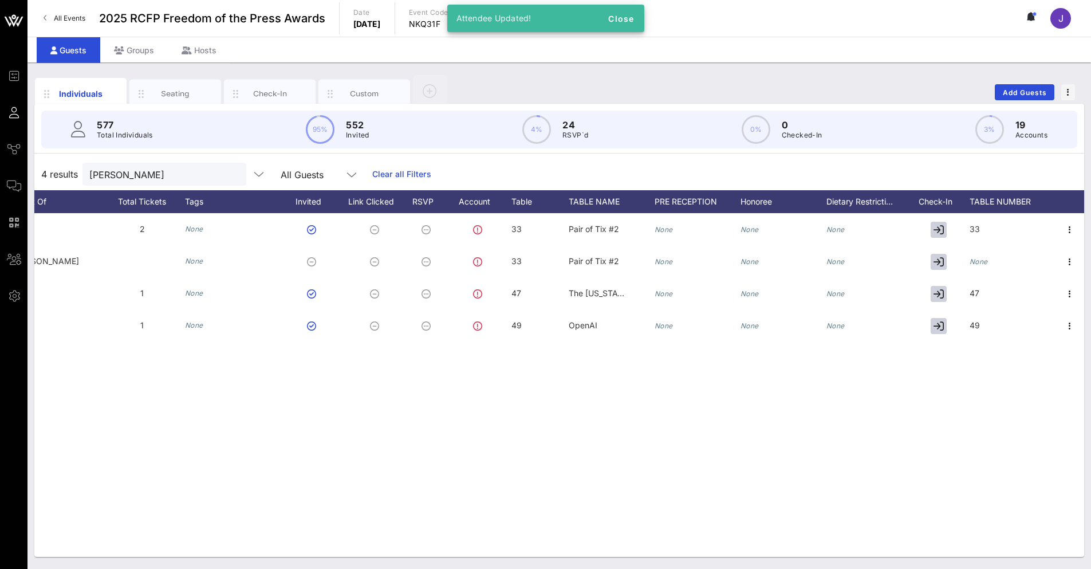
click at [982, 263] on icon "None" at bounding box center [979, 261] width 18 height 9
type input "2"
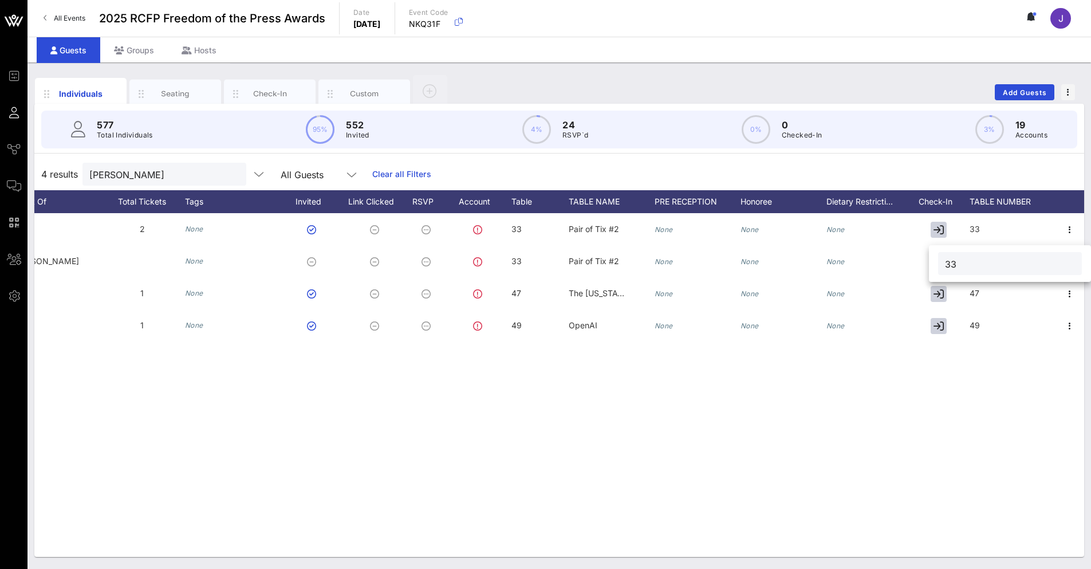
type input "33"
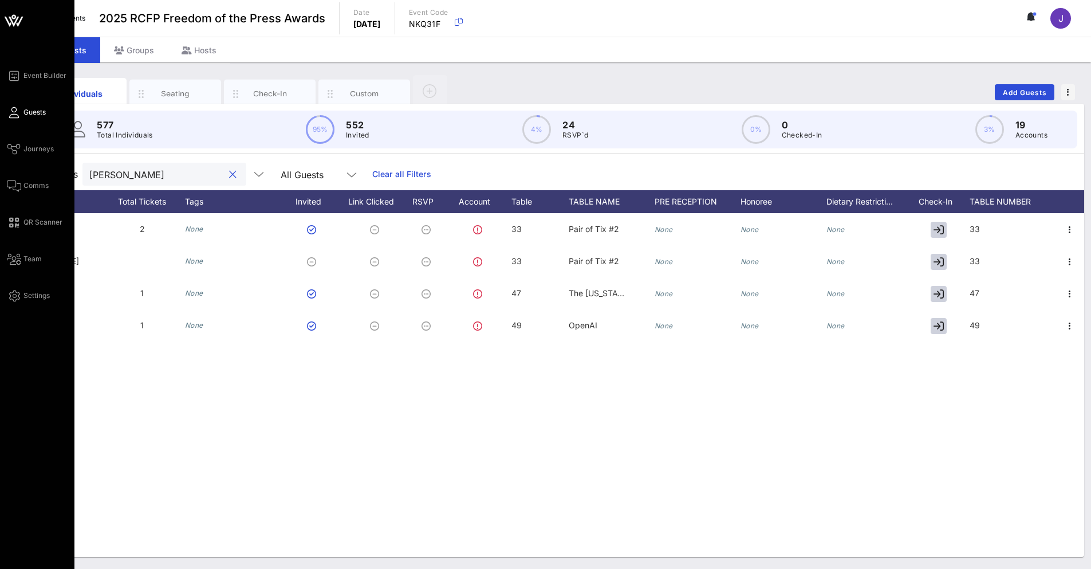
drag, startPoint x: 113, startPoint y: 173, endPoint x: 11, endPoint y: 88, distance: 133.0
click at [11, 161] on div "Event Builder Guests Journeys Comms QR Scanner Team Settings 2025 RCFP Freedom …" at bounding box center [545, 284] width 1091 height 569
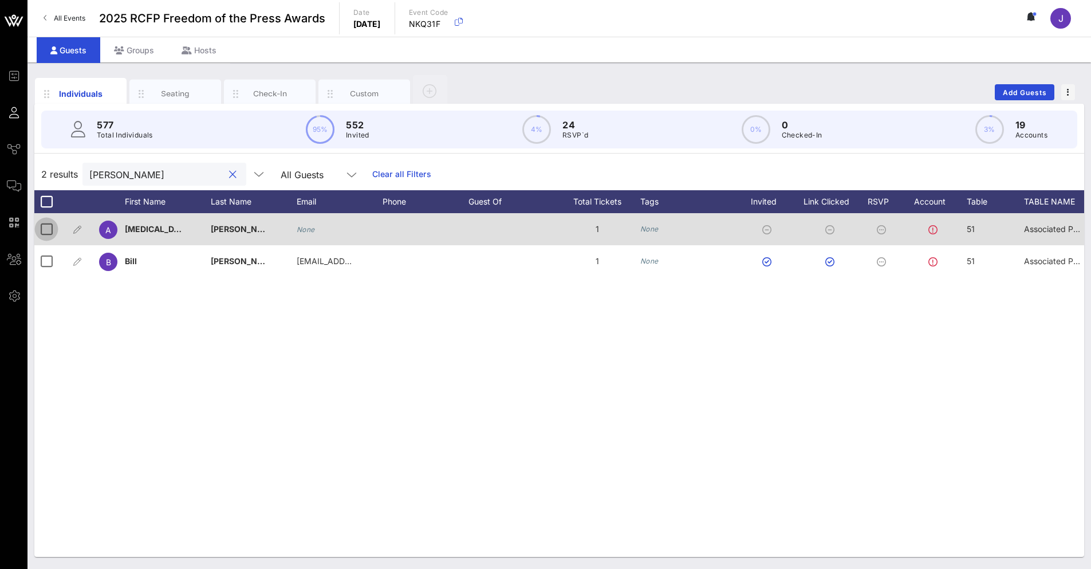
type input "nutting"
click at [40, 227] on div at bounding box center [46, 228] width 19 height 19
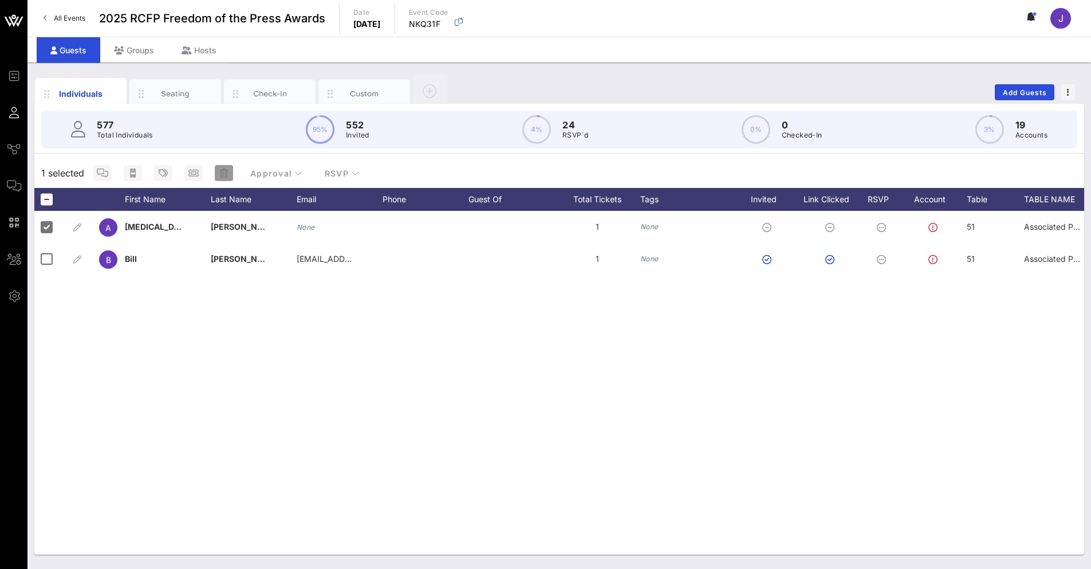
click at [223, 173] on icon "button" at bounding box center [224, 172] width 8 height 9
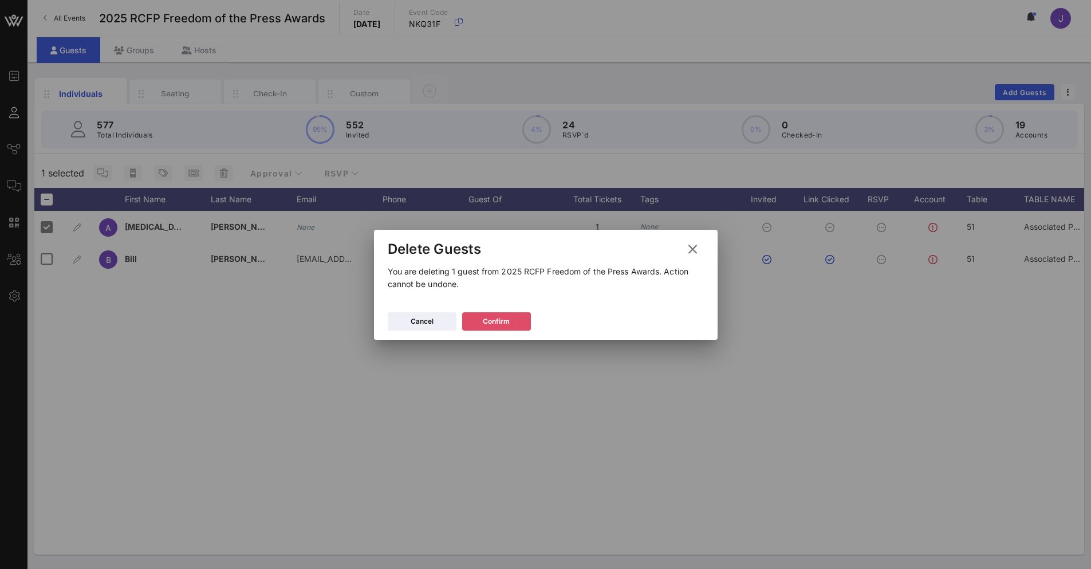
click at [516, 327] on button "Confirm" at bounding box center [496, 321] width 69 height 18
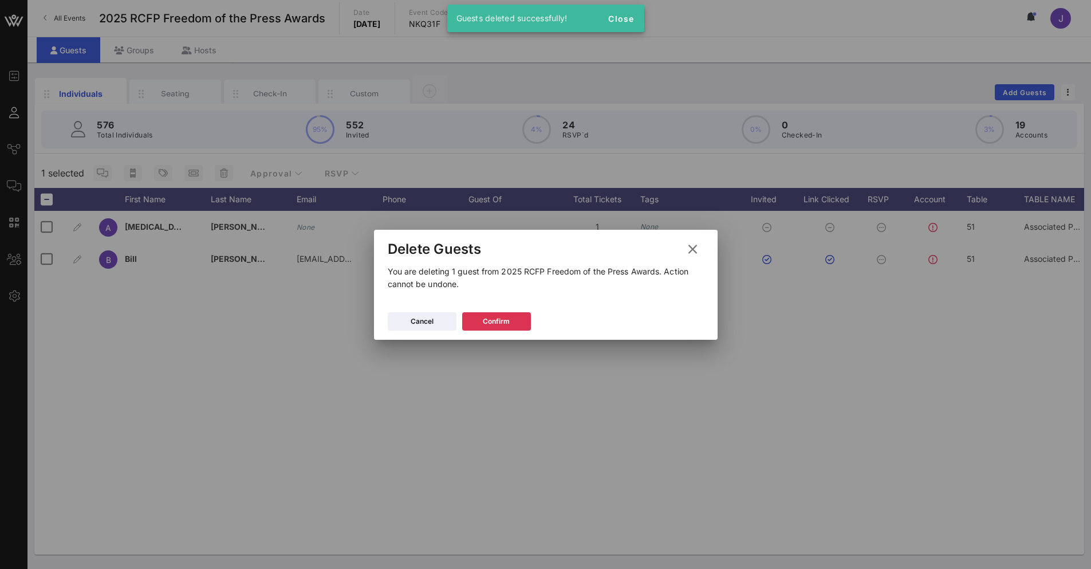
click at [694, 250] on icon at bounding box center [692, 249] width 15 height 14
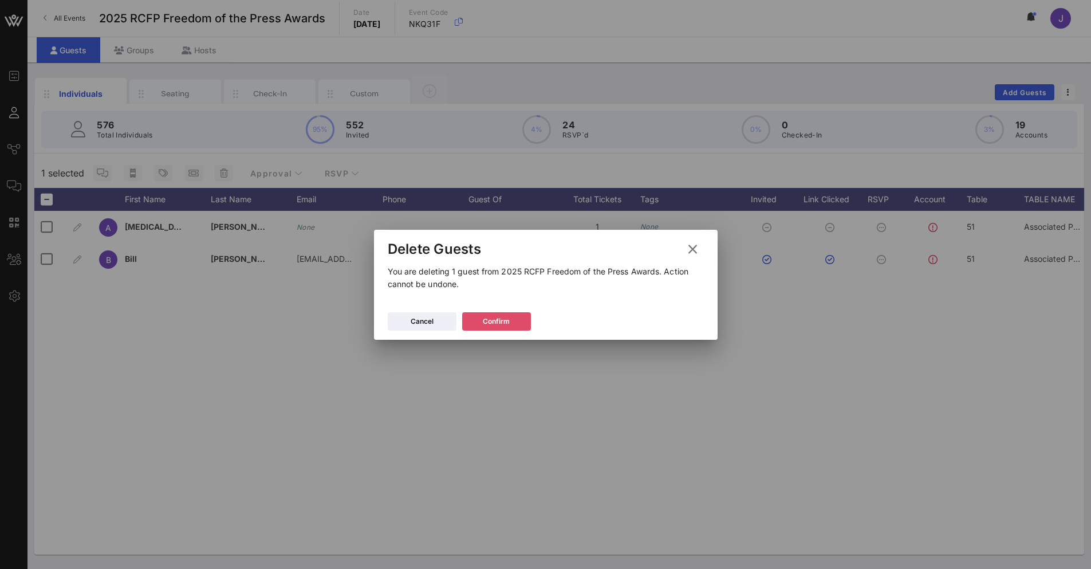
click at [524, 317] on button "Confirm" at bounding box center [496, 321] width 69 height 18
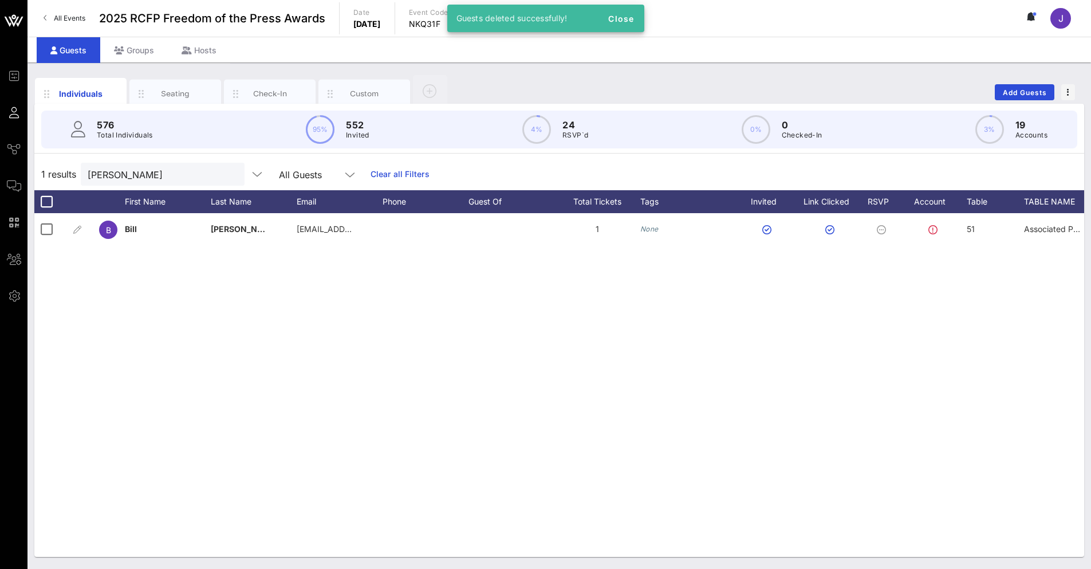
drag, startPoint x: 477, startPoint y: 548, endPoint x: 843, endPoint y: 539, distance: 365.6
click at [843, 539] on div "B Bill Nutting wnutting@ogdennews.com 1 None 51 Associated Press None None None…" at bounding box center [559, 385] width 1050 height 344
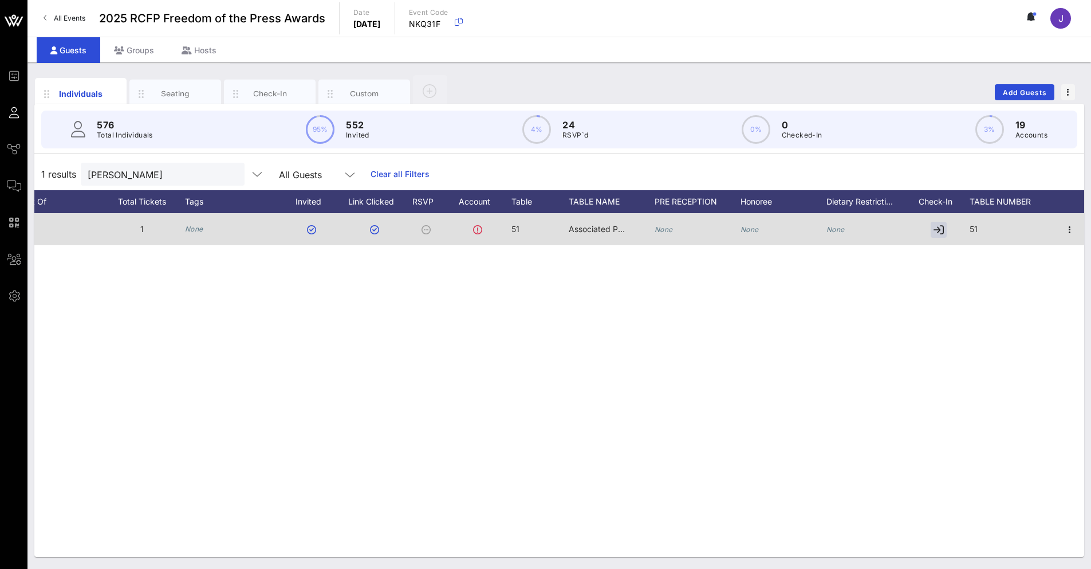
click at [613, 229] on span "Associated Press" at bounding box center [601, 229] width 65 height 10
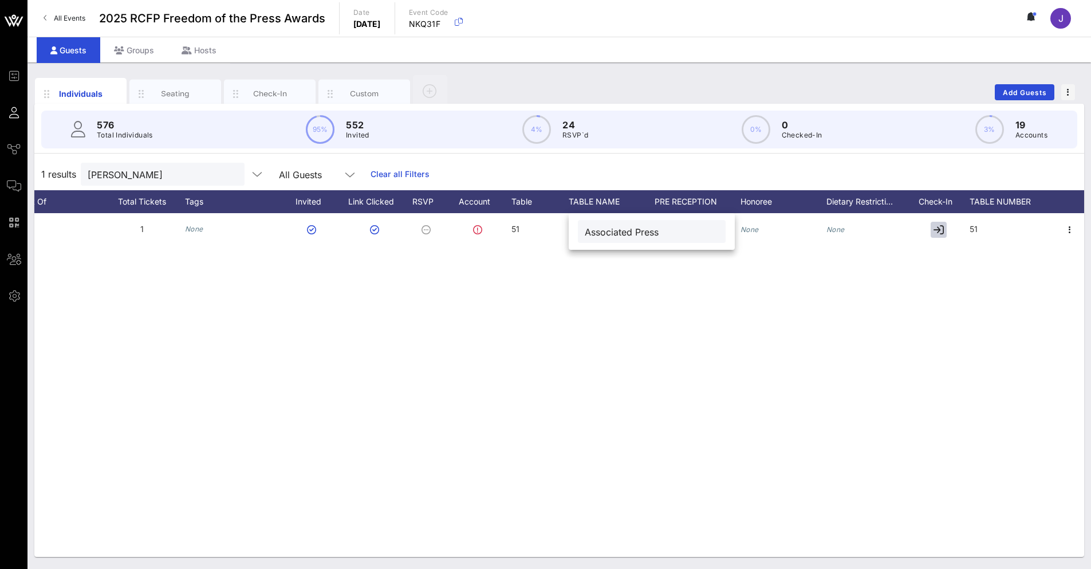
drag, startPoint x: 655, startPoint y: 231, endPoint x: 666, endPoint y: 231, distance: 10.9
click at [664, 231] on input "Associated Press" at bounding box center [652, 231] width 134 height 15
click at [651, 232] on input "Associated Press" at bounding box center [652, 231] width 134 height 15
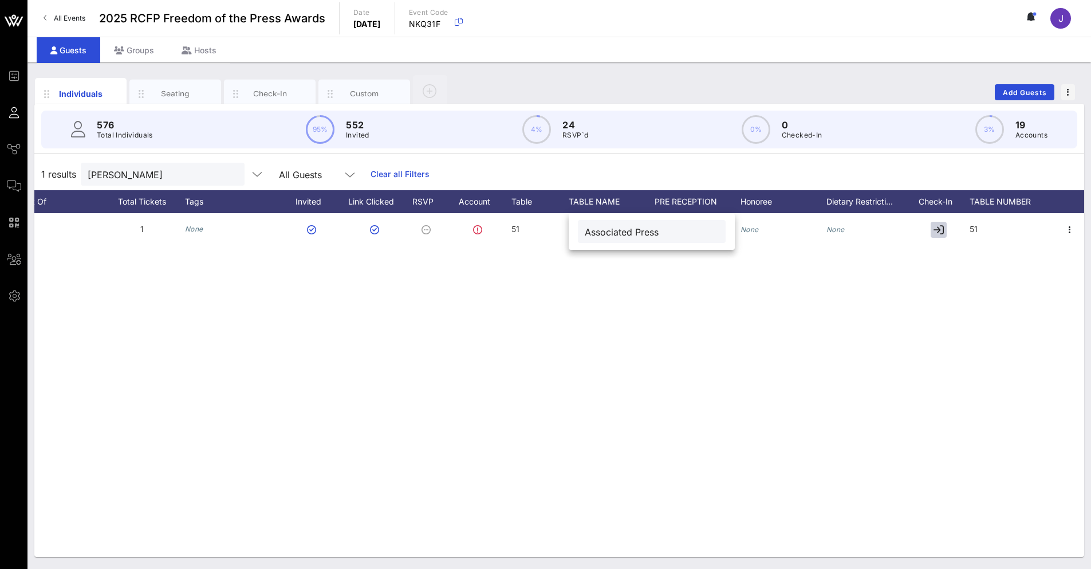
click at [762, 357] on div "B Bill Nutting wnutting@ogdennews.com 1 None 51 Associated Press None None None…" at bounding box center [559, 385] width 1050 height 344
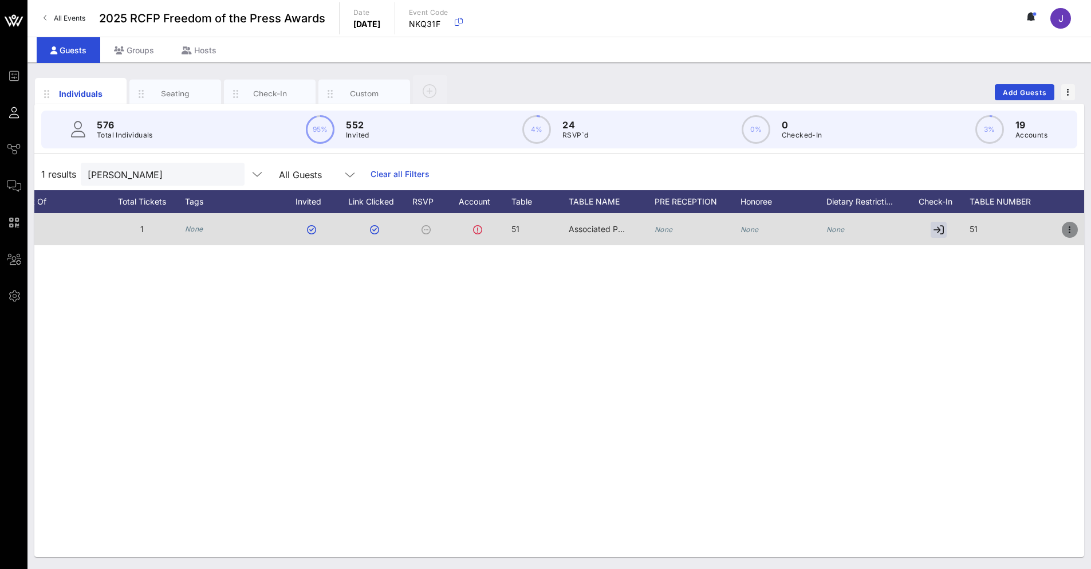
click at [1069, 231] on icon "button" at bounding box center [1070, 230] width 14 height 14
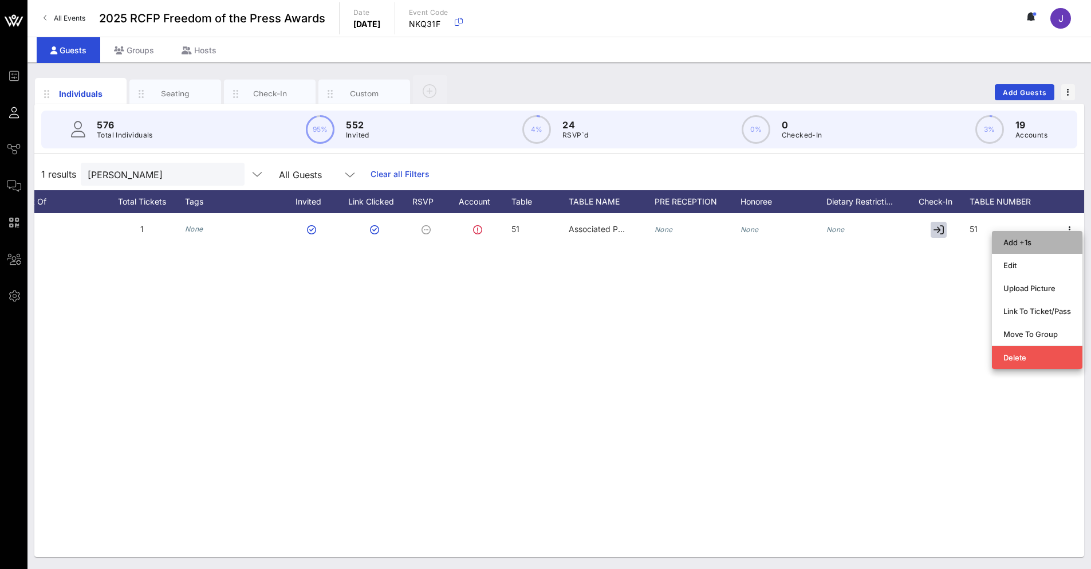
click at [1025, 243] on div "Add +1s" at bounding box center [1038, 242] width 68 height 9
type input "Guest Of"
type input "Bill Nutting"
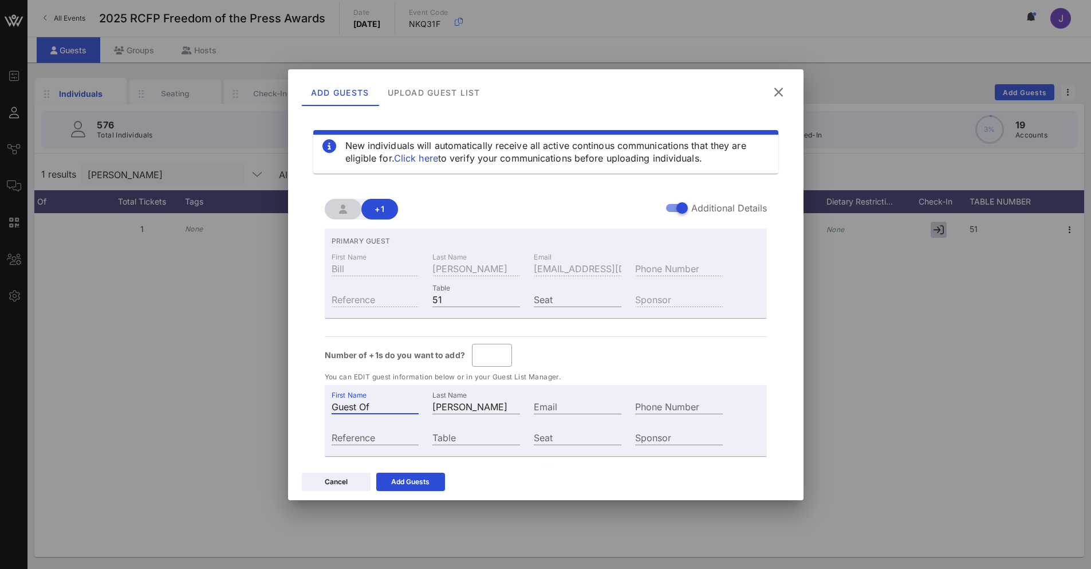
drag, startPoint x: 379, startPoint y: 405, endPoint x: 230, endPoint y: 390, distance: 149.1
click at [234, 406] on div "Event Builder Guests Journeys Comms QR Scanner Team Settings 2025 RCFP Freedom …" at bounding box center [545, 284] width 1091 height 569
type input "Alexia"
type input "Nutting"
click at [455, 434] on input "Table" at bounding box center [476, 437] width 88 height 15
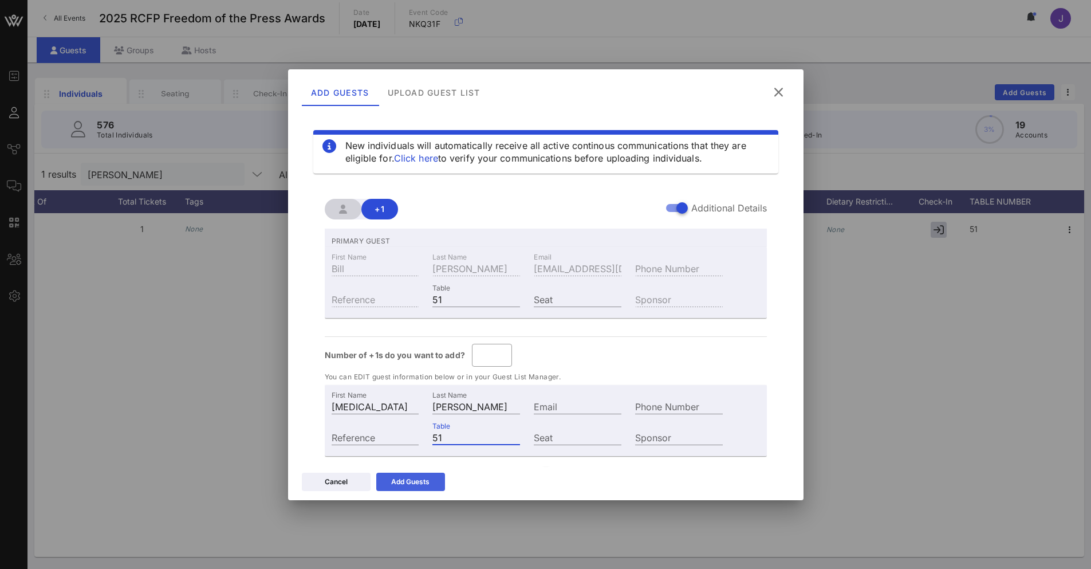
type input "51"
click at [423, 483] on div "Add Guests" at bounding box center [410, 481] width 38 height 11
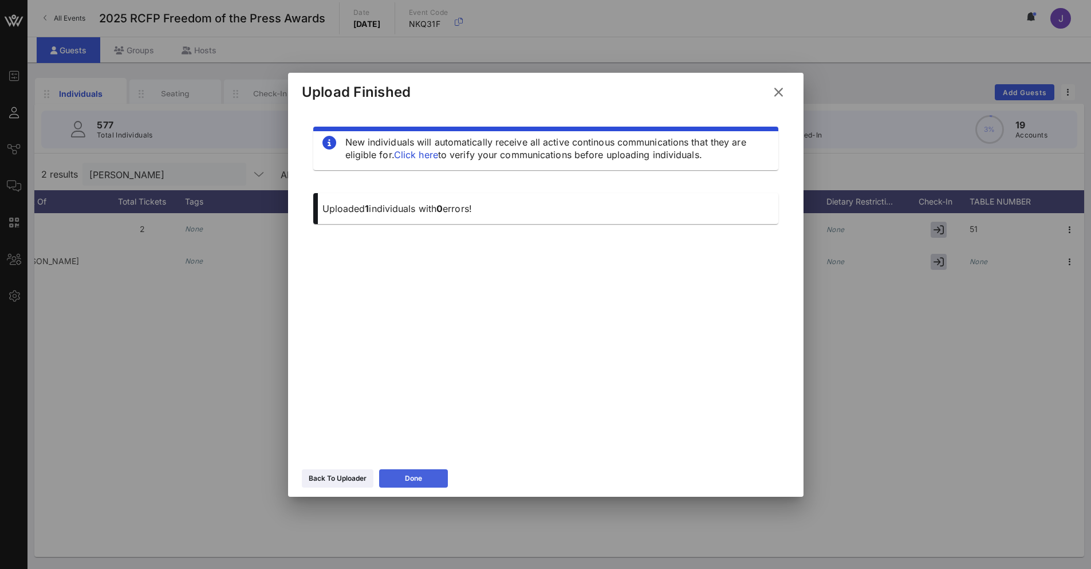
click at [428, 473] on button "Done" at bounding box center [413, 478] width 69 height 18
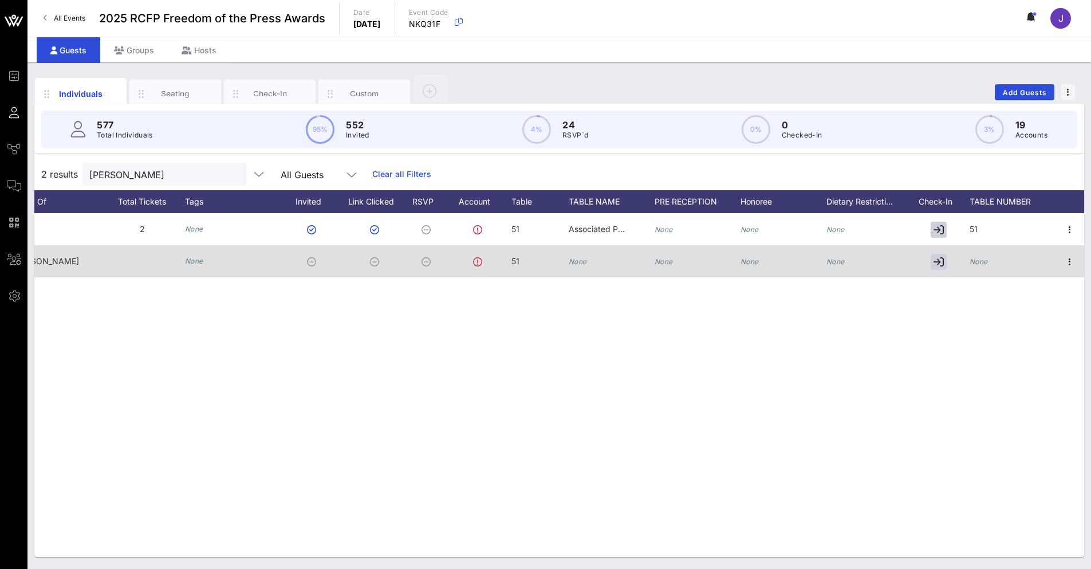
click at [593, 262] on div "None" at bounding box center [612, 267] width 86 height 45
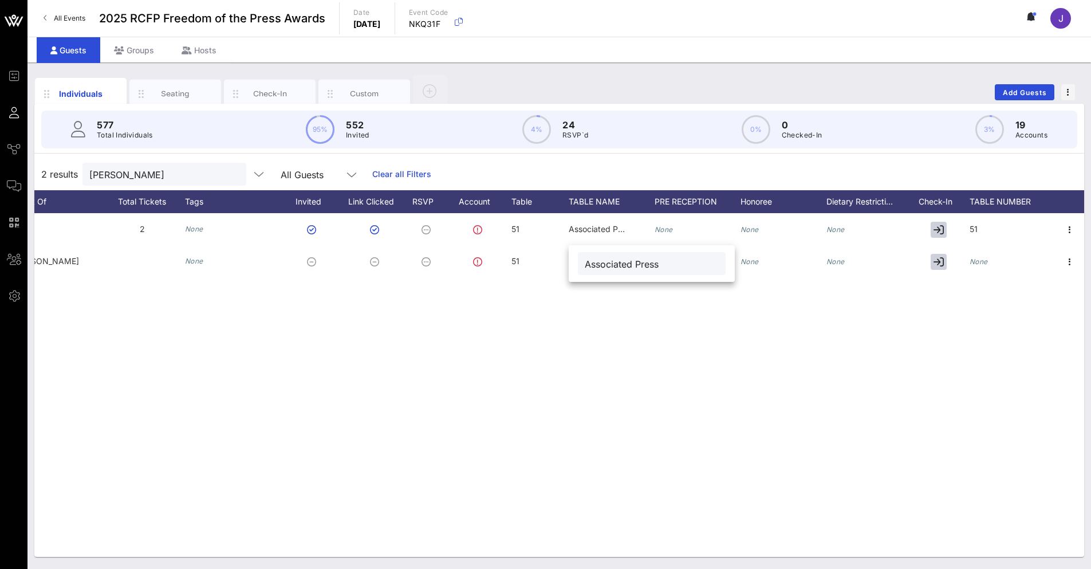
type input "Associated Press"
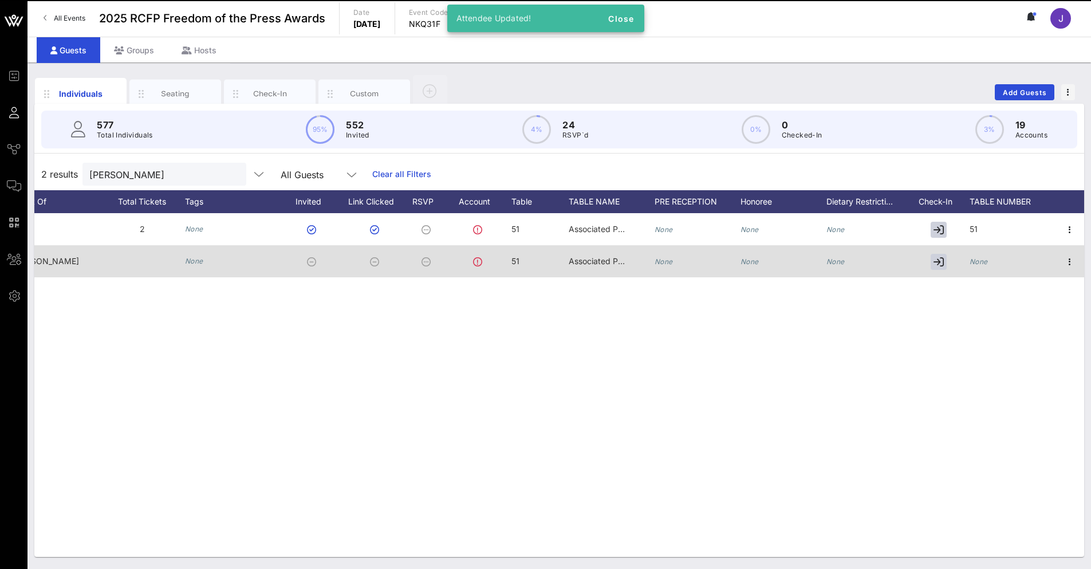
click at [990, 265] on div "None" at bounding box center [1013, 267] width 86 height 45
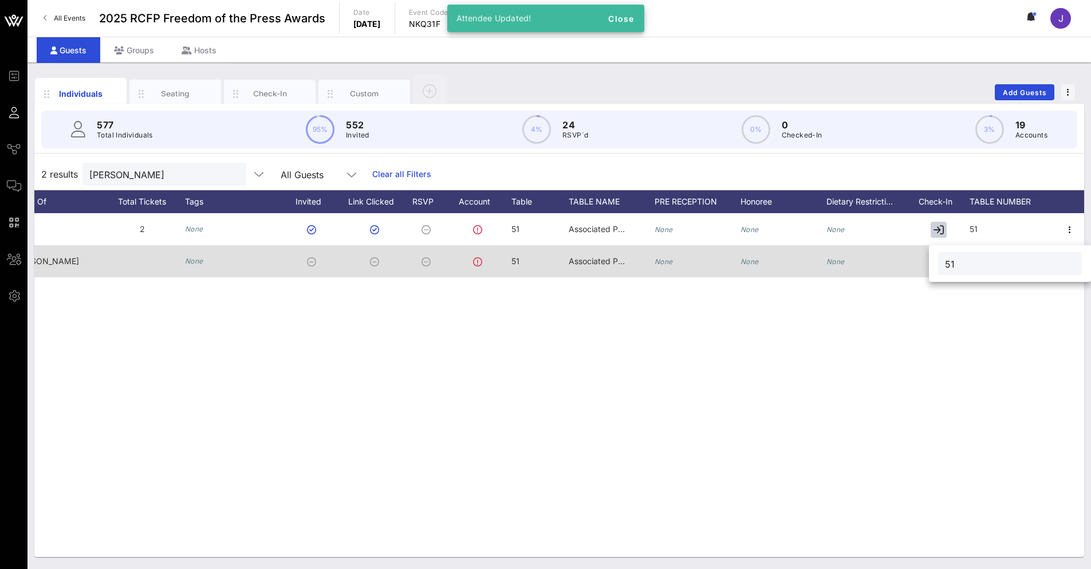
type input "51"
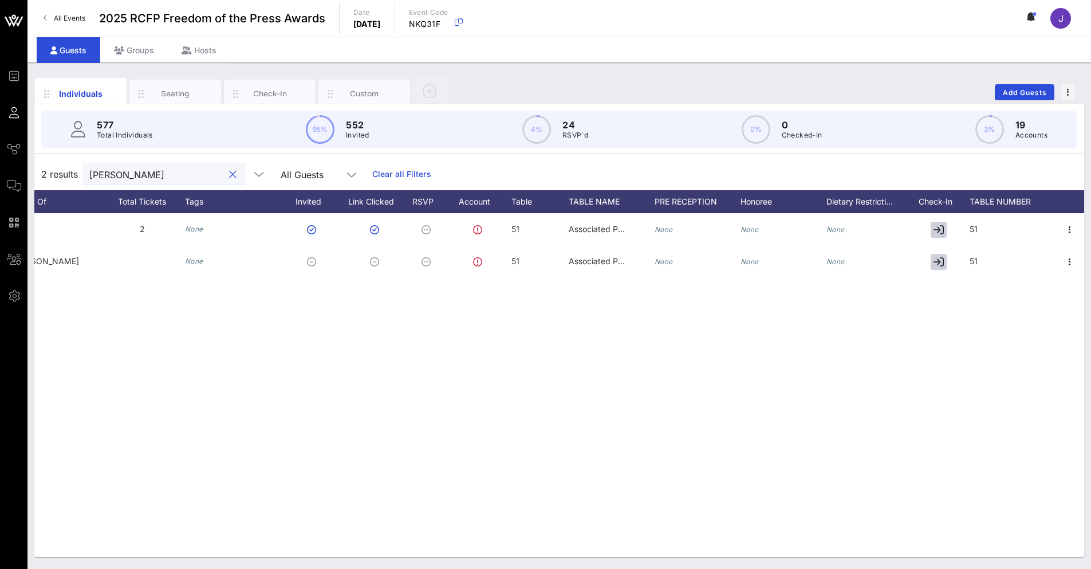
drag, startPoint x: 178, startPoint y: 174, endPoint x: 29, endPoint y: 167, distance: 149.1
click at [30, 167] on div "Individuals Seating Check-In Custom Add Guests 577 Total Individuals 95% 552 In…" at bounding box center [559, 315] width 1064 height 506
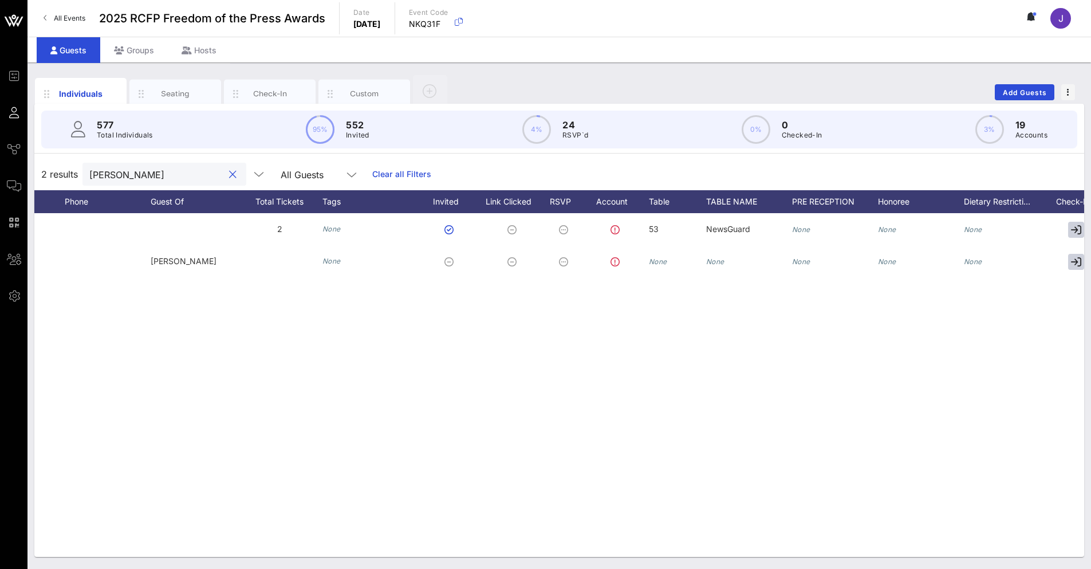
scroll to position [0, 320]
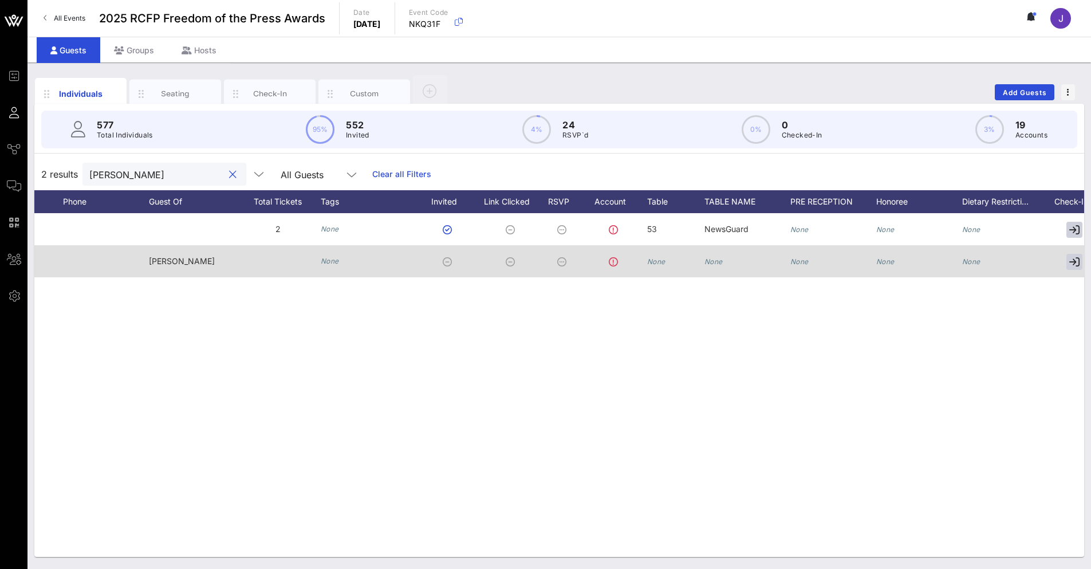
type input "effron"
click at [655, 258] on icon "None" at bounding box center [656, 261] width 18 height 9
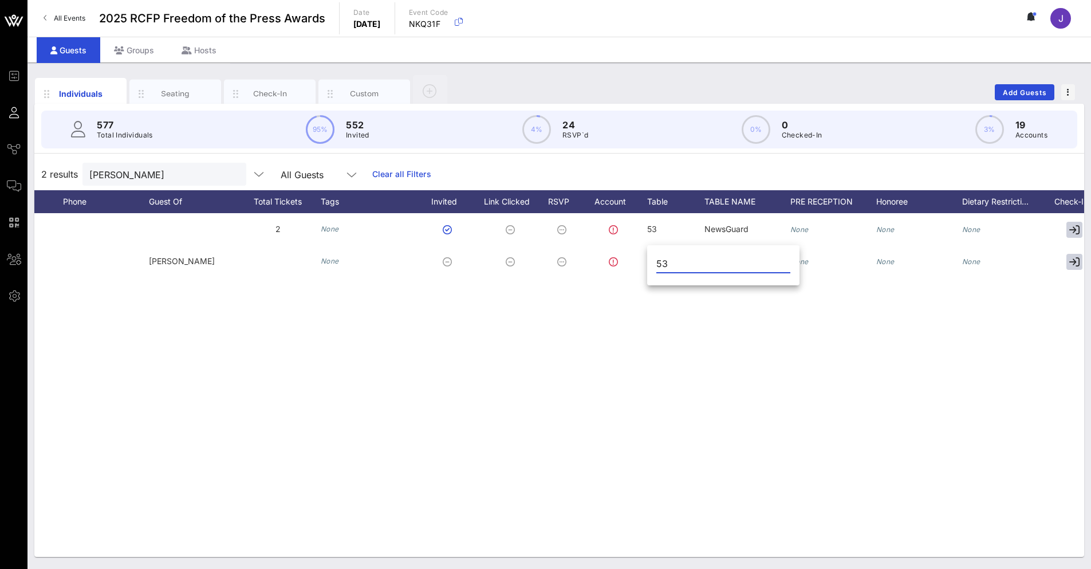
click at [723, 266] on input "53" at bounding box center [723, 263] width 134 height 18
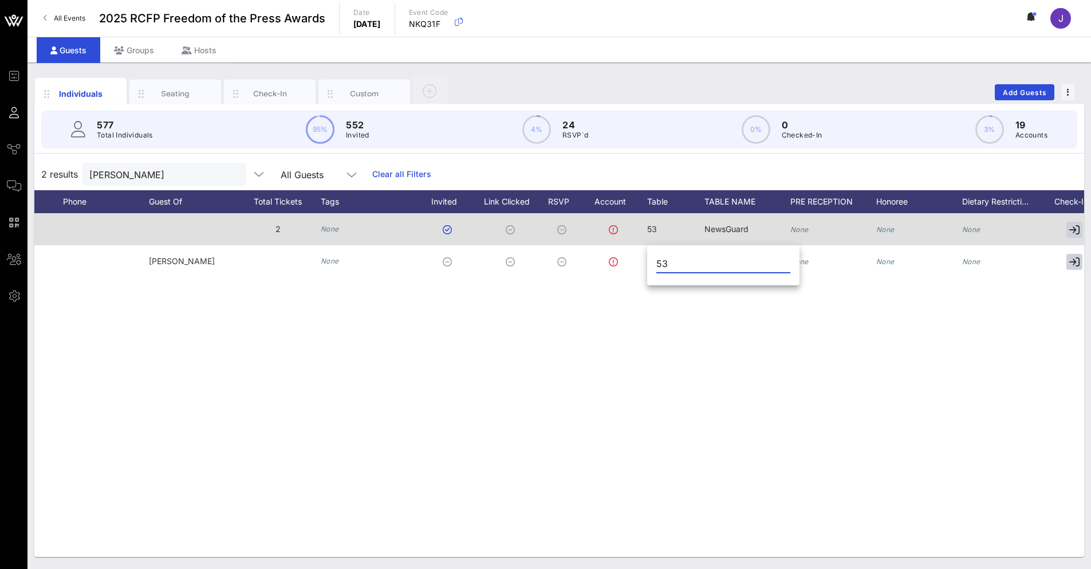
type input "53"
click at [743, 229] on span "NewsGuard" at bounding box center [727, 229] width 44 height 10
type input "NewsGuard"
click at [743, 229] on input "NewsGuard" at bounding box center [796, 231] width 134 height 15
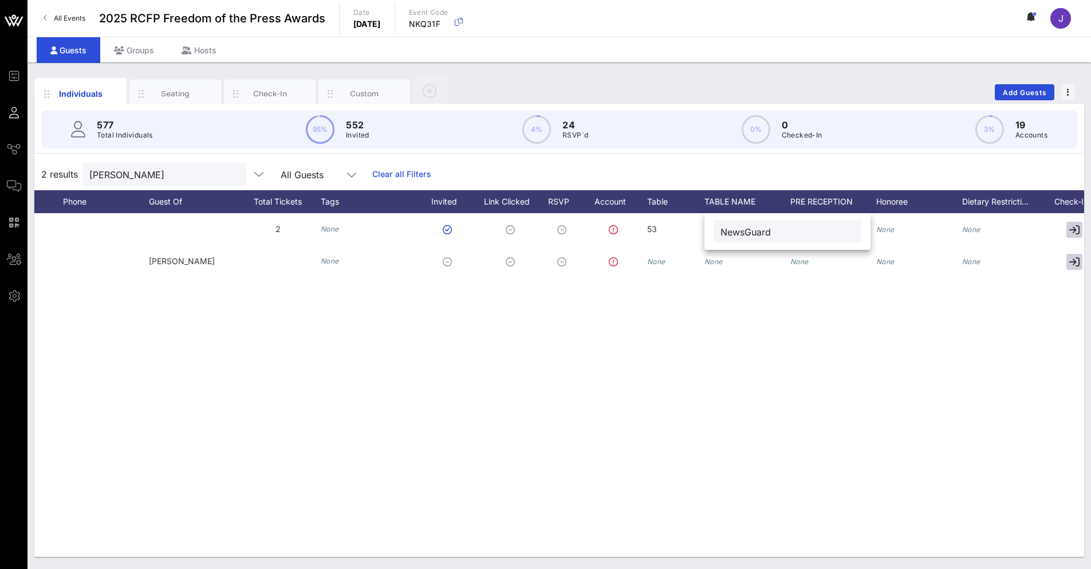
click at [723, 337] on div "E Eric Effron eric.effron@newsguardtech.com 2 None 53 NewsGuard None None None …" at bounding box center [559, 385] width 1050 height 344
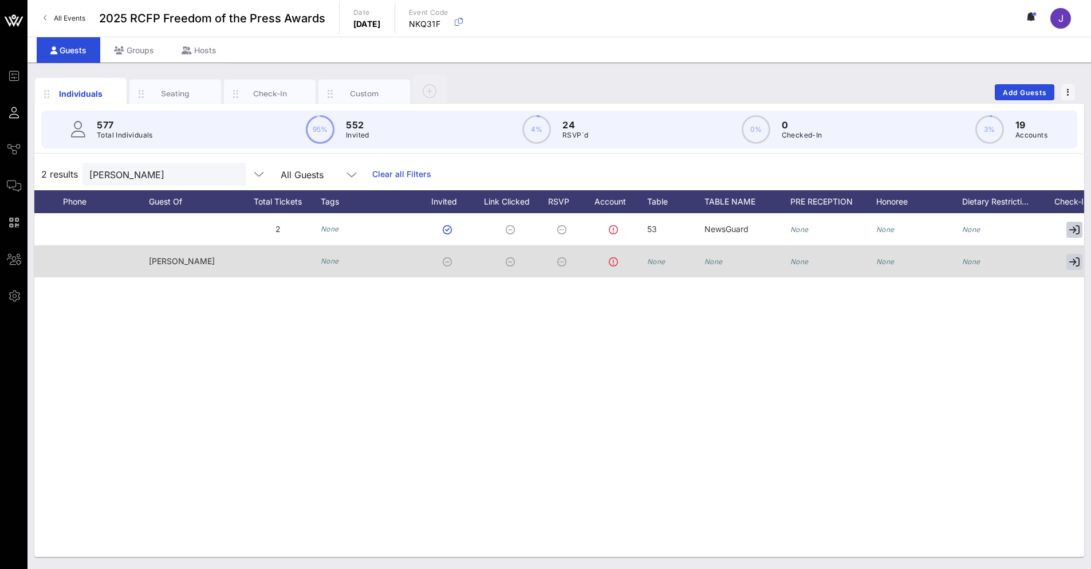
click at [718, 264] on icon "None" at bounding box center [714, 261] width 18 height 9
paste input "NewsGuard"
type input "NewsGuard"
click at [667, 266] on div "None" at bounding box center [675, 267] width 57 height 45
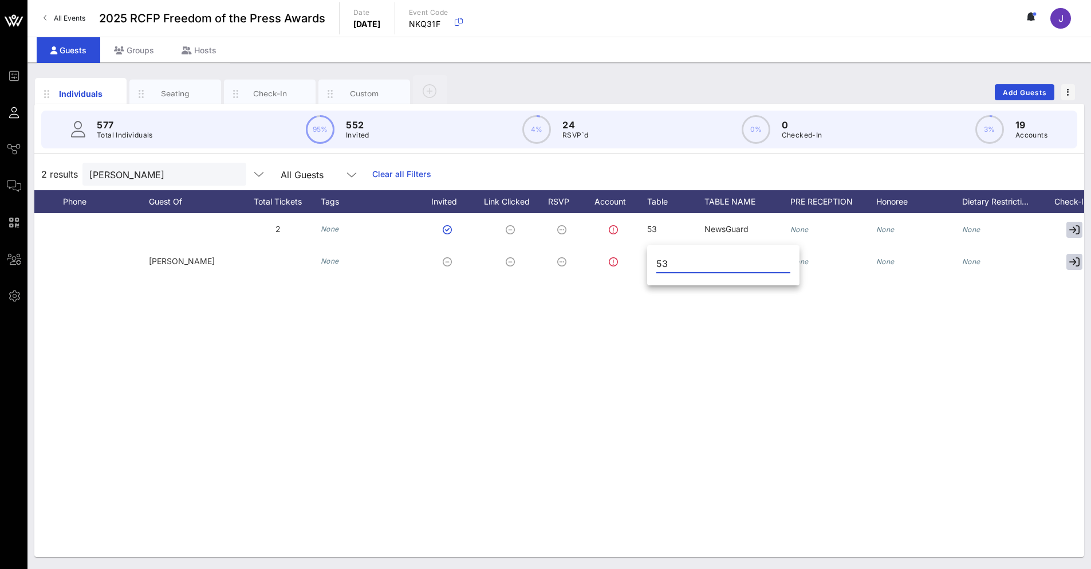
type input "53"
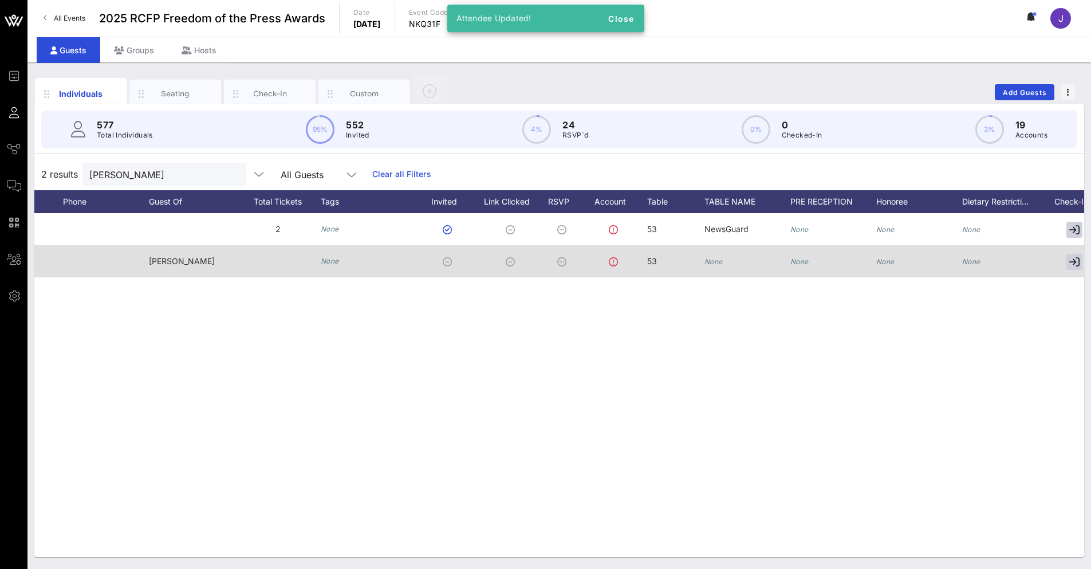
click at [721, 263] on icon "None" at bounding box center [714, 261] width 18 height 9
paste input "NewsGuard"
type input "NewsGuard"
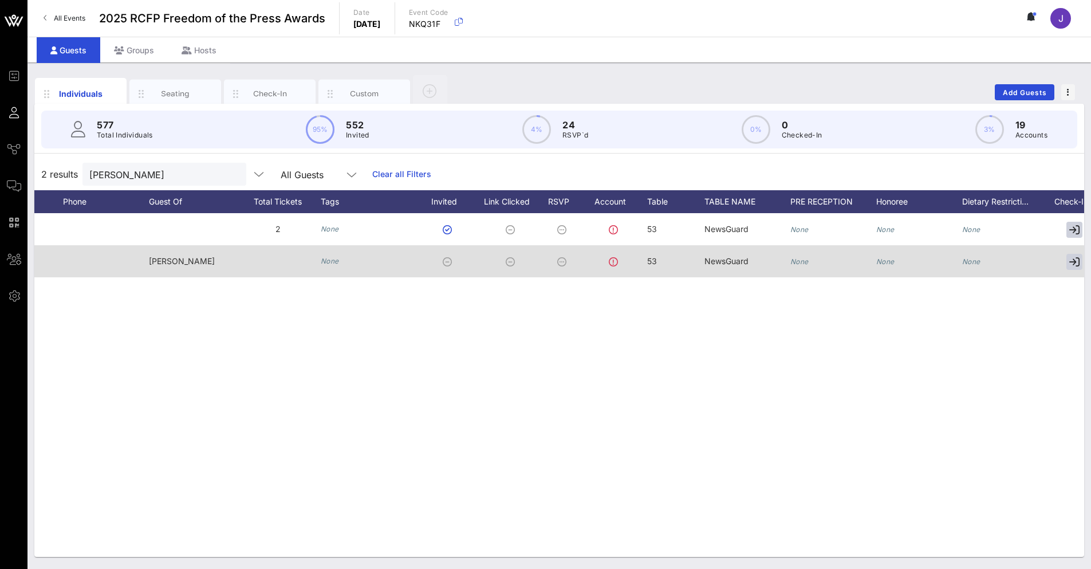
click at [969, 263] on icon "None" at bounding box center [971, 261] width 18 height 9
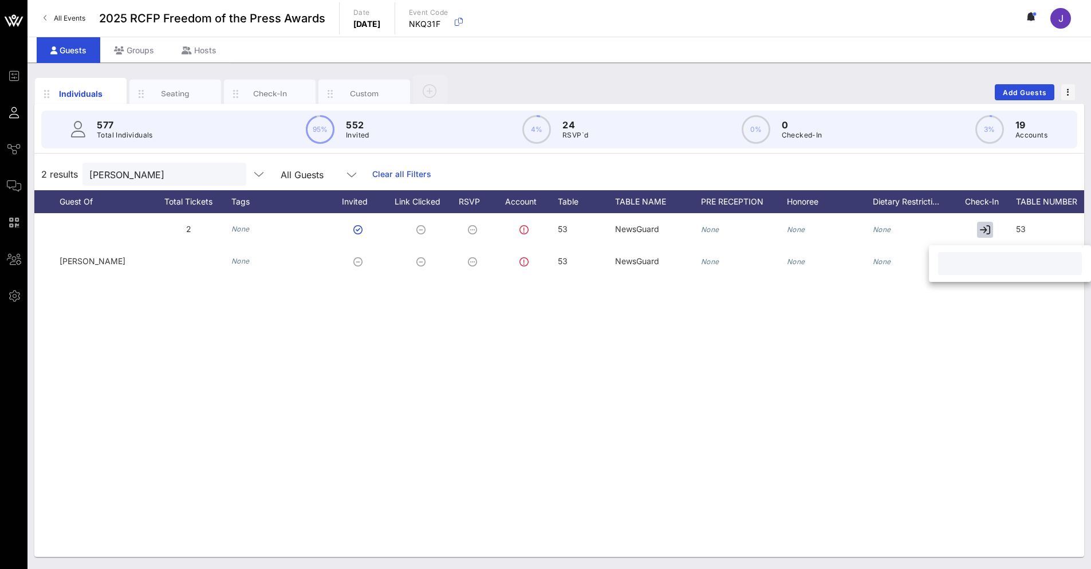
scroll to position [0, 455]
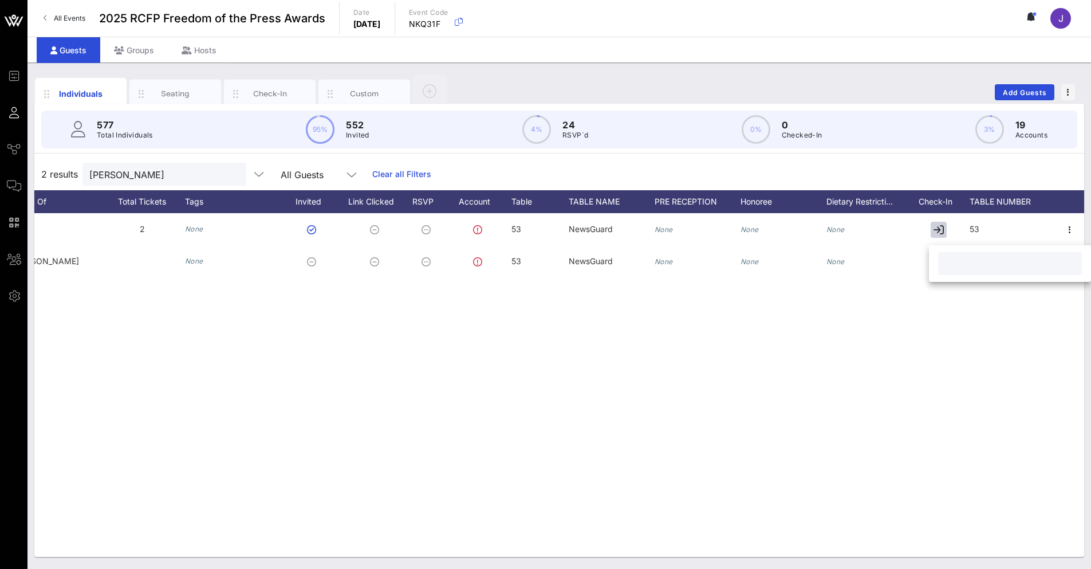
click at [998, 455] on div "E Eric Effron eric.effron@newsguardtech.com 2 None 53 NewsGuard None None None …" at bounding box center [559, 385] width 1050 height 344
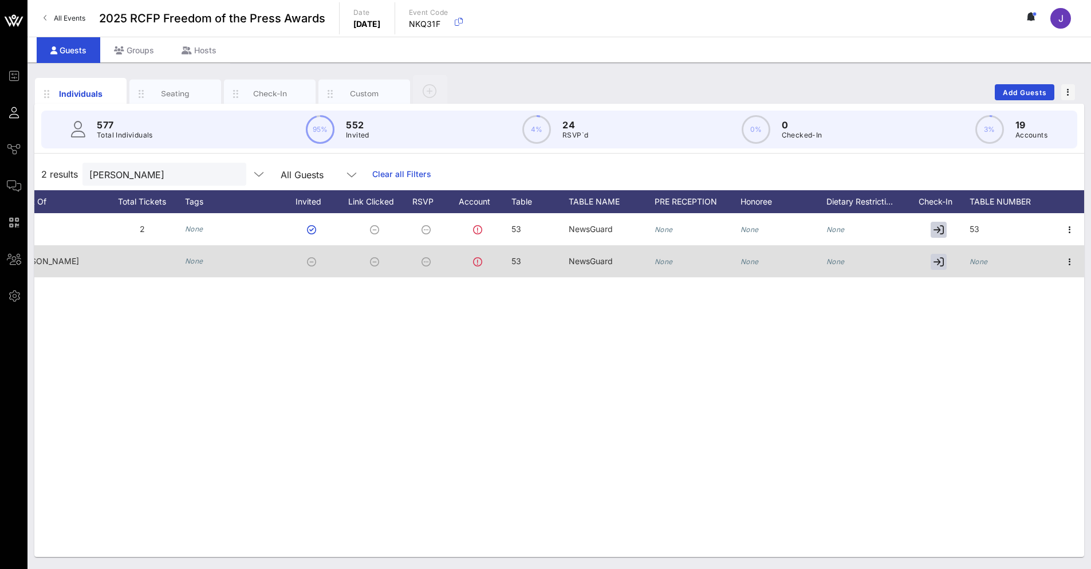
click at [974, 259] on icon "None" at bounding box center [979, 261] width 18 height 9
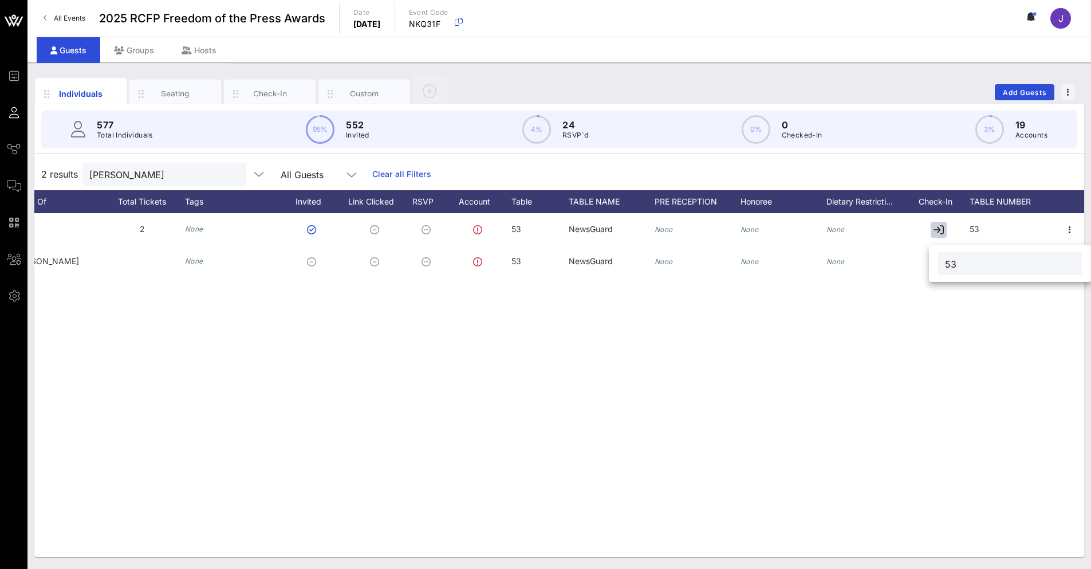
type input "53"
drag, startPoint x: 92, startPoint y: 173, endPoint x: 86, endPoint y: 172, distance: 6.4
click at [86, 172] on div "effron" at bounding box center [164, 174] width 164 height 23
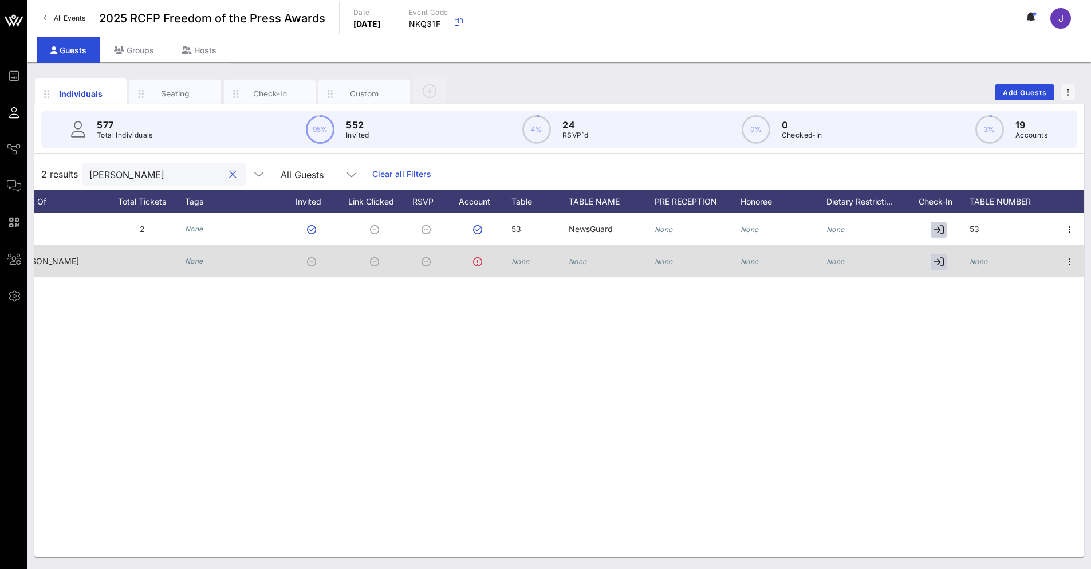
type input "fleming"
click at [525, 262] on icon "None" at bounding box center [521, 261] width 18 height 9
type input "53"
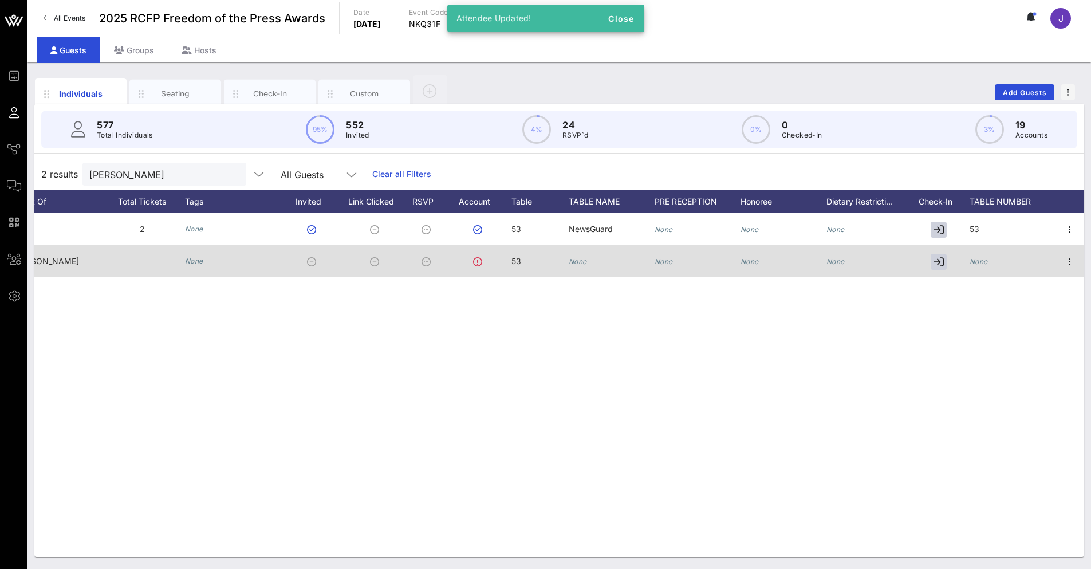
click at [596, 265] on div "None" at bounding box center [612, 267] width 86 height 45
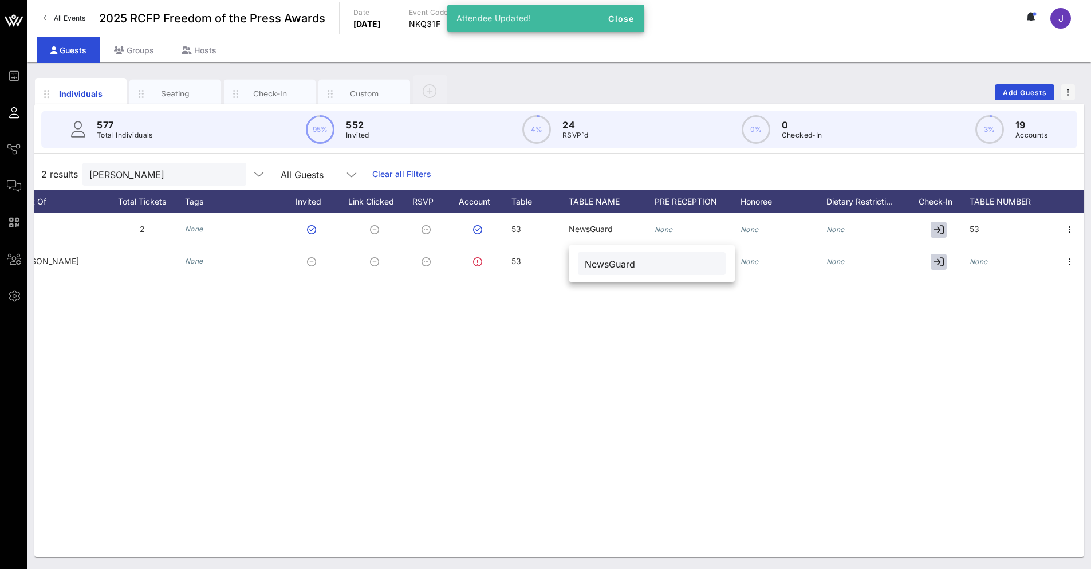
type input "NewsGuard"
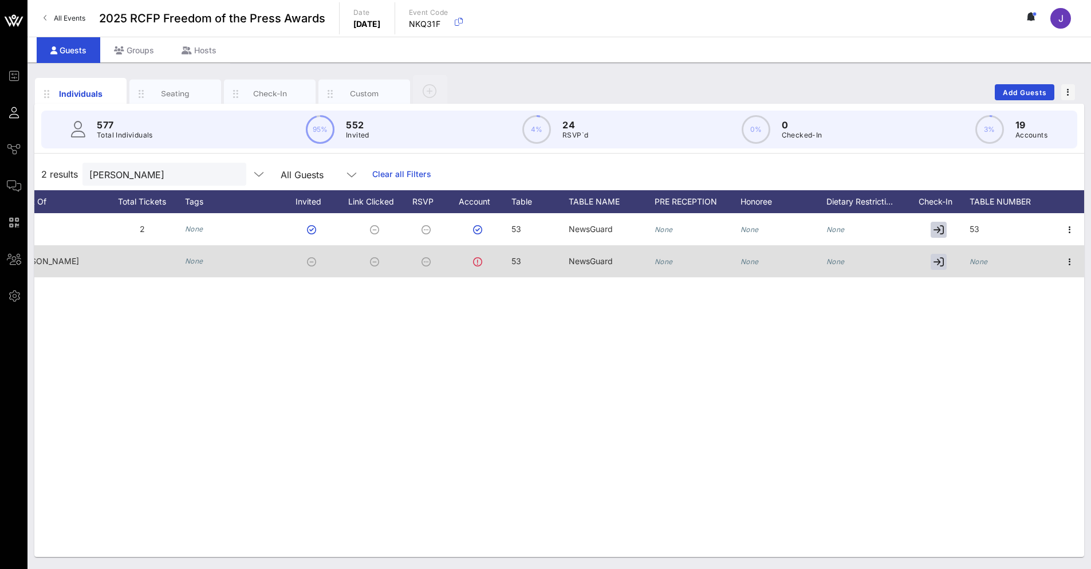
click at [979, 260] on icon "None" at bounding box center [979, 261] width 18 height 9
type input "53"
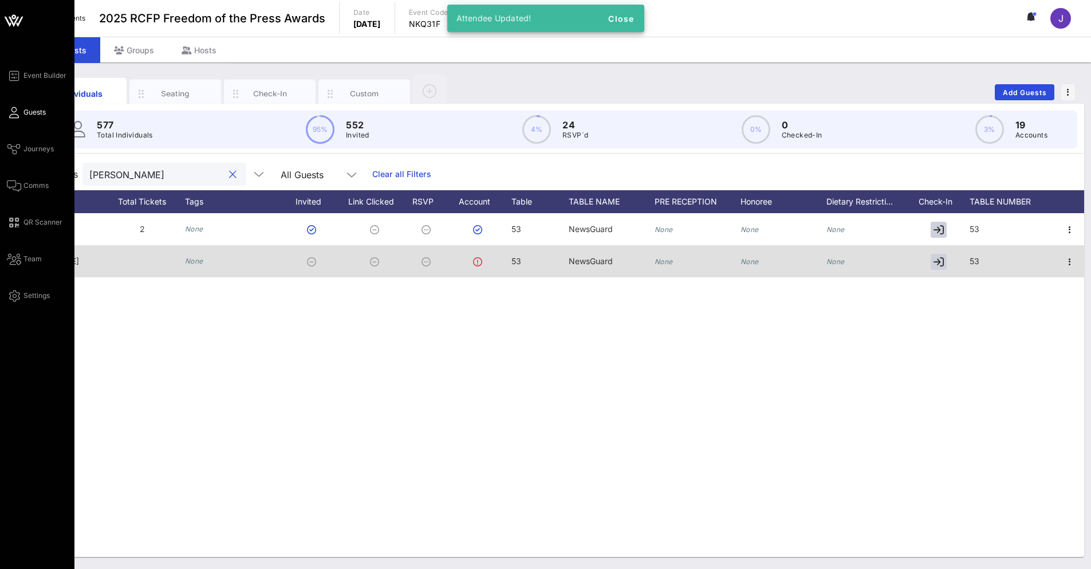
drag, startPoint x: 162, startPoint y: 171, endPoint x: 15, endPoint y: 158, distance: 147.2
click at [15, 172] on div "Event Builder Guests Journeys Comms QR Scanner Team Settings 2025 RCFP Freedom …" at bounding box center [545, 284] width 1091 height 569
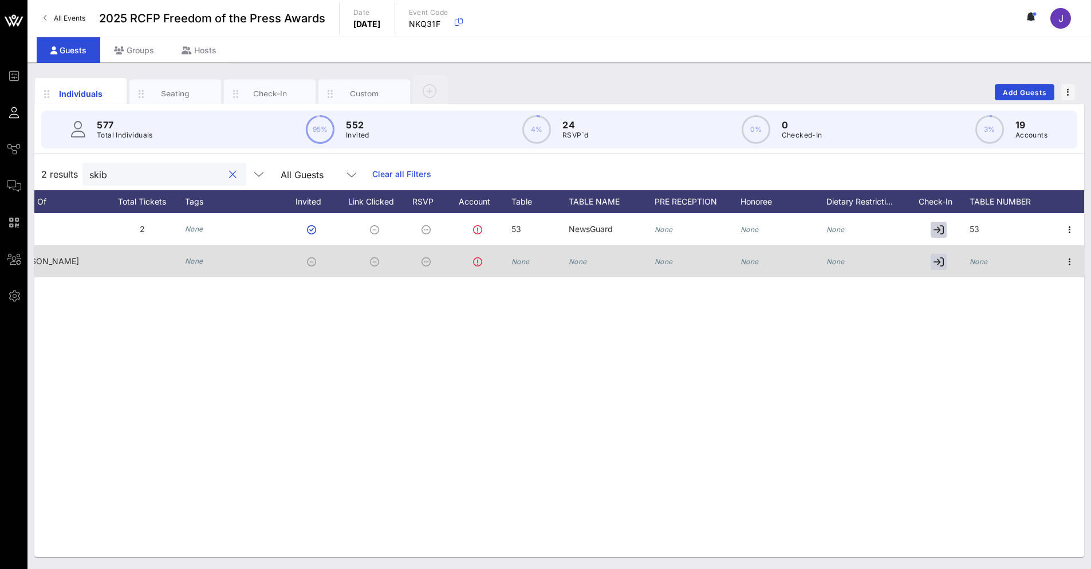
type input "skib"
click at [517, 260] on icon "None" at bounding box center [521, 261] width 18 height 9
type input "53"
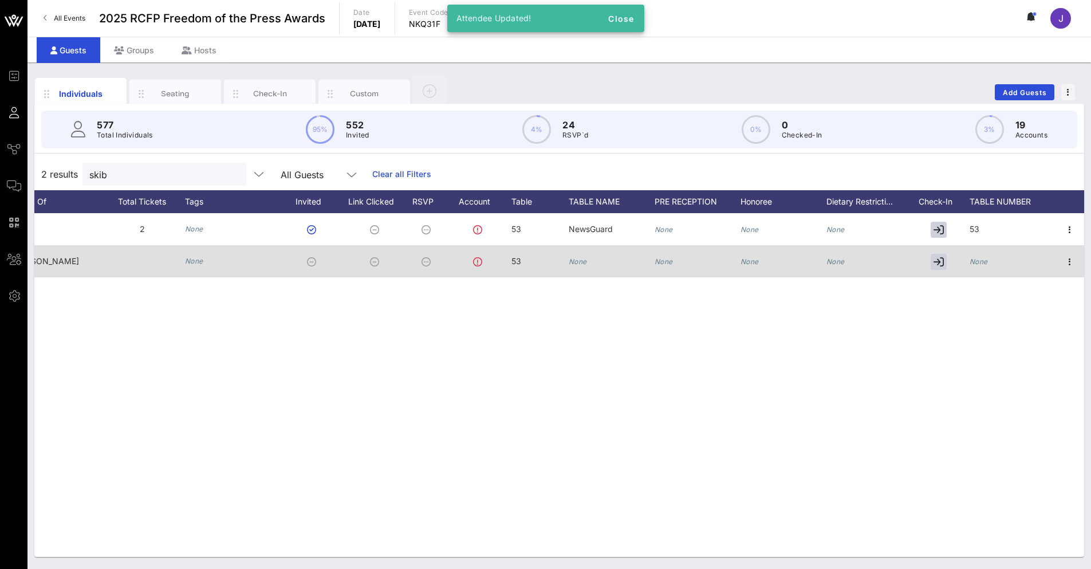
click at [576, 262] on icon "None" at bounding box center [578, 261] width 18 height 9
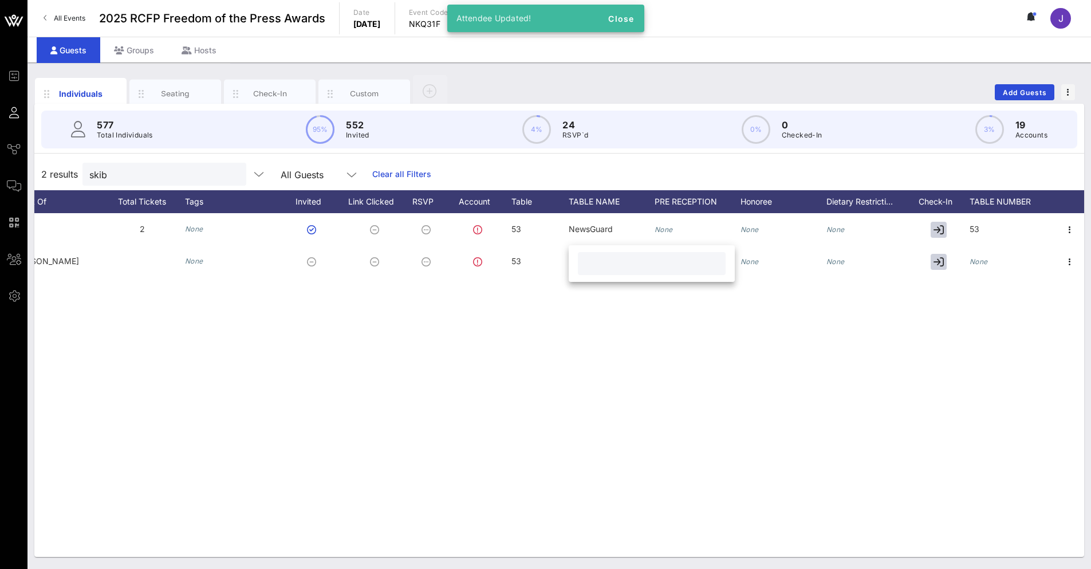
paste input "NewsGuard"
type input "NewsGuard"
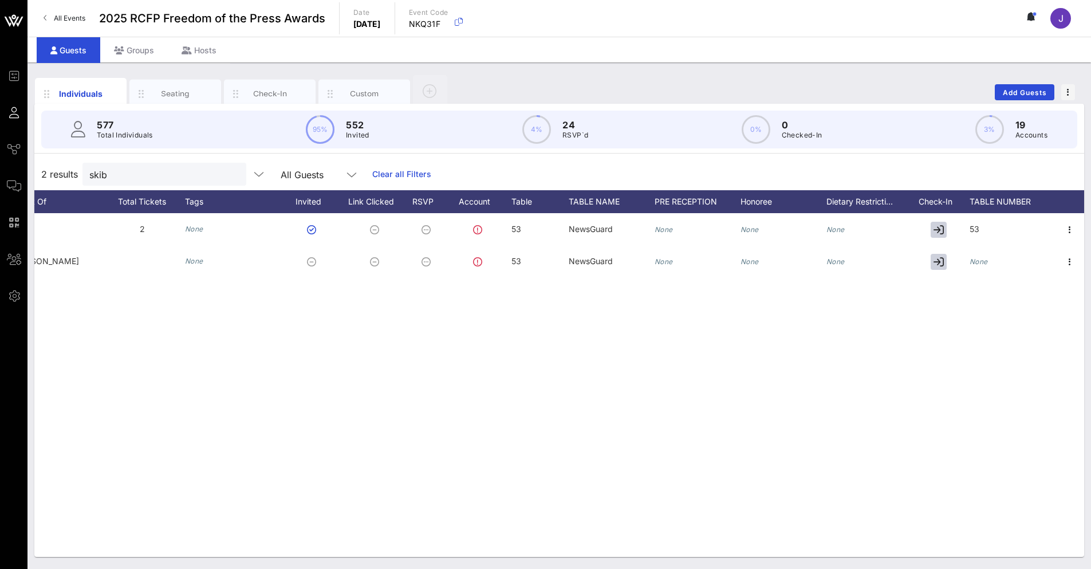
click at [982, 263] on icon "None" at bounding box center [979, 261] width 18 height 9
type input "53"
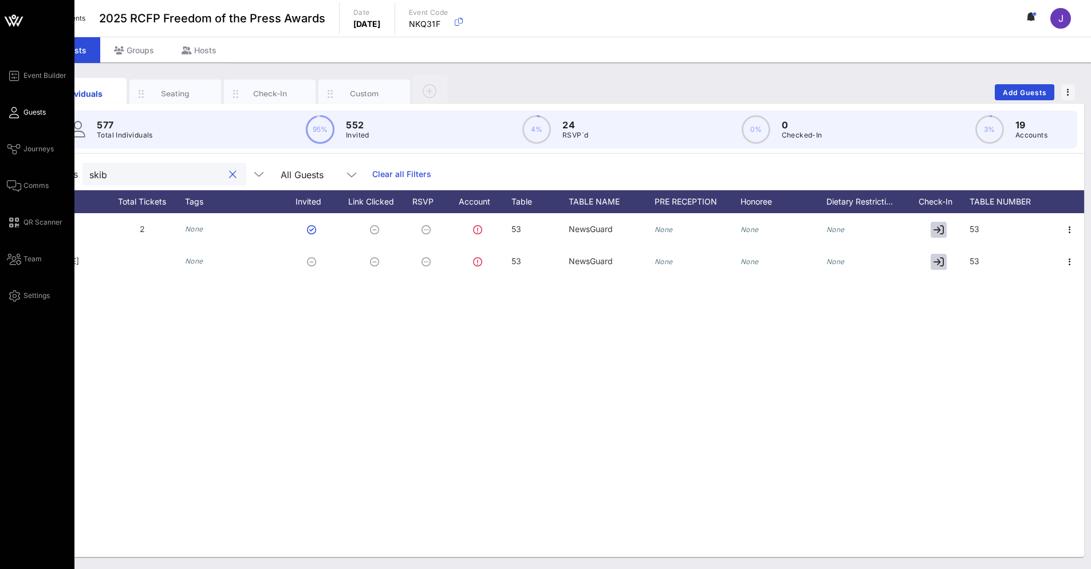
drag, startPoint x: 164, startPoint y: 180, endPoint x: 18, endPoint y: 175, distance: 145.6
click at [18, 175] on div "Event Builder Guests Journeys Comms QR Scanner Team Settings 2025 RCFP Freedom …" at bounding box center [545, 284] width 1091 height 569
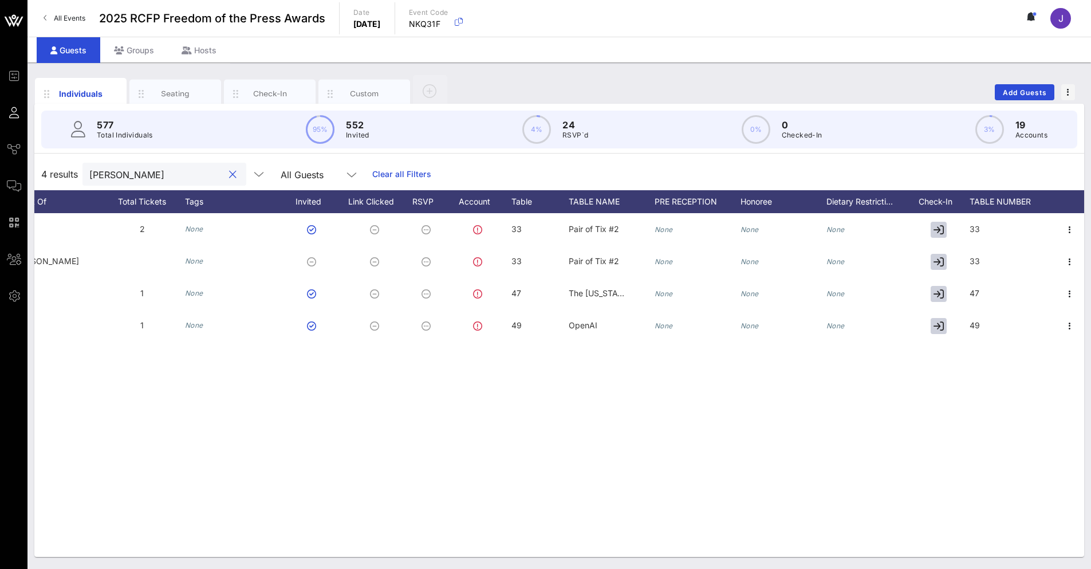
type input "kennedy"
click at [233, 388] on div "S Suzanne Kennedy suzanne.kennedy@iac.com 2 None 33 Pair of Tix #2 None None No…" at bounding box center [559, 385] width 1050 height 344
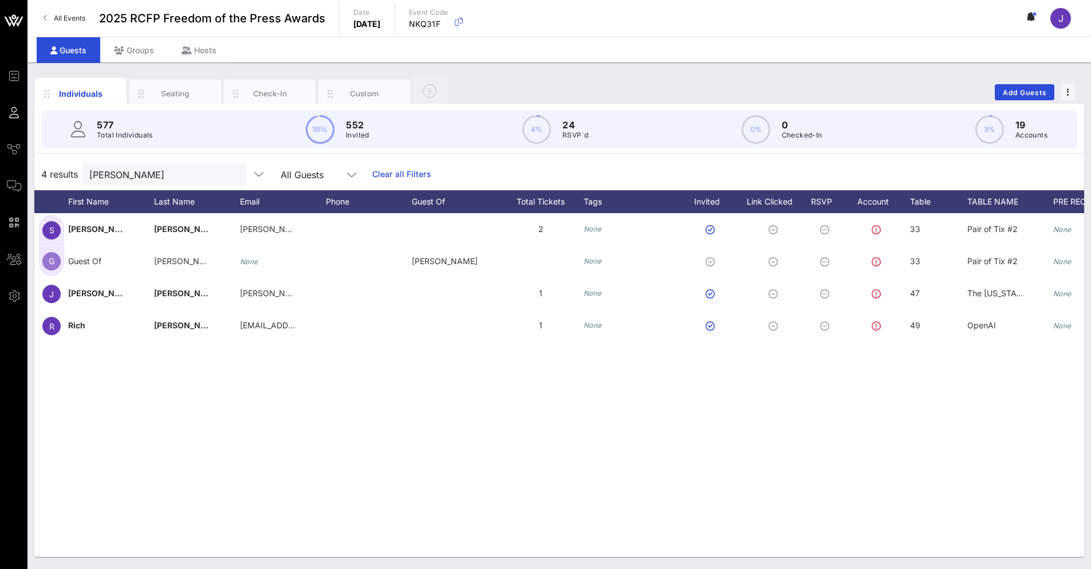
scroll to position [0, 0]
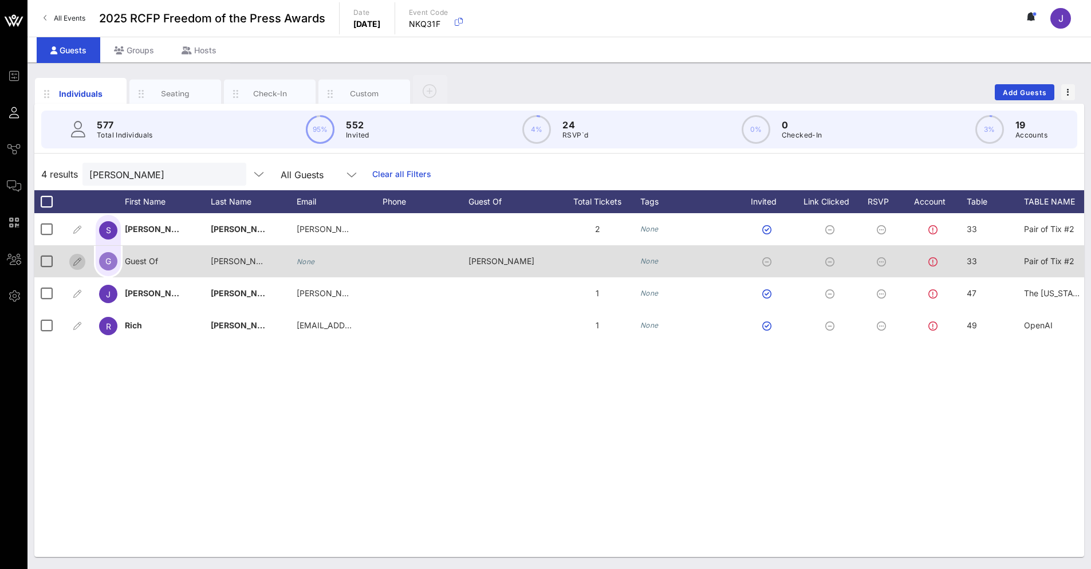
click at [80, 265] on icon "button" at bounding box center [77, 262] width 14 height 14
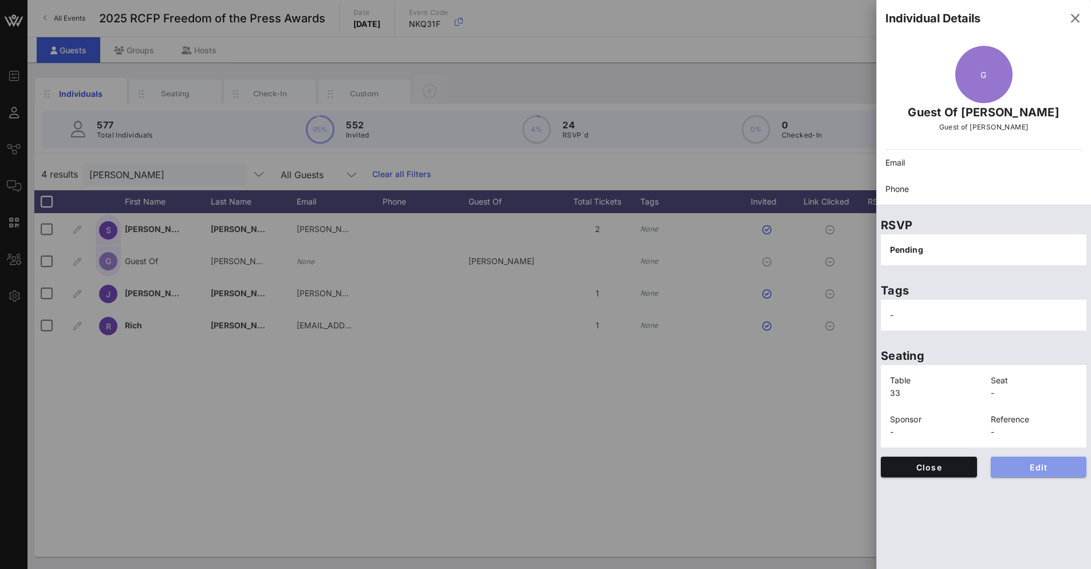
click at [1040, 467] on span "Edit" at bounding box center [1039, 467] width 78 height 10
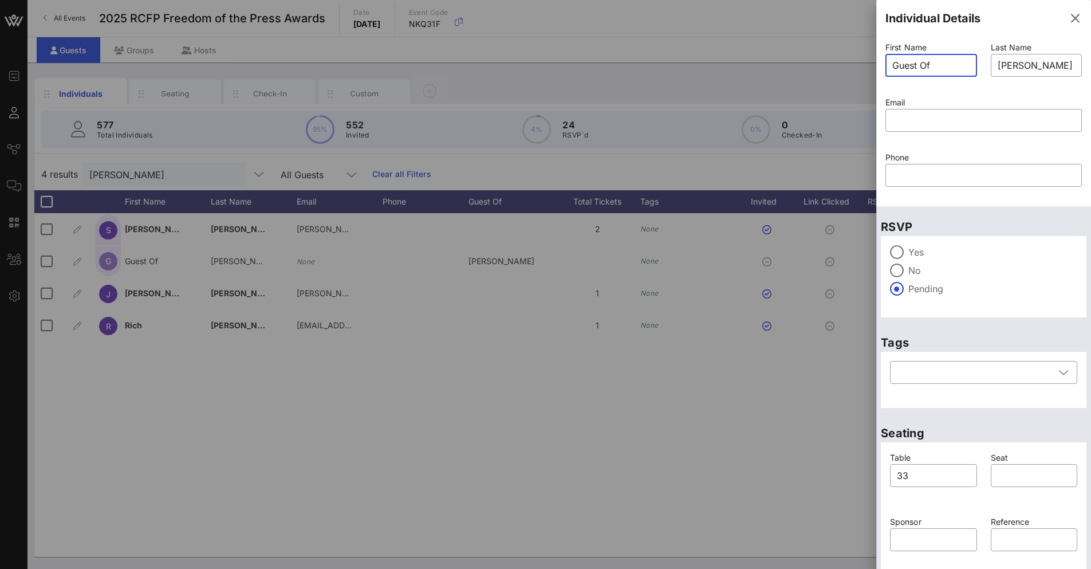
drag, startPoint x: 947, startPoint y: 60, endPoint x: 766, endPoint y: 59, distance: 181.6
click at [766, 59] on div "Event Builder Guests Journeys Comms QR Scanner Team Settings 2025 RCFP Freedom …" at bounding box center [545, 284] width 1091 height 569
type input "John"
type input "Avalon"
paste input "jpavlon@gmail.com"
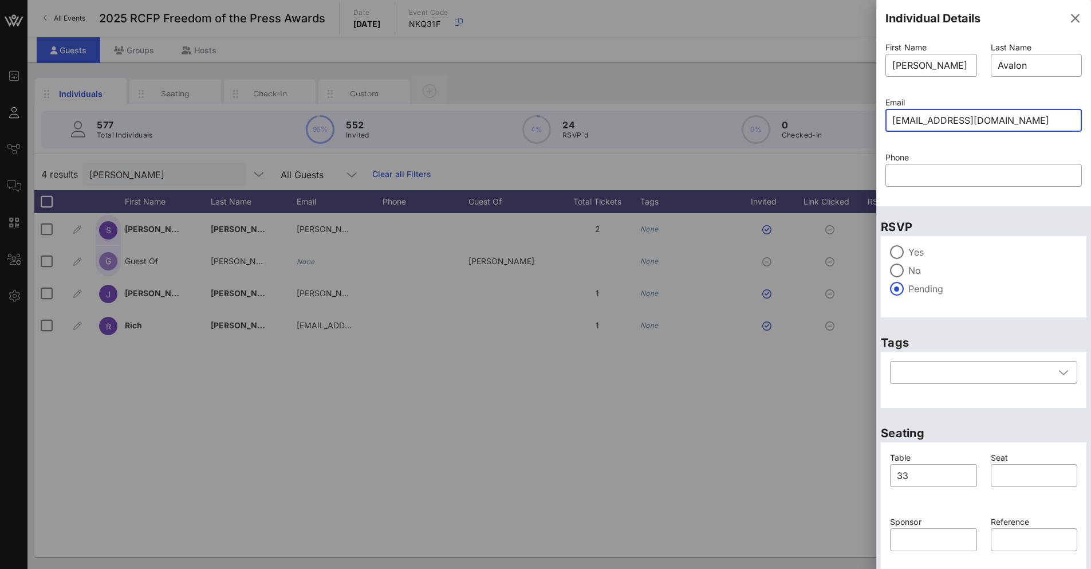
scroll to position [43, 0]
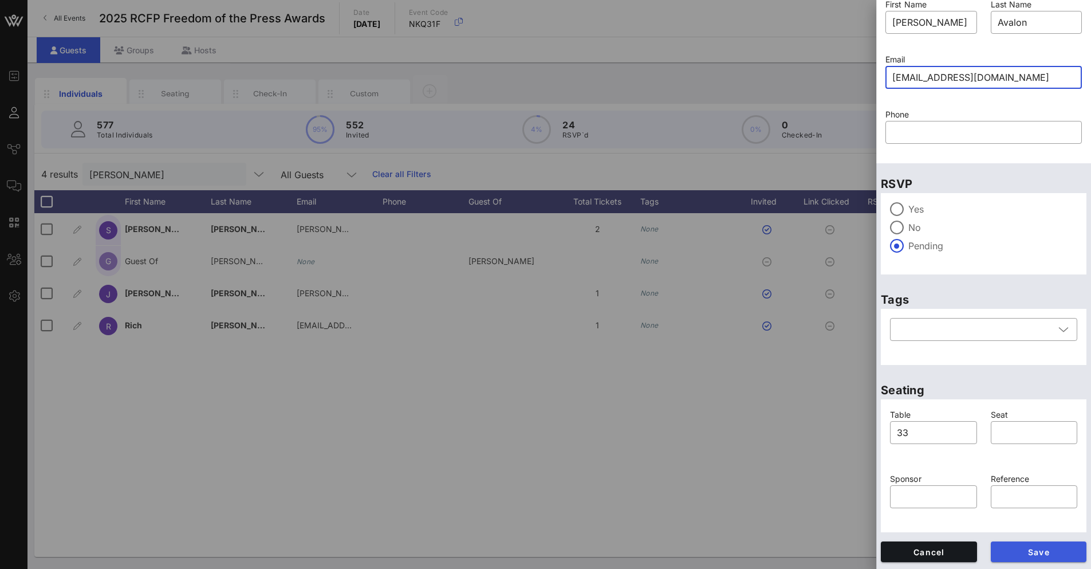
type input "jpavlon@gmail.com"
click at [1032, 552] on span "Save" at bounding box center [1039, 552] width 78 height 10
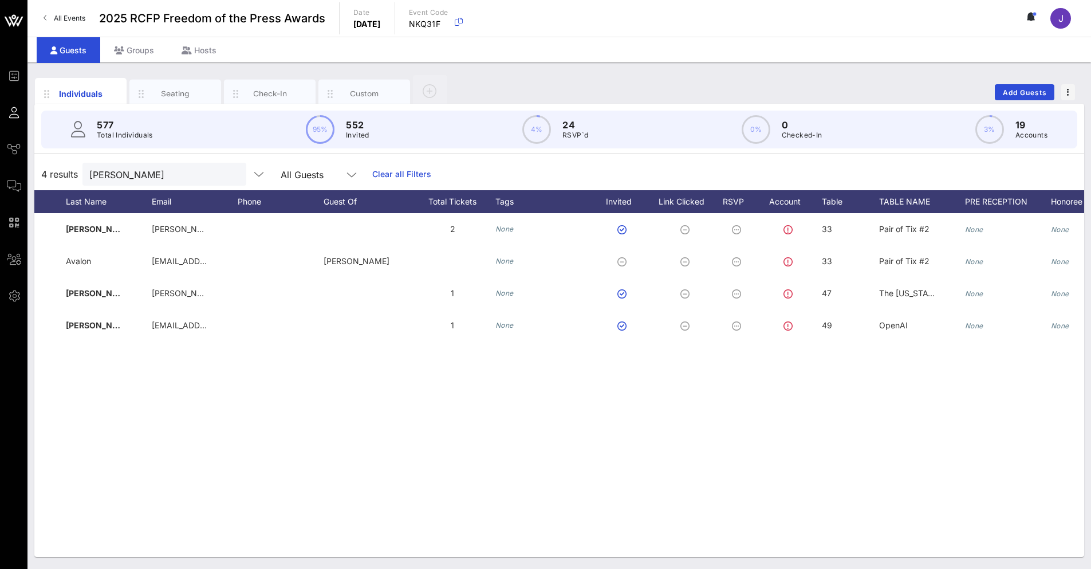
scroll to position [0, 0]
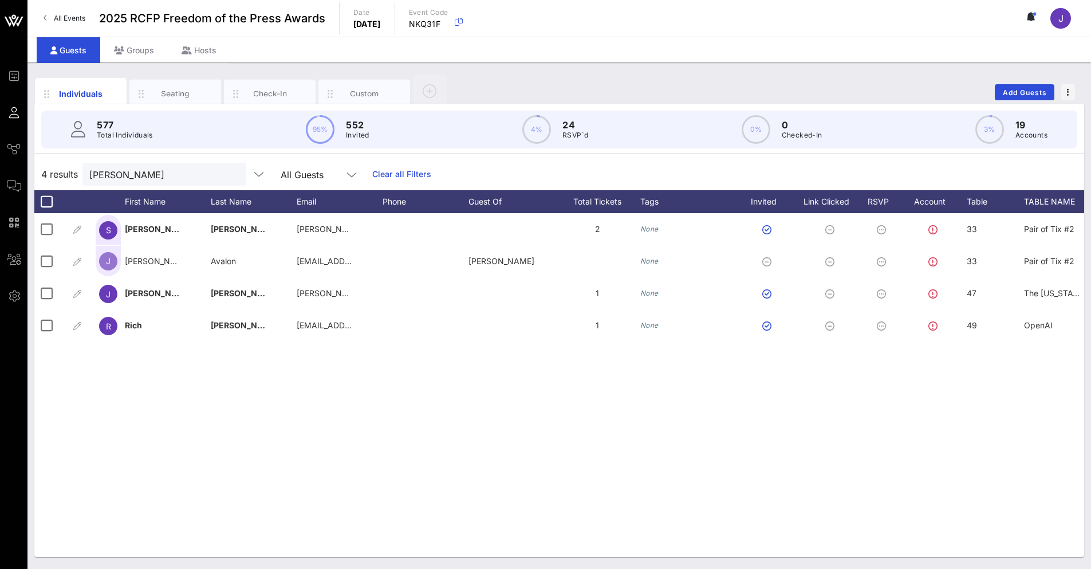
click at [270, 475] on div "S Suzanne Kennedy suzanne.kennedy@iac.com 2 None 33 Pair of Tix #2 None None No…" at bounding box center [559, 385] width 1050 height 344
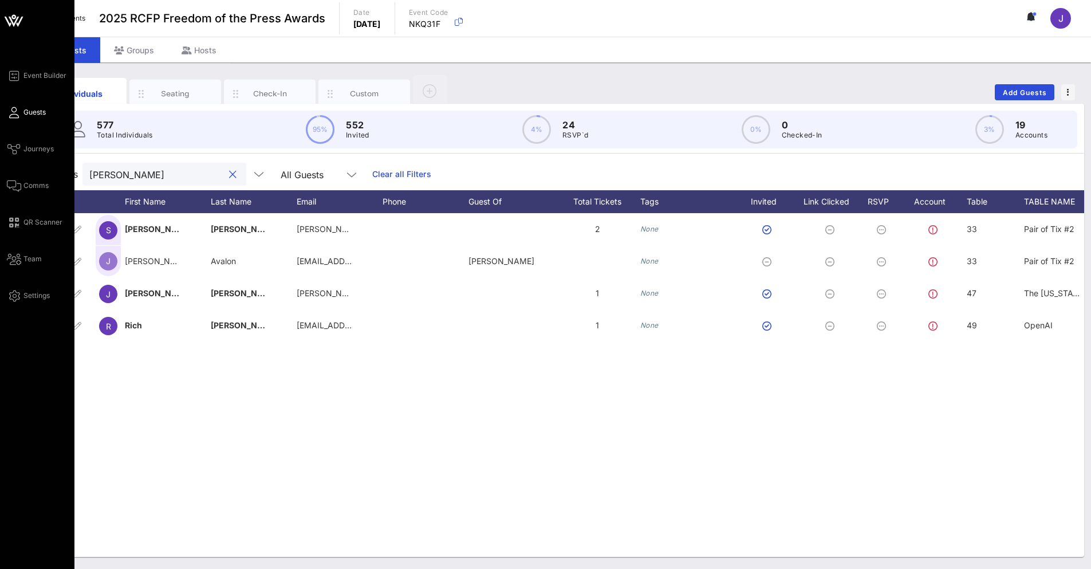
drag, startPoint x: 184, startPoint y: 167, endPoint x: 18, endPoint y: 164, distance: 166.7
click at [19, 164] on div "Event Builder Guests Journeys Comms QR Scanner Team Settings 2025 RCFP Freedom …" at bounding box center [545, 284] width 1091 height 569
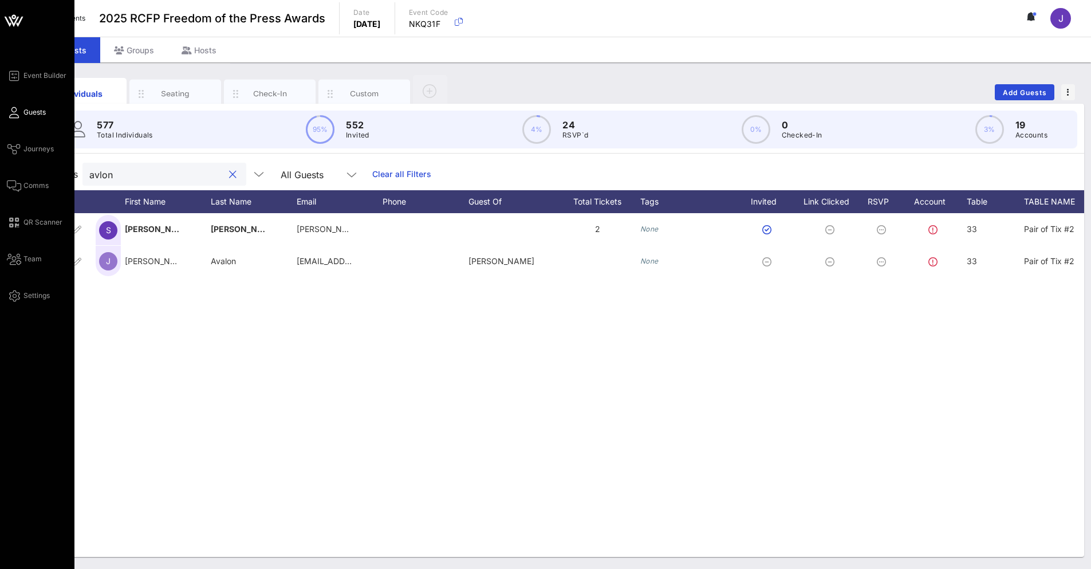
type input "avlon"
click at [29, 182] on span "Comms" at bounding box center [35, 185] width 25 height 10
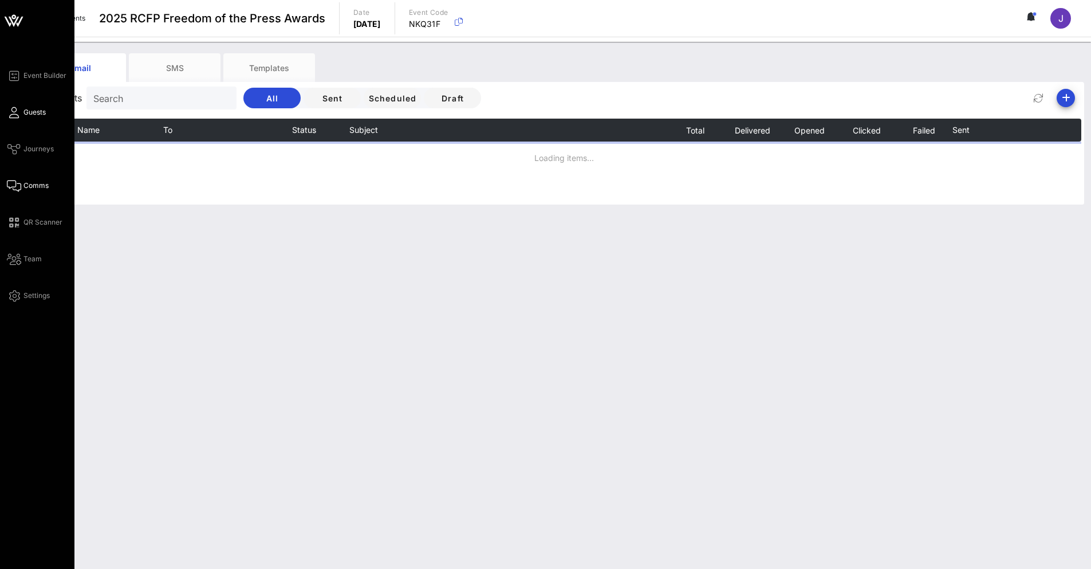
click at [21, 112] on icon at bounding box center [14, 113] width 14 height 2
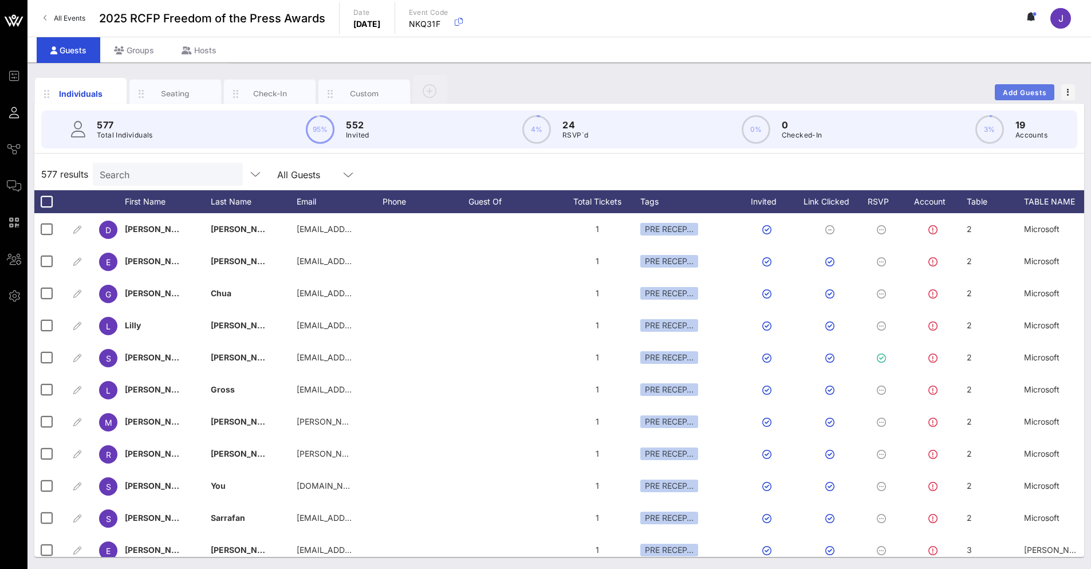
click at [1034, 95] on span "Add Guests" at bounding box center [1024, 92] width 45 height 9
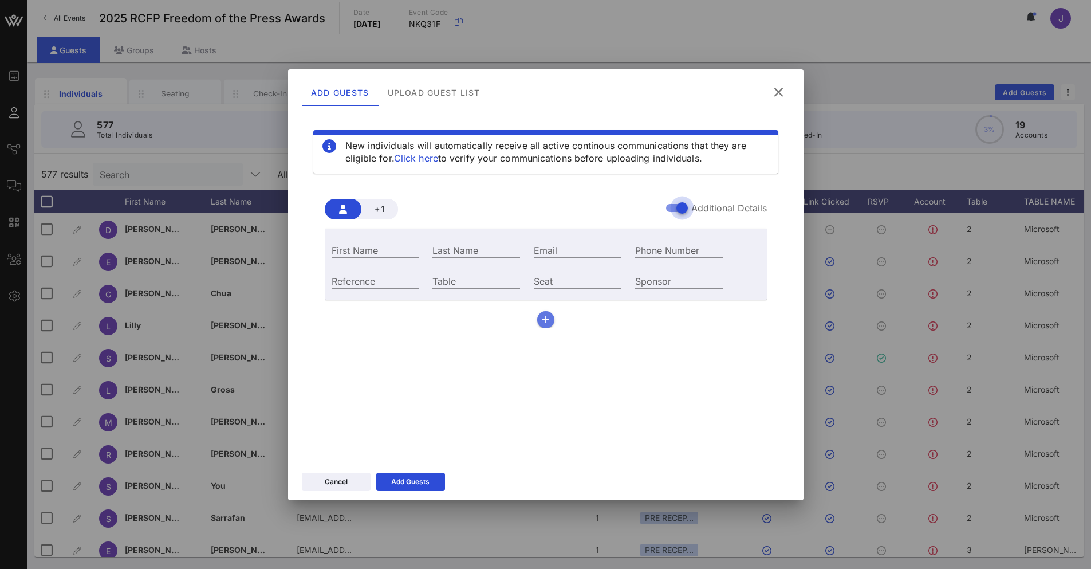
click at [548, 326] on button "button" at bounding box center [545, 319] width 17 height 17
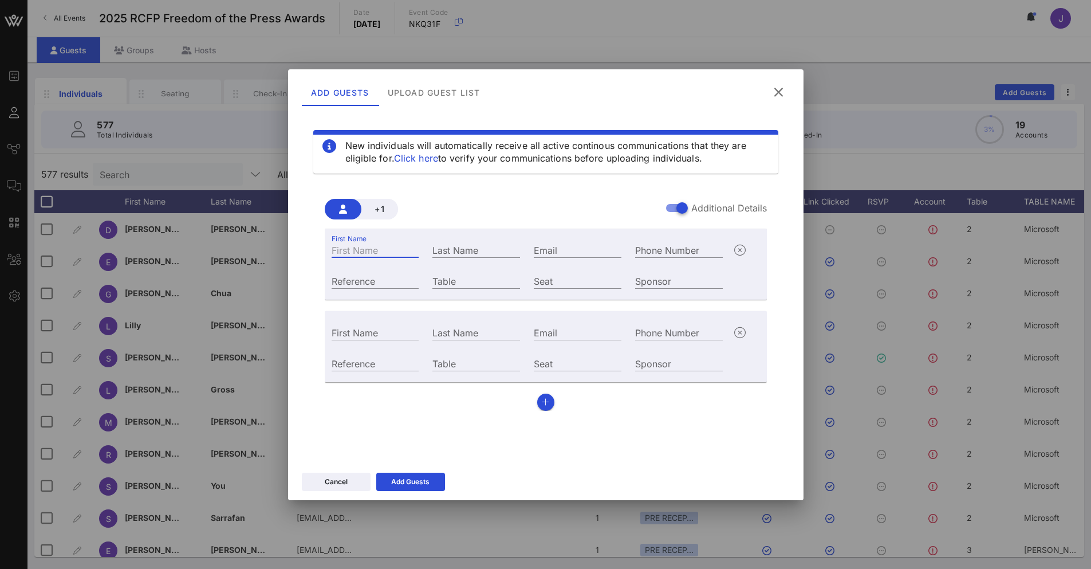
click at [397, 248] on input "First Name" at bounding box center [376, 249] width 88 height 15
click at [349, 248] on div "First Name" at bounding box center [376, 249] width 88 height 15
paste input "Solcryé Burga - Solcyre.Burga@time.com"
drag, startPoint x: 419, startPoint y: 254, endPoint x: 364, endPoint y: 252, distance: 55.6
click at [364, 252] on div "First Name Solcryé Burga - Solcyre.Burga@time.com" at bounding box center [375, 248] width 101 height 31
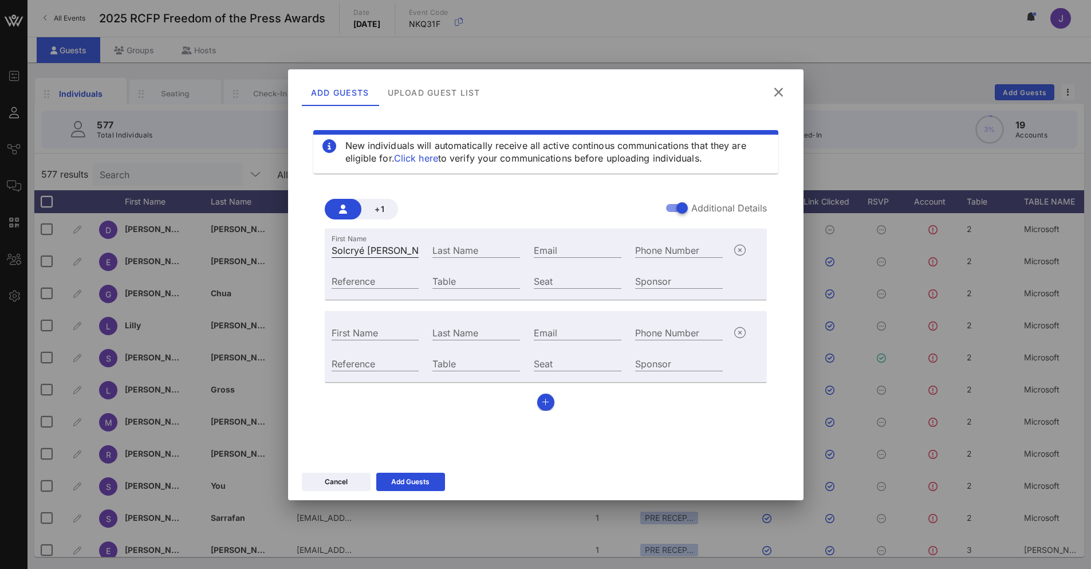
click at [341, 253] on input "Solcryé Burga - Solcyre.Burga@time.com" at bounding box center [376, 249] width 88 height 15
drag, startPoint x: 394, startPoint y: 249, endPoint x: 495, endPoint y: 248, distance: 101.4
click at [494, 248] on div "First Name Solcryé Burga - Solcyre.Burga@time.com Last Name Email Phone Number" at bounding box center [528, 248] width 406 height 31
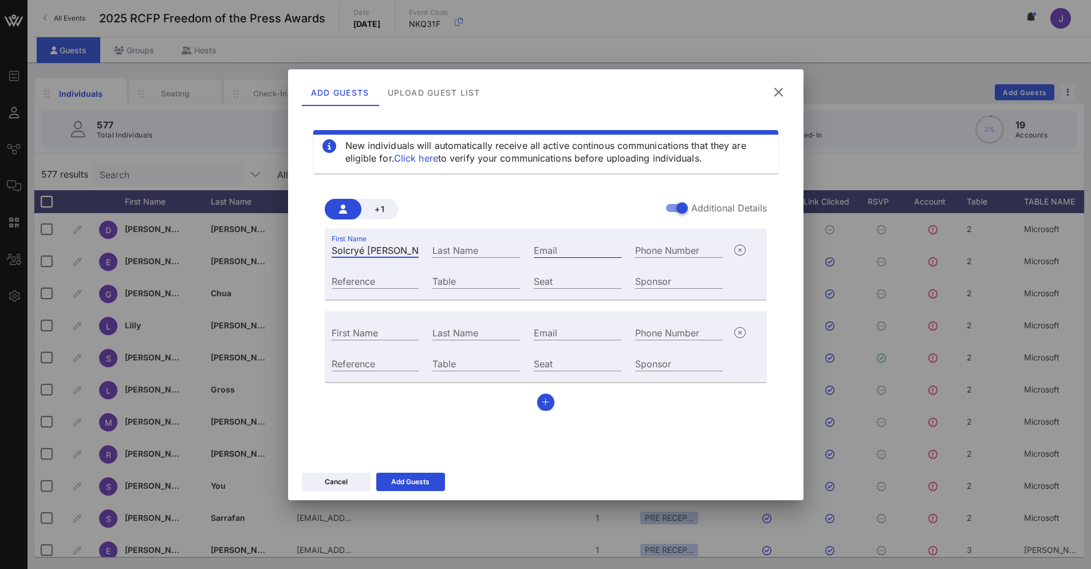
type input "Solcryé Burga"
click at [572, 251] on input "Email" at bounding box center [578, 249] width 88 height 15
paste input "- Solcyre.Burga@time.com"
drag, startPoint x: 521, startPoint y: 253, endPoint x: 512, endPoint y: 255, distance: 9.4
click at [499, 253] on div "First Name Solcryé Burga Last Name Email - Solcyre.Burga@time.com Phone Number" at bounding box center [528, 248] width 406 height 31
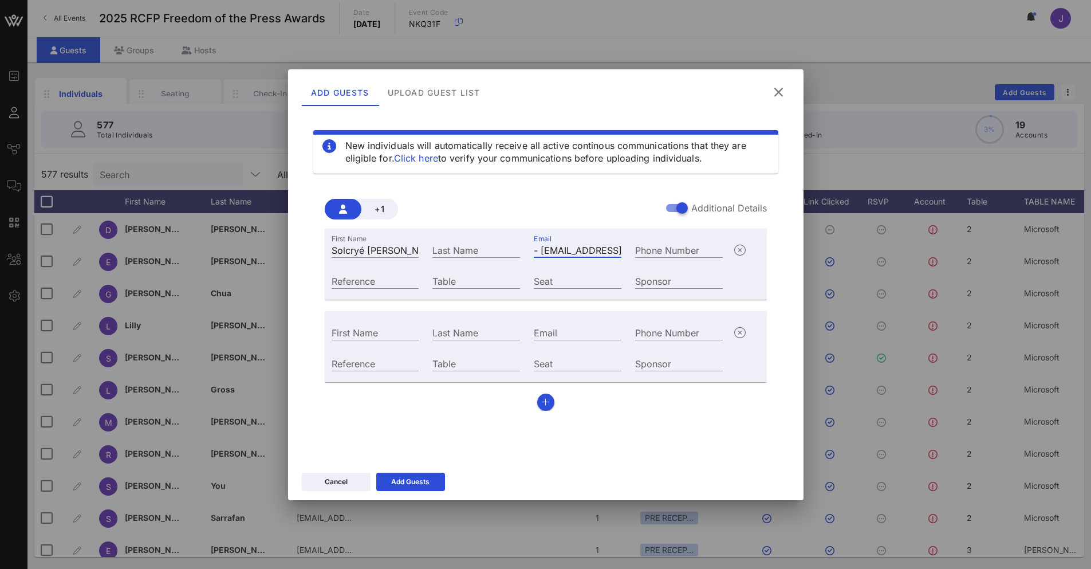
click at [545, 253] on input "- Solcyre.Burga@time.com" at bounding box center [578, 249] width 88 height 15
click at [541, 250] on input "- Solcyre.Burga@time.com" at bounding box center [578, 249] width 88 height 15
type input "solcyre.Burga@time.com"
click at [363, 251] on input "Solcryé Burga" at bounding box center [376, 249] width 88 height 15
drag, startPoint x: 366, startPoint y: 250, endPoint x: 425, endPoint y: 255, distance: 59.2
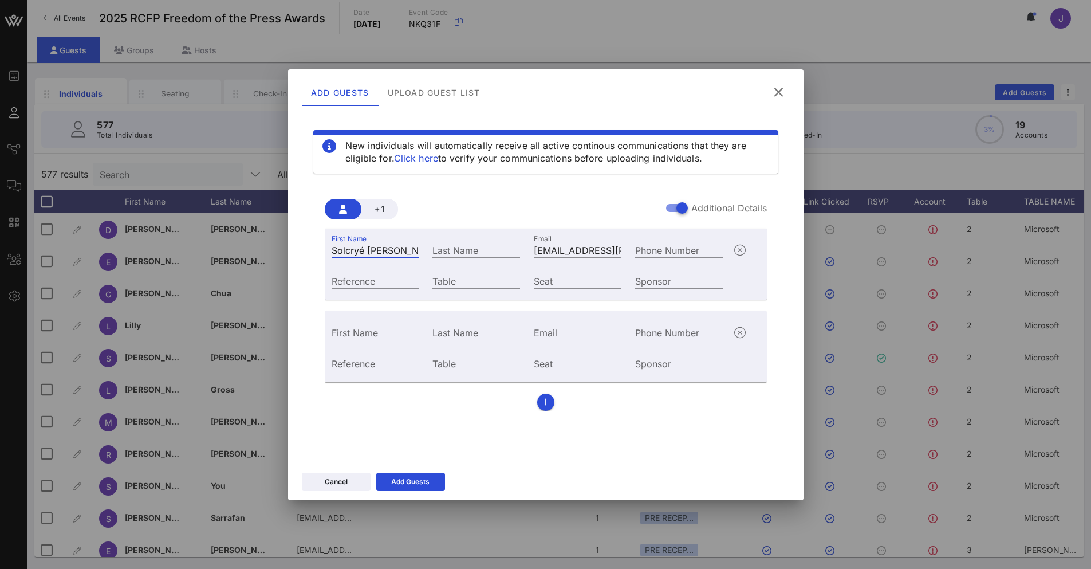
click at [422, 255] on div "First Name Solcryé Burga" at bounding box center [375, 248] width 101 height 31
type input "Solcryé"
click at [467, 254] on input "Last Name" at bounding box center [476, 249] width 88 height 15
paste input "Burga"
type input "Burga"
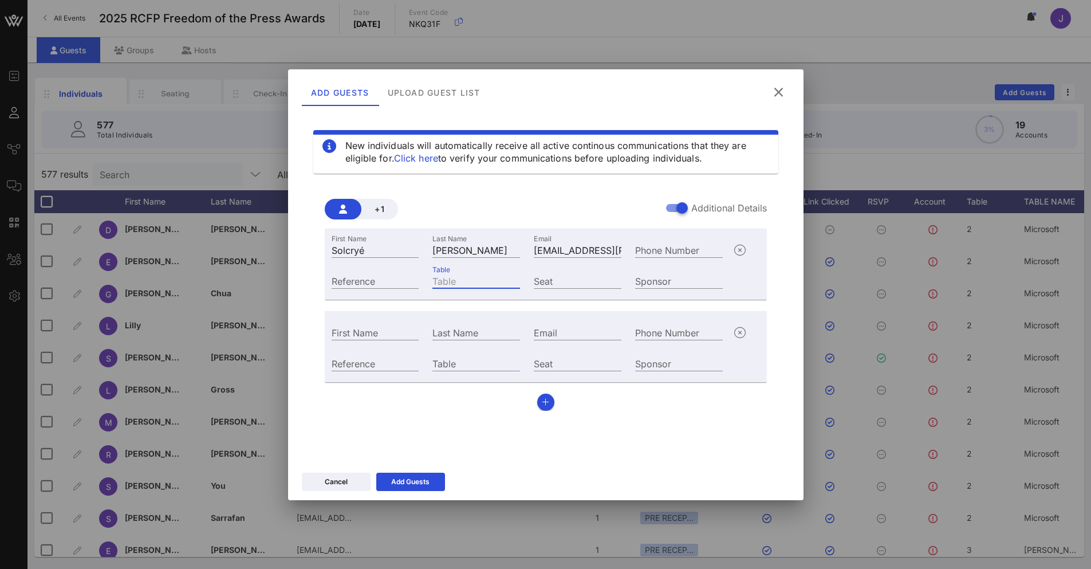
click at [470, 286] on input "Table" at bounding box center [476, 280] width 88 height 15
type input "55"
click at [469, 362] on input "Table" at bounding box center [476, 363] width 88 height 15
type input "55"
click at [569, 332] on input "Email" at bounding box center [578, 332] width 88 height 15
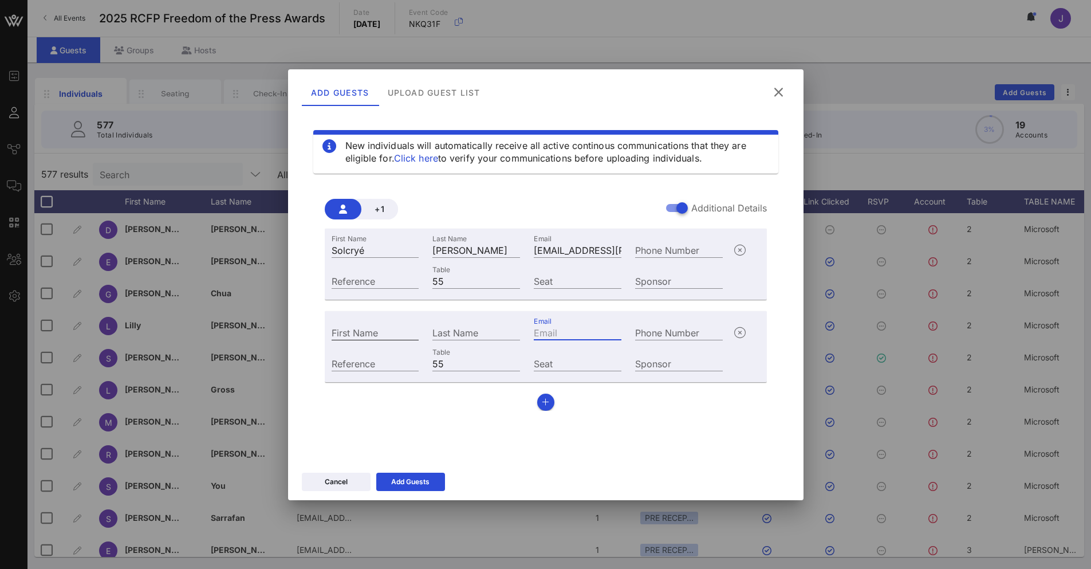
paste input "chantelle.lee@time.com"
type input "chantelle.lee@time.com"
click at [405, 333] on input "First Name" at bounding box center [376, 332] width 88 height 15
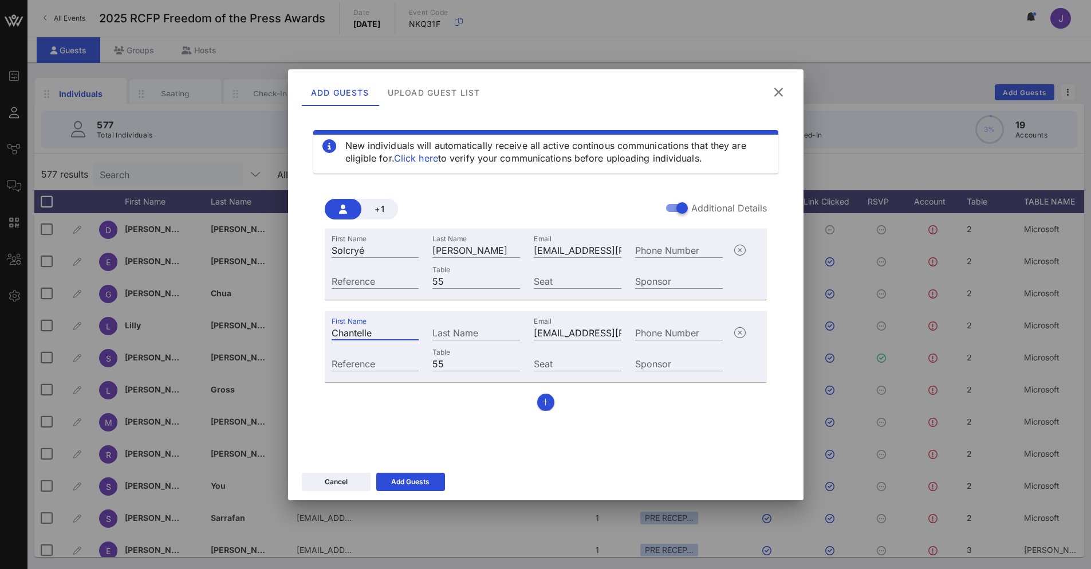
type input "Chantelle"
type input "Lee"
click at [417, 485] on div "Add Guests" at bounding box center [410, 481] width 38 height 11
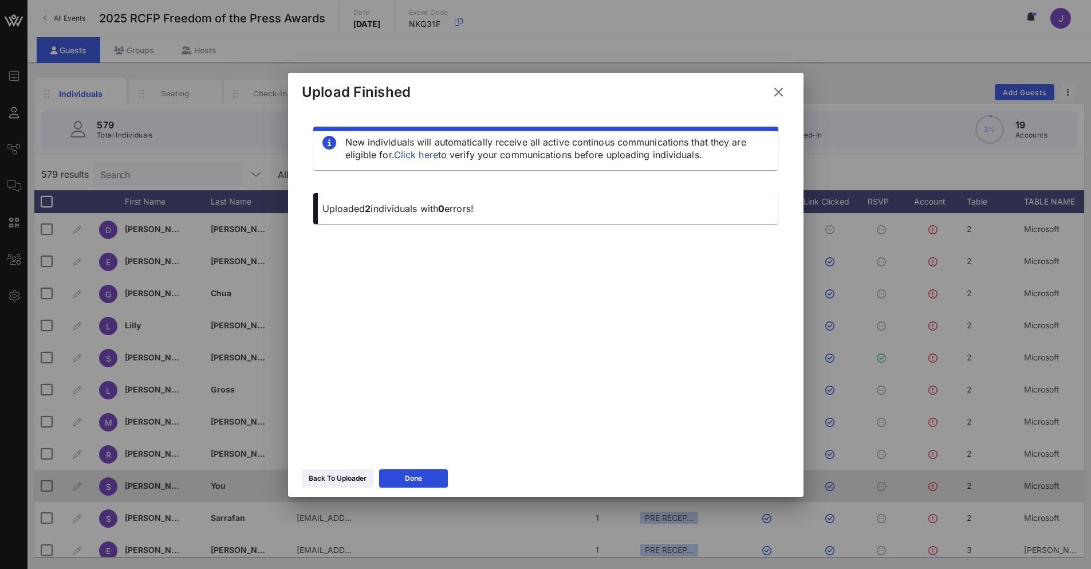
drag, startPoint x: 410, startPoint y: 482, endPoint x: 410, endPoint y: 475, distance: 6.3
click at [410, 482] on div "Done" at bounding box center [413, 478] width 17 height 11
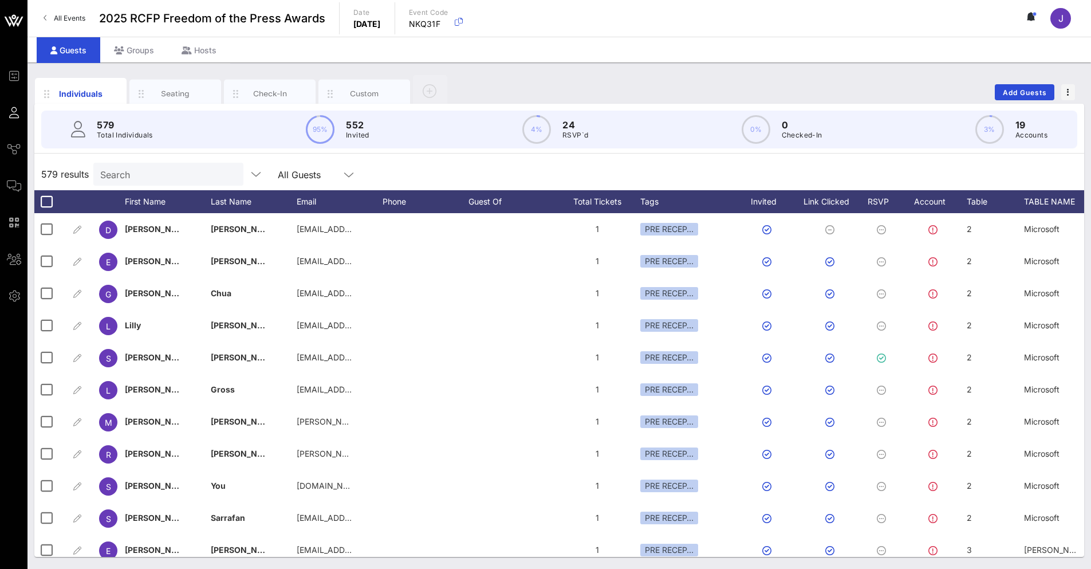
drag, startPoint x: 120, startPoint y: 165, endPoint x: 117, endPoint y: 173, distance: 8.5
click at [119, 166] on div "Search" at bounding box center [167, 174] width 134 height 23
type input "time"
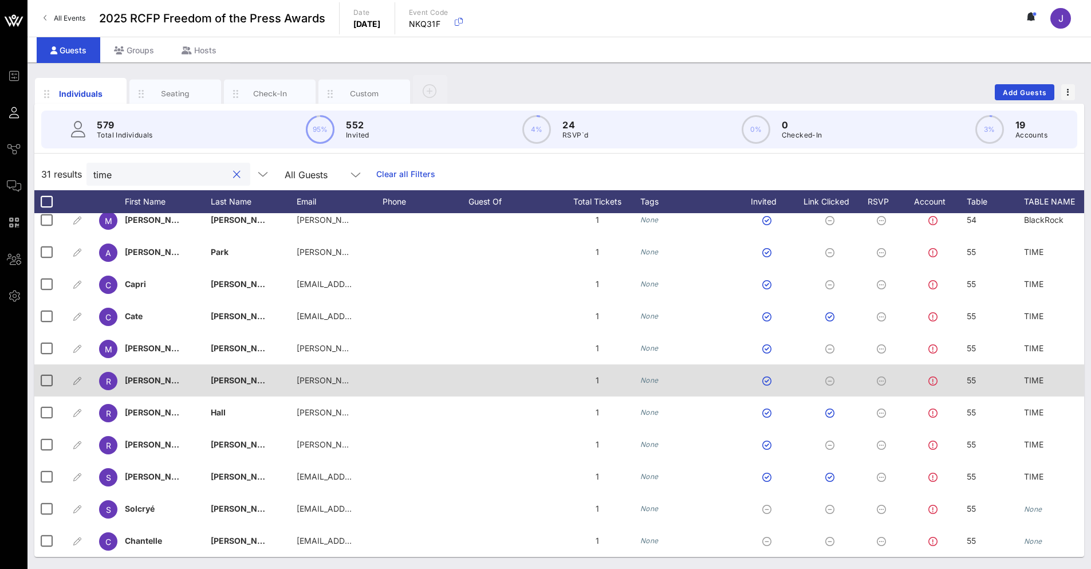
scroll to position [659, 0]
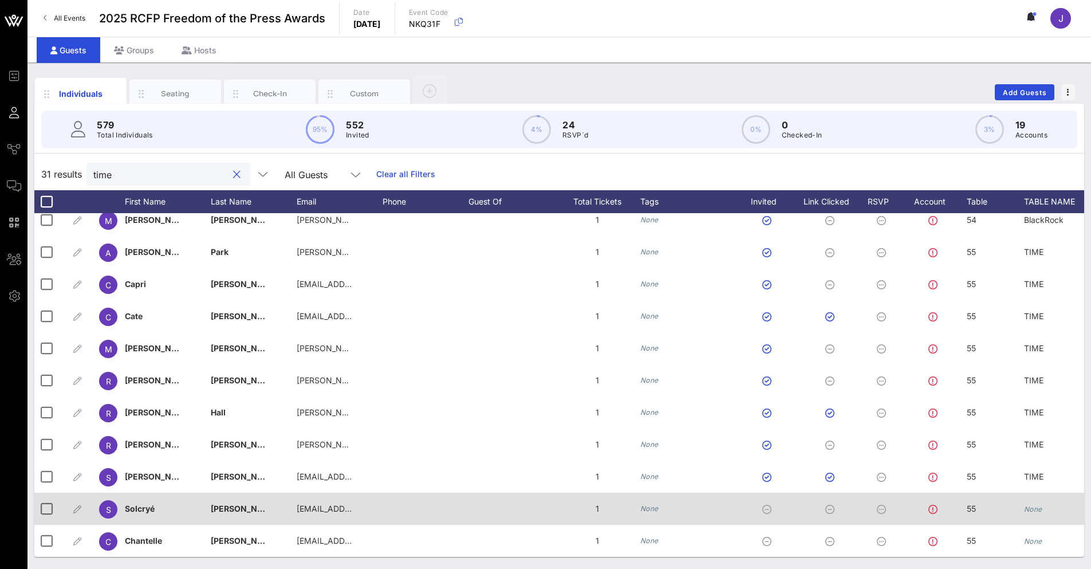
click at [1033, 505] on icon "None" at bounding box center [1033, 509] width 18 height 9
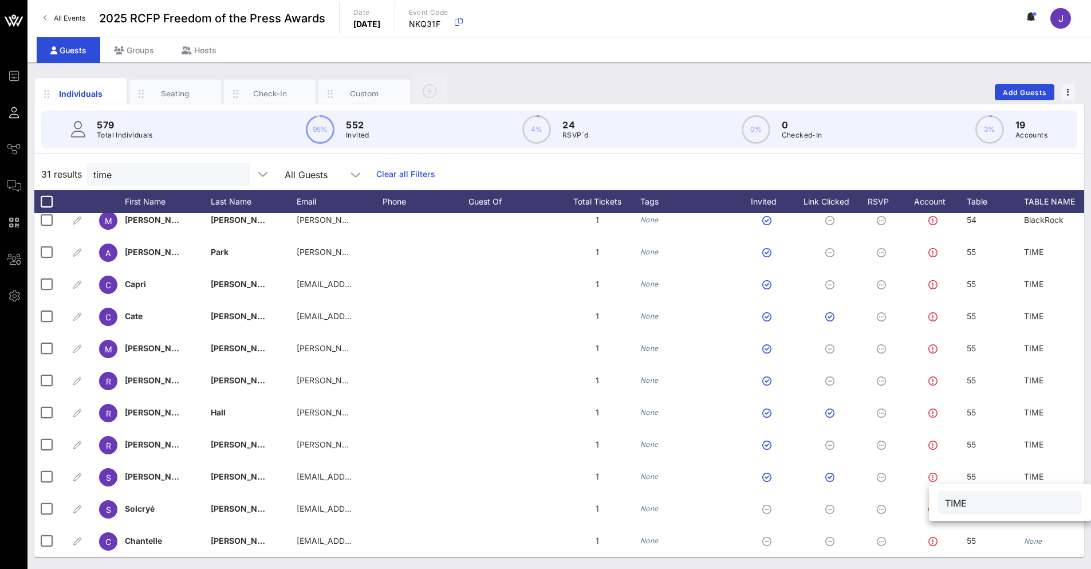
type input "TIME"
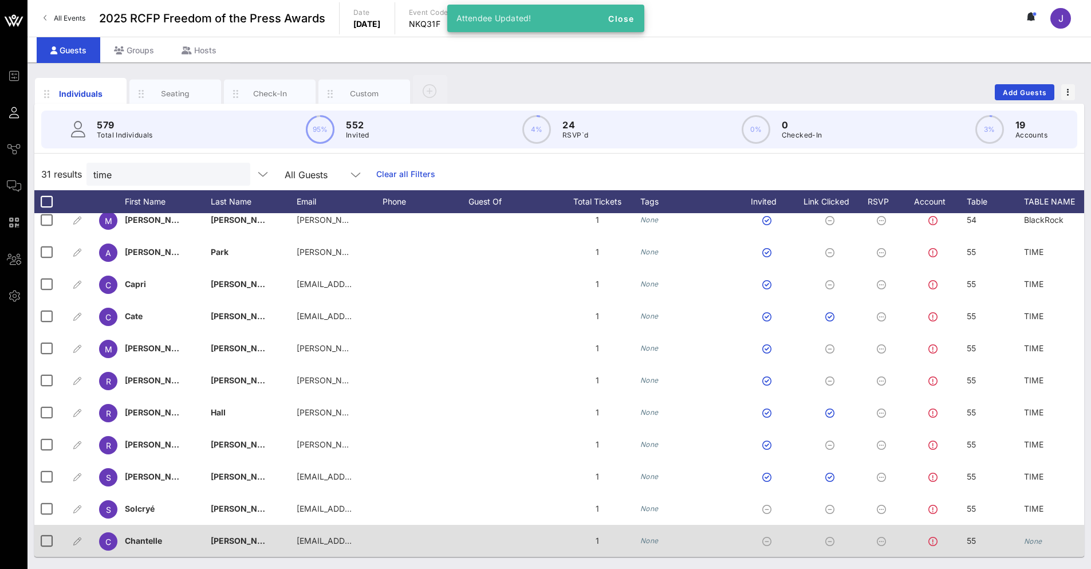
click at [1023, 532] on div "55" at bounding box center [995, 547] width 57 height 45
click at [1036, 544] on div "None" at bounding box center [1033, 541] width 18 height 32
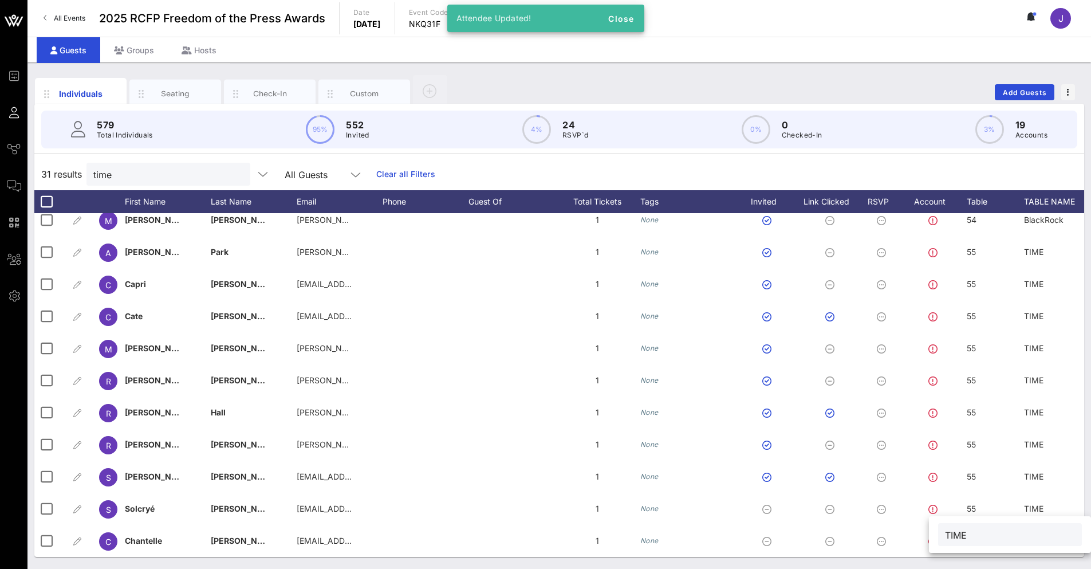
type input "TIME"
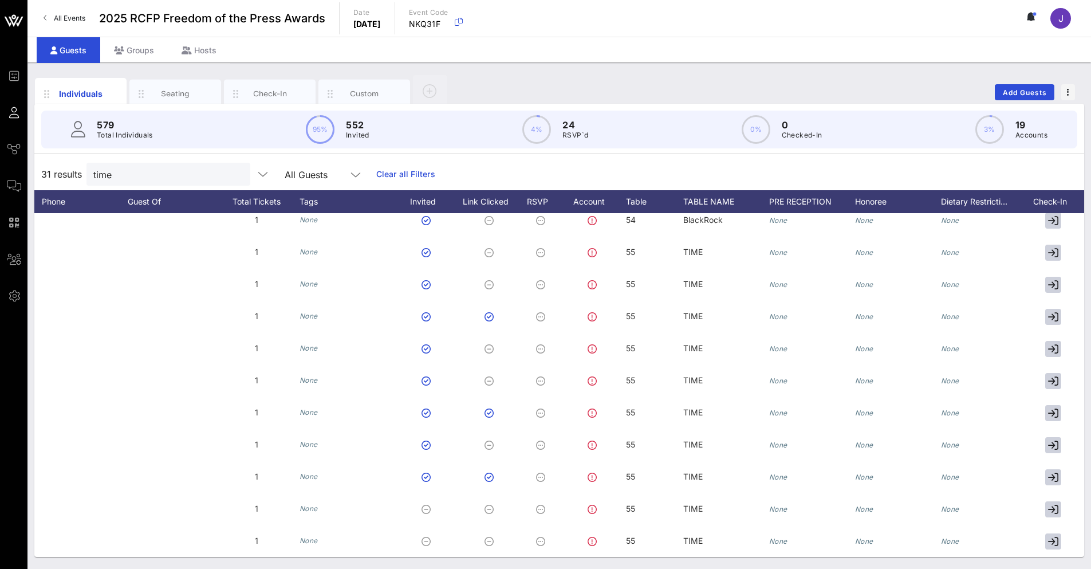
scroll to position [0, 388]
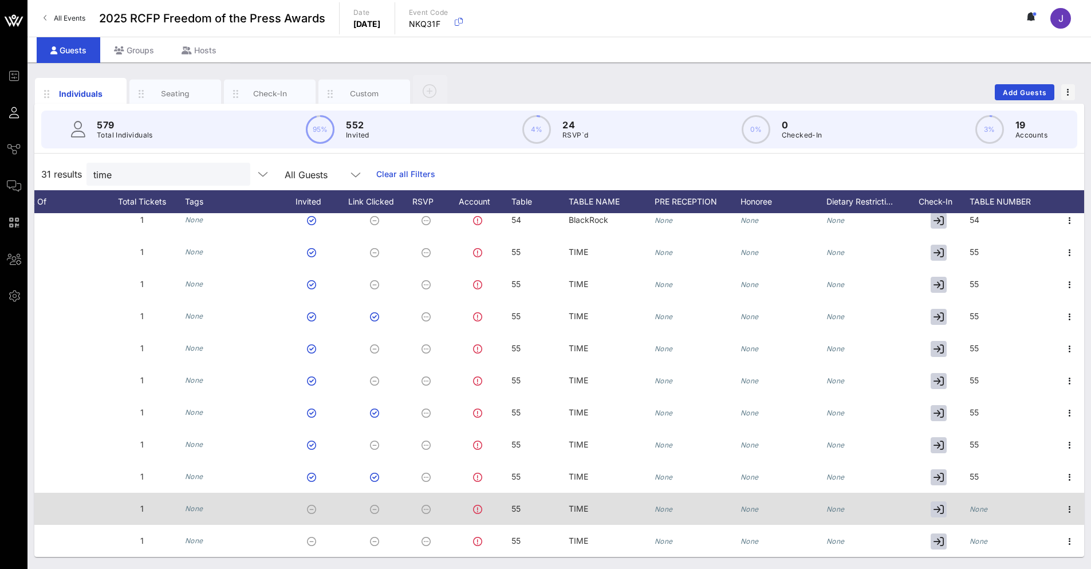
click at [973, 505] on icon "None" at bounding box center [979, 509] width 18 height 9
type input "55"
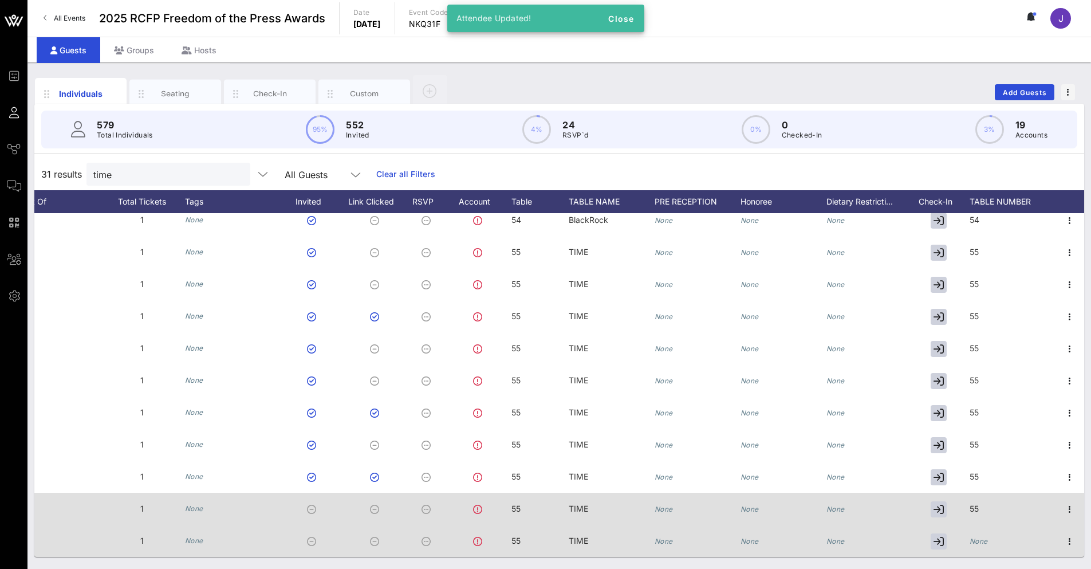
click at [979, 537] on icon "None" at bounding box center [979, 541] width 18 height 9
type input "55"
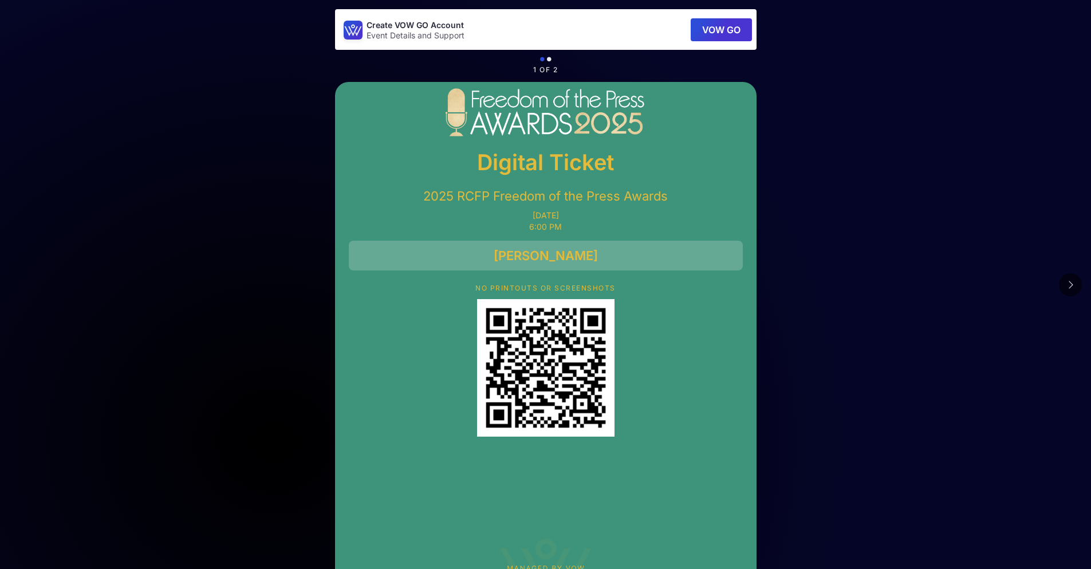
click at [1071, 282] on icon at bounding box center [1071, 284] width 6 height 9
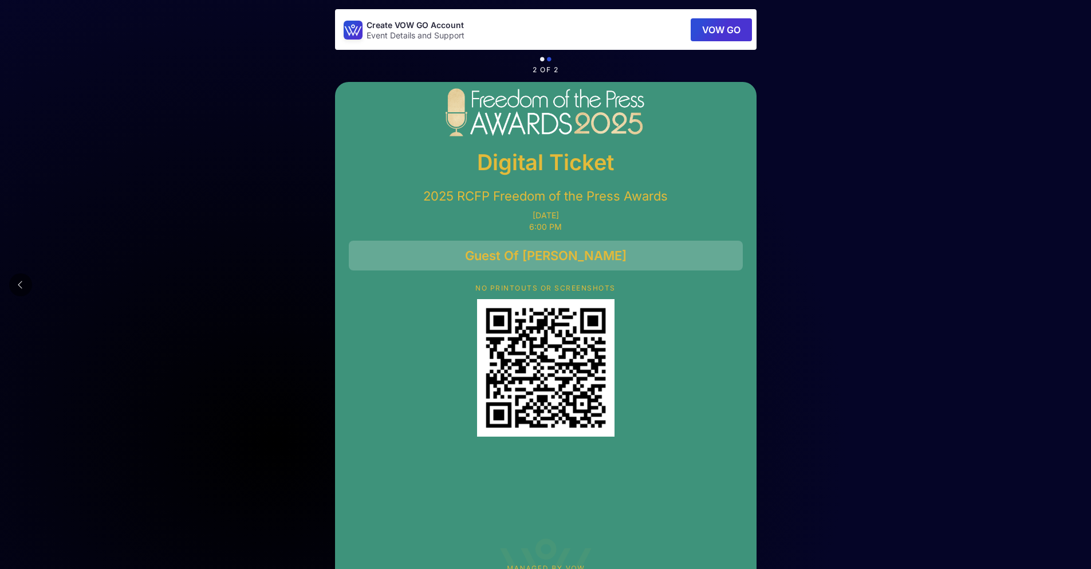
click at [19, 286] on icon at bounding box center [21, 284] width 6 height 9
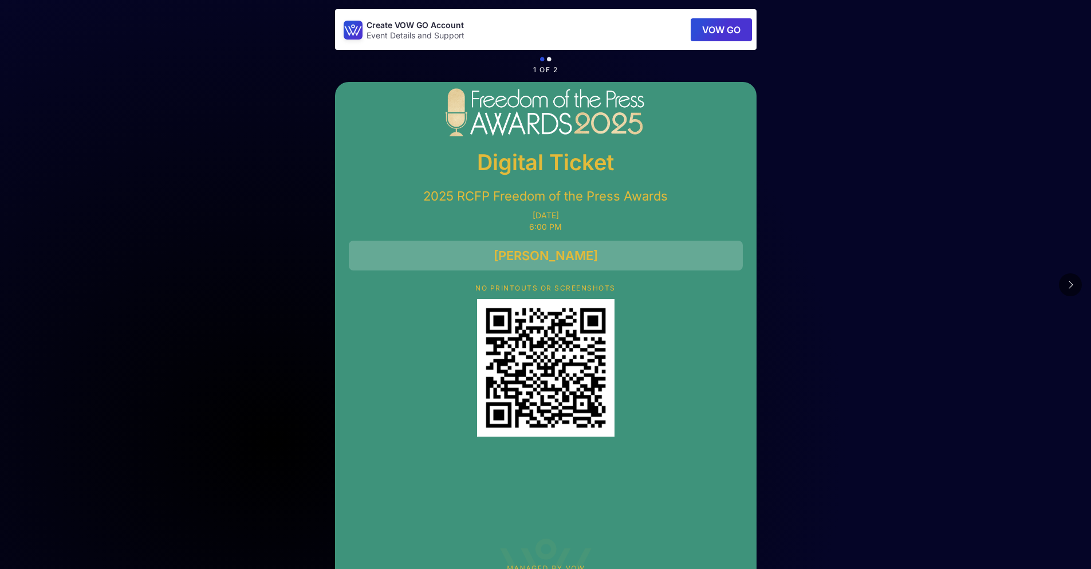
click at [1073, 286] on icon at bounding box center [1071, 284] width 6 height 9
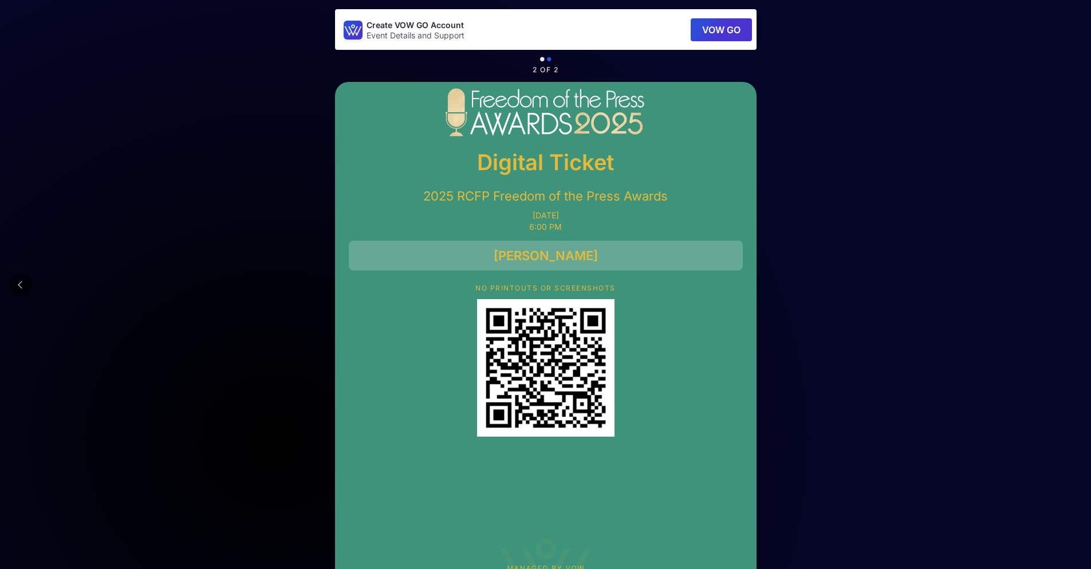
click at [961, 74] on main "Create VOW GO Account Event Details and Support VOW GO 2 of 2 Digital Ticket 20…" at bounding box center [545, 310] width 1091 height 621
click at [24, 282] on button at bounding box center [20, 284] width 23 height 23
